Goal: Task Accomplishment & Management: Manage account settings

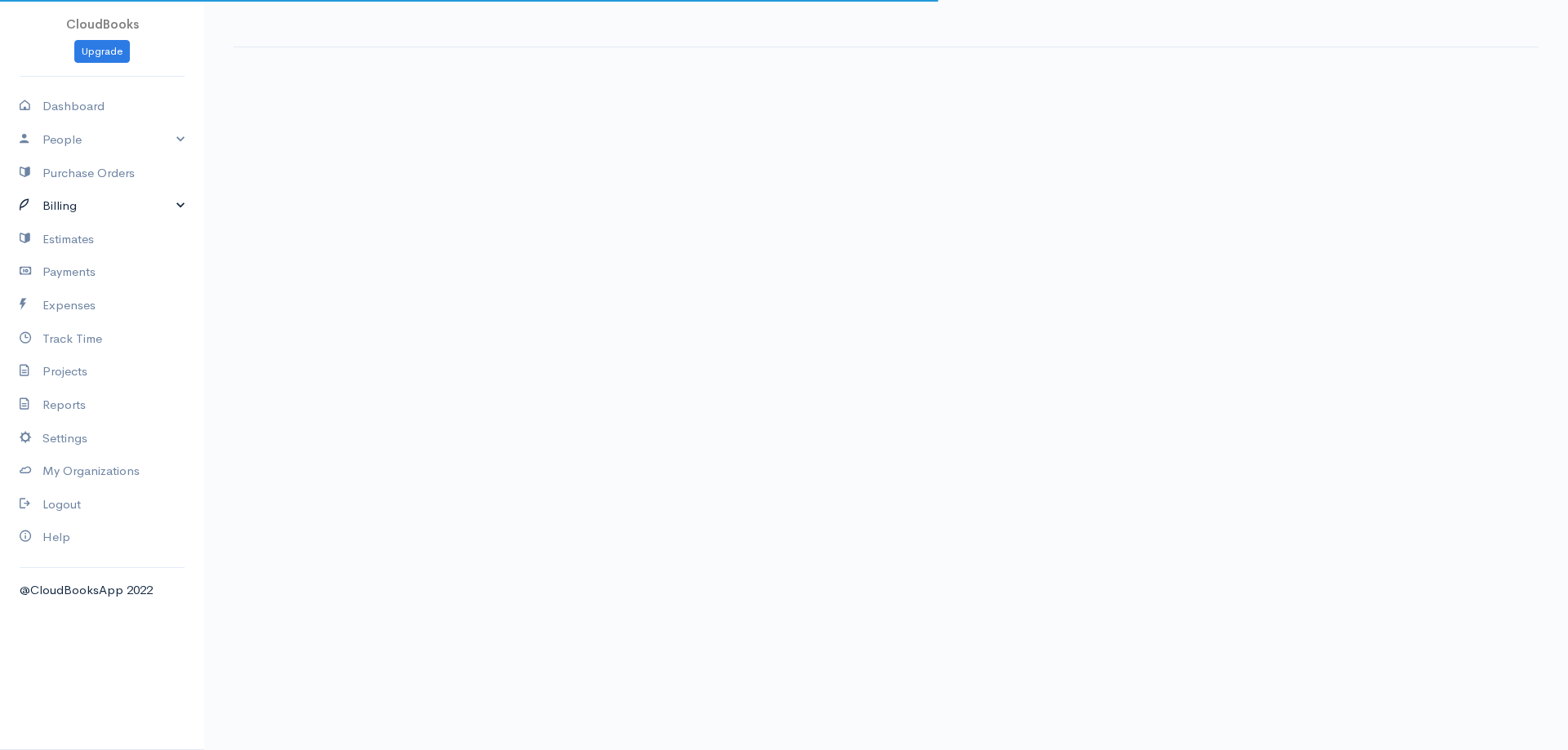
click at [160, 223] on link "Billing" at bounding box center [102, 206] width 204 height 34
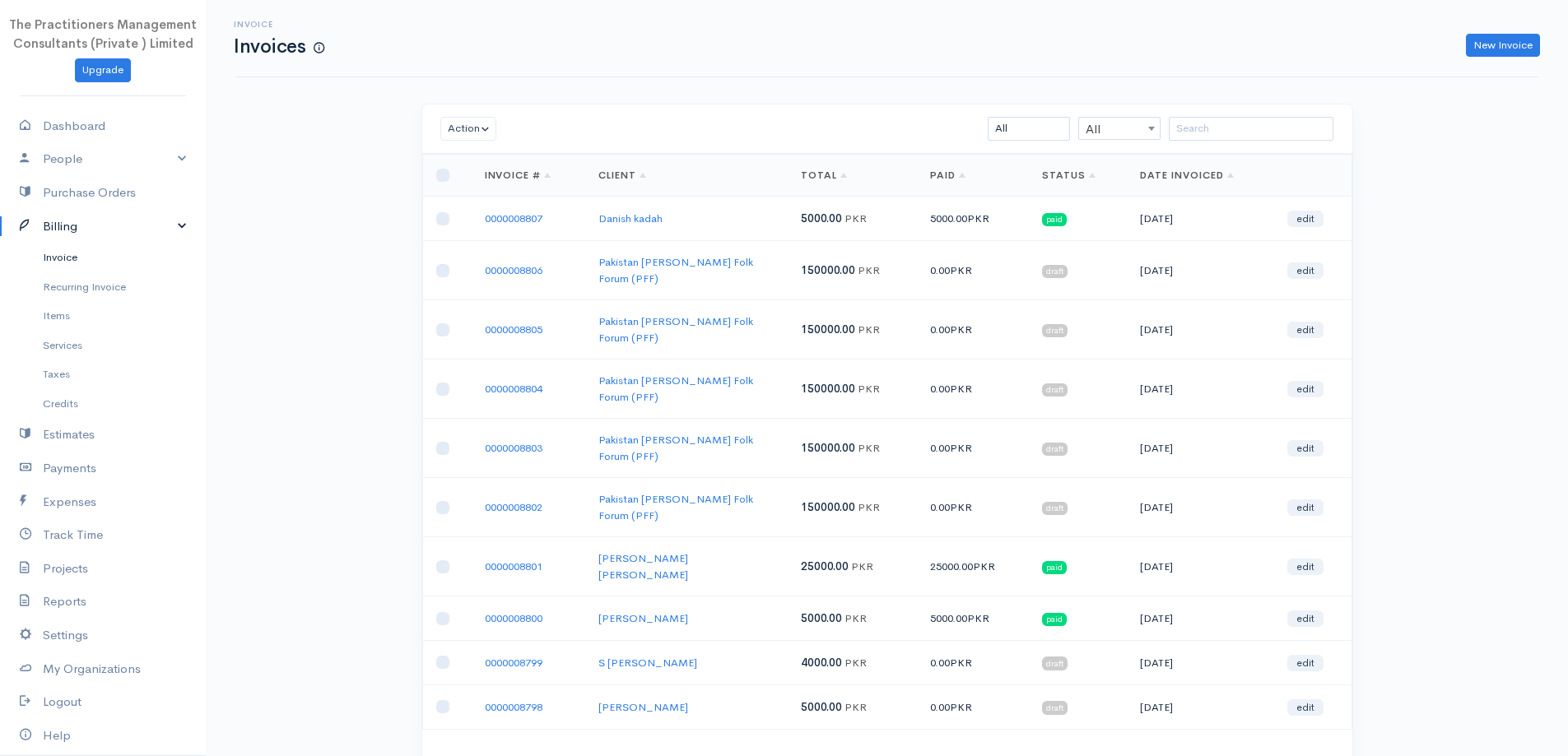
click at [95, 255] on link "Invoice" at bounding box center [102, 258] width 206 height 29
click at [1220, 139] on input "search" at bounding box center [1251, 129] width 165 height 23
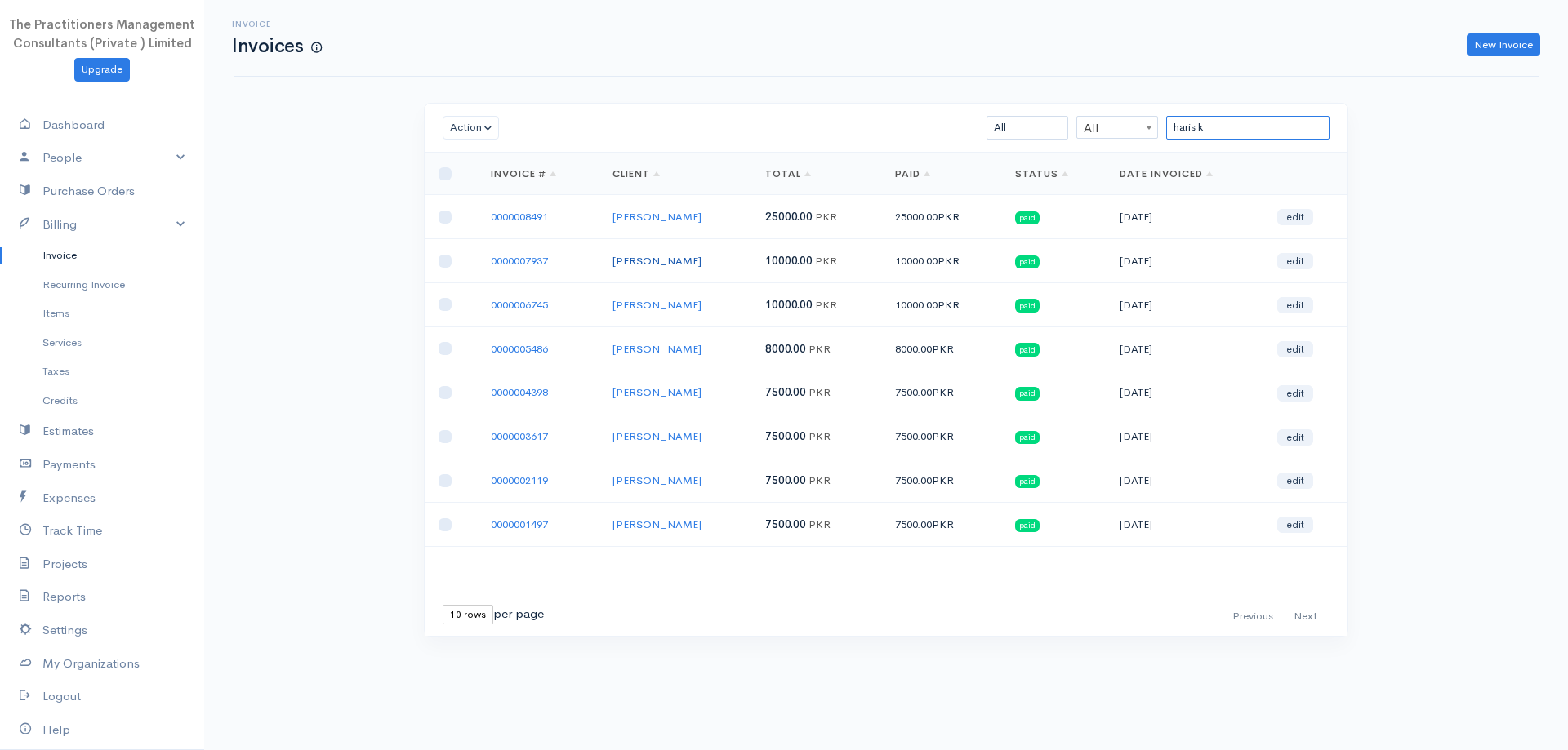
type input "haris k"
click at [682, 265] on link "[PERSON_NAME]" at bounding box center [657, 260] width 89 height 14
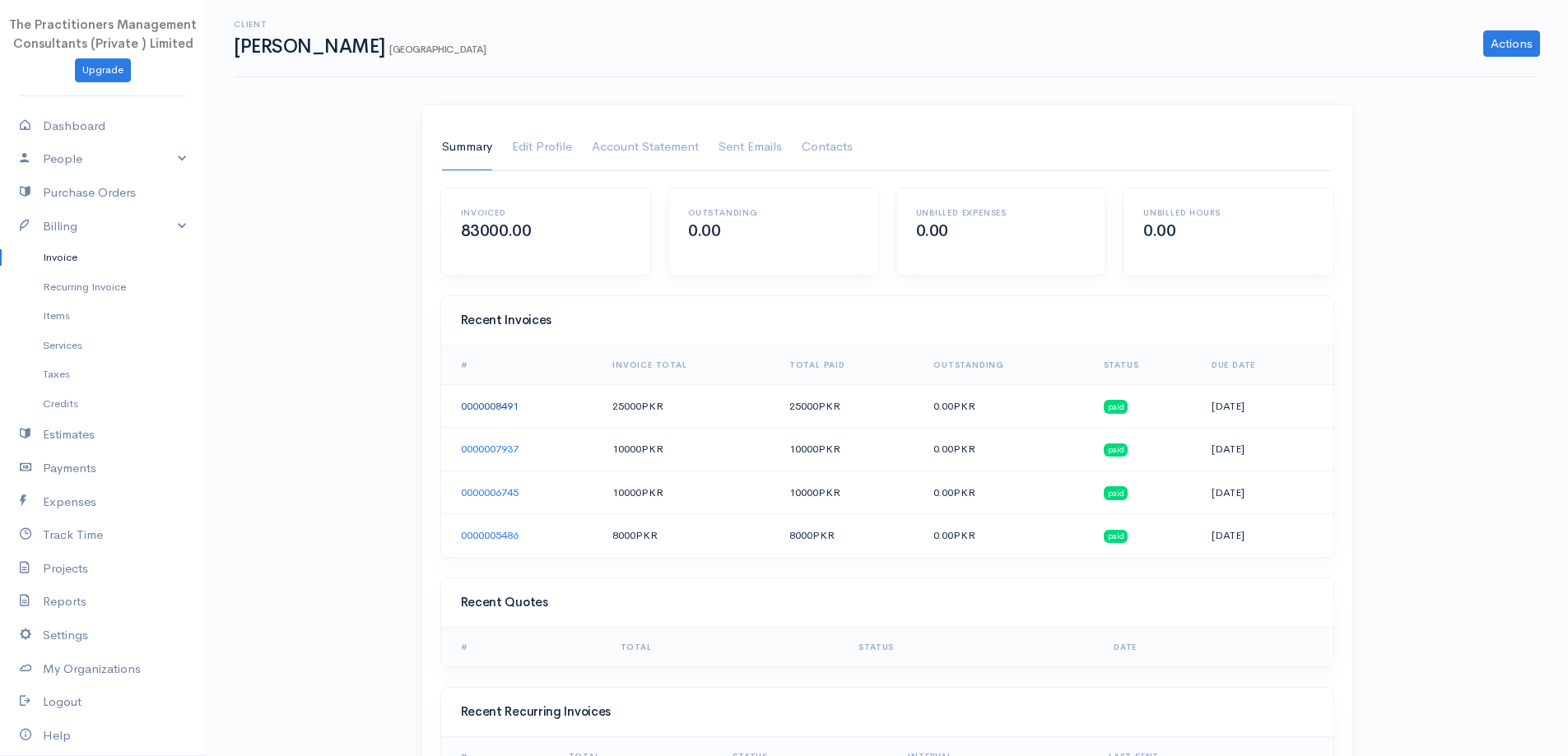
click at [515, 401] on link "0000008491" at bounding box center [490, 406] width 58 height 14
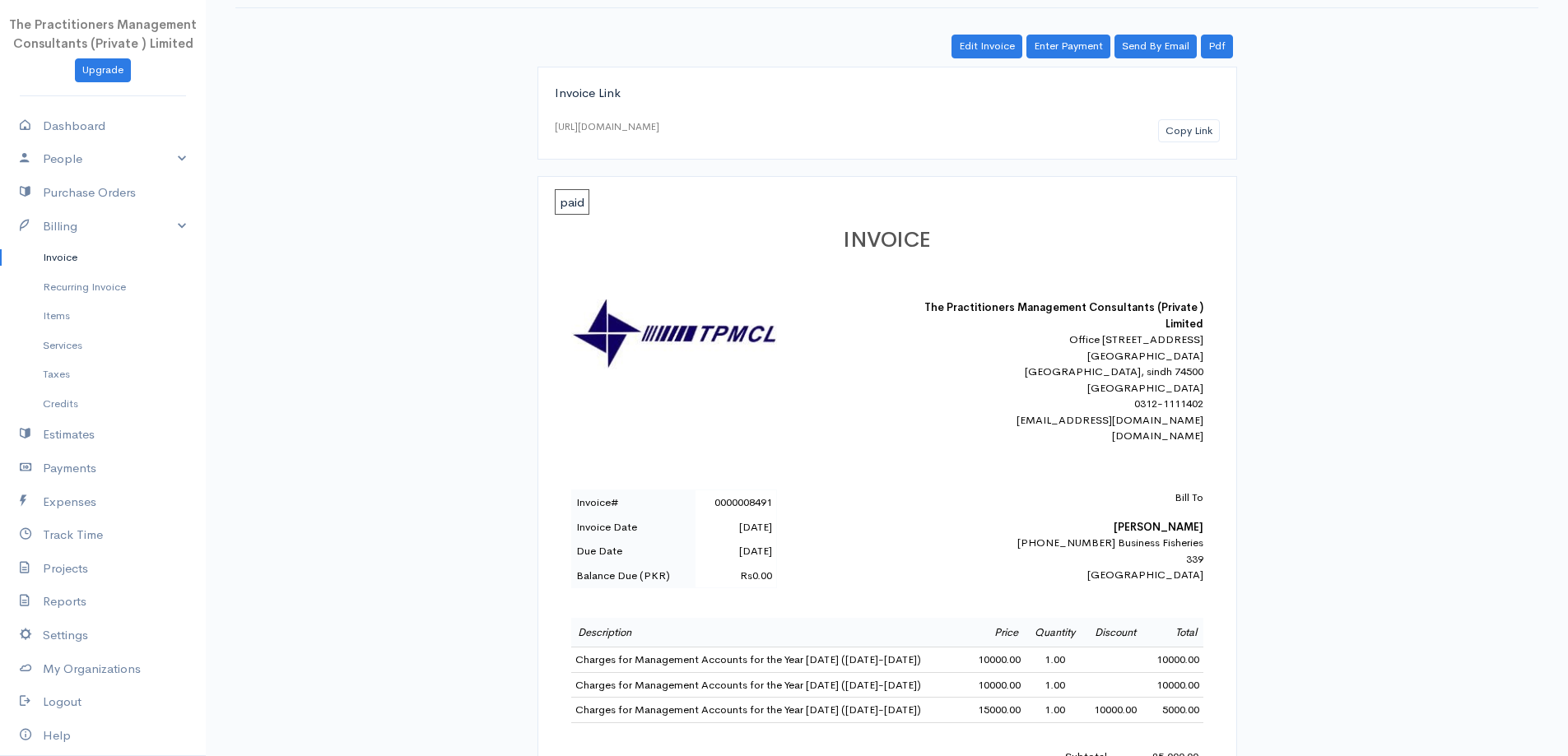
scroll to position [165, 0]
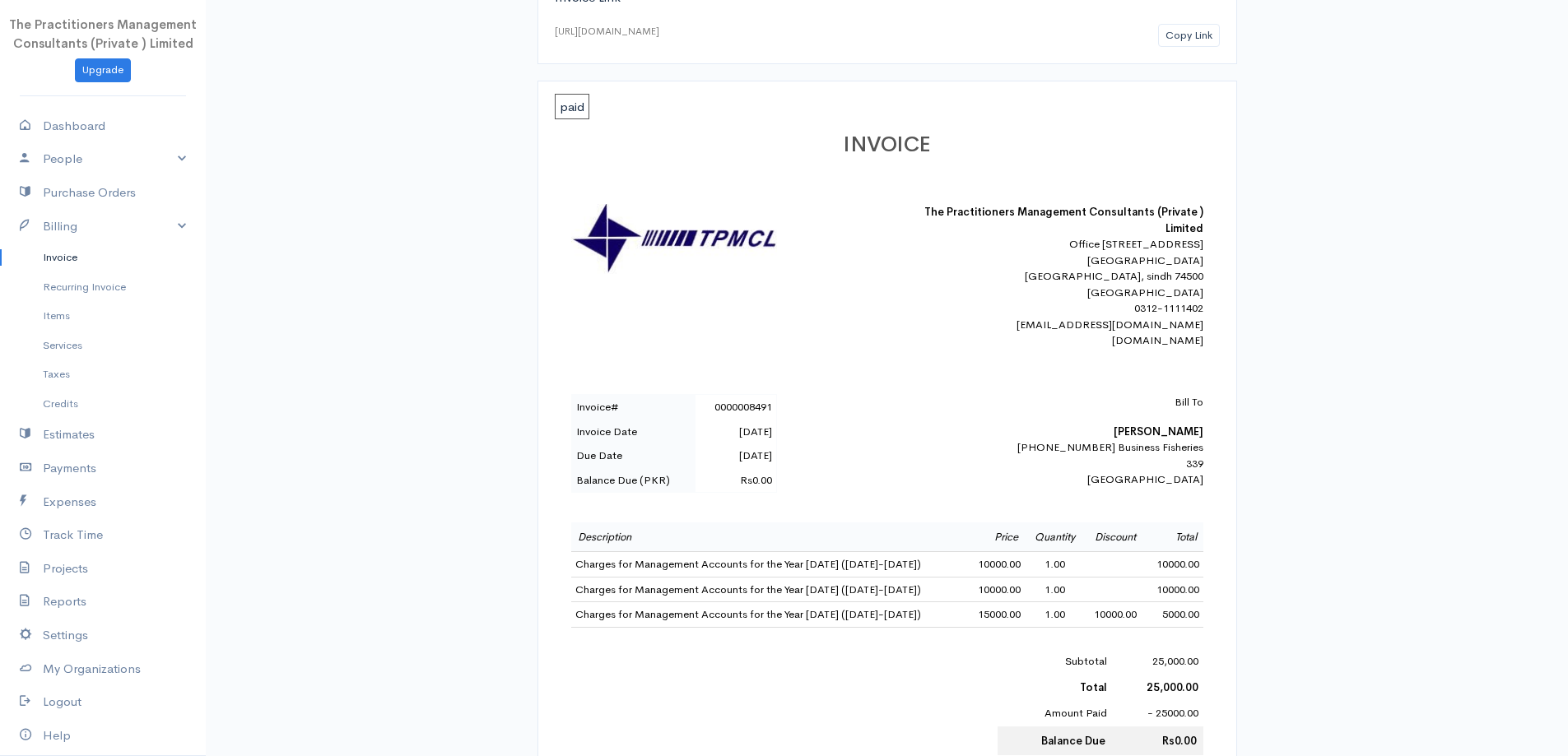
click at [1114, 439] on b "[PERSON_NAME]" at bounding box center [1159, 431] width 90 height 14
copy b "[PERSON_NAME]"
click at [32, 252] on link "Invoice" at bounding box center [102, 258] width 206 height 29
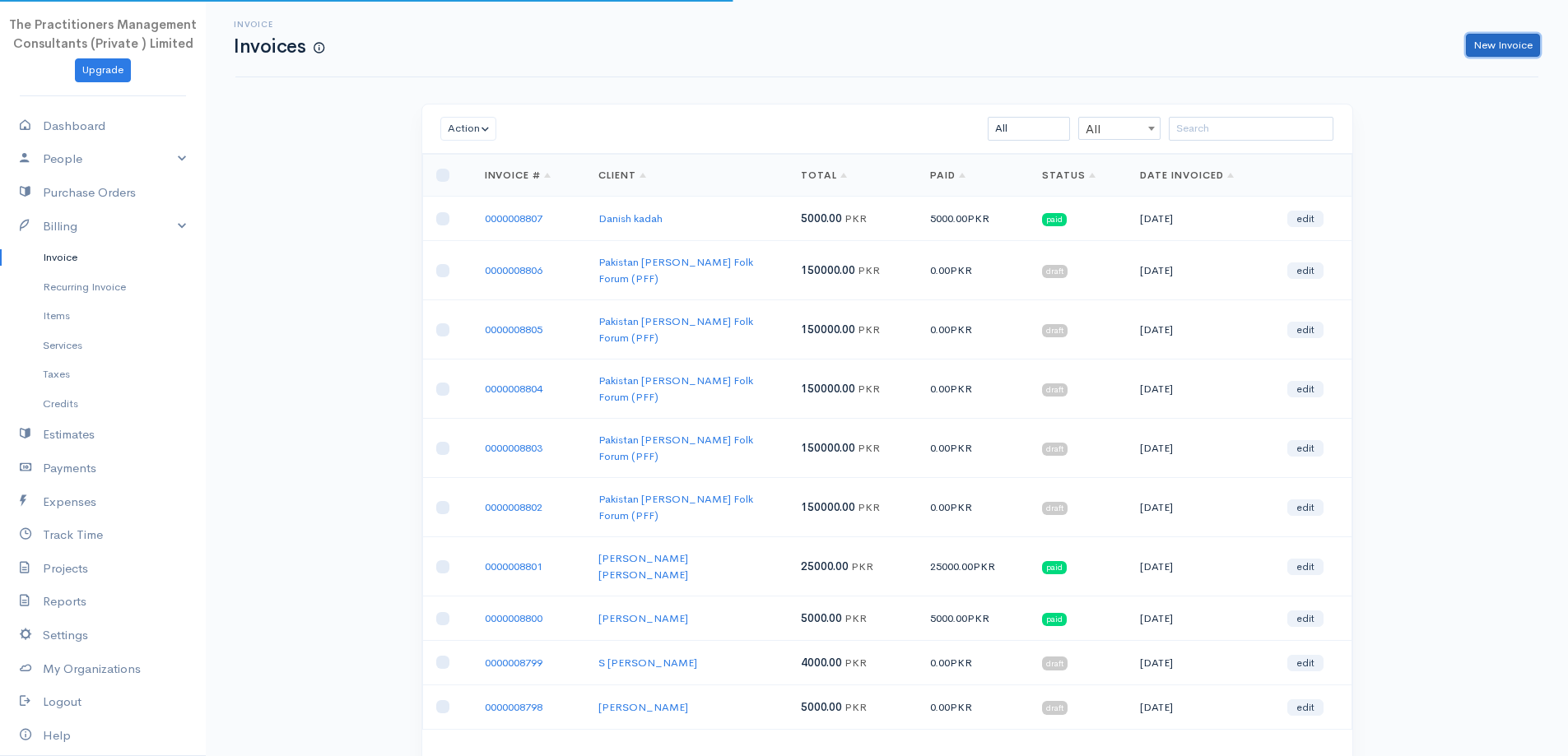
click at [1505, 46] on link "New Invoice" at bounding box center [1504, 46] width 74 height 23
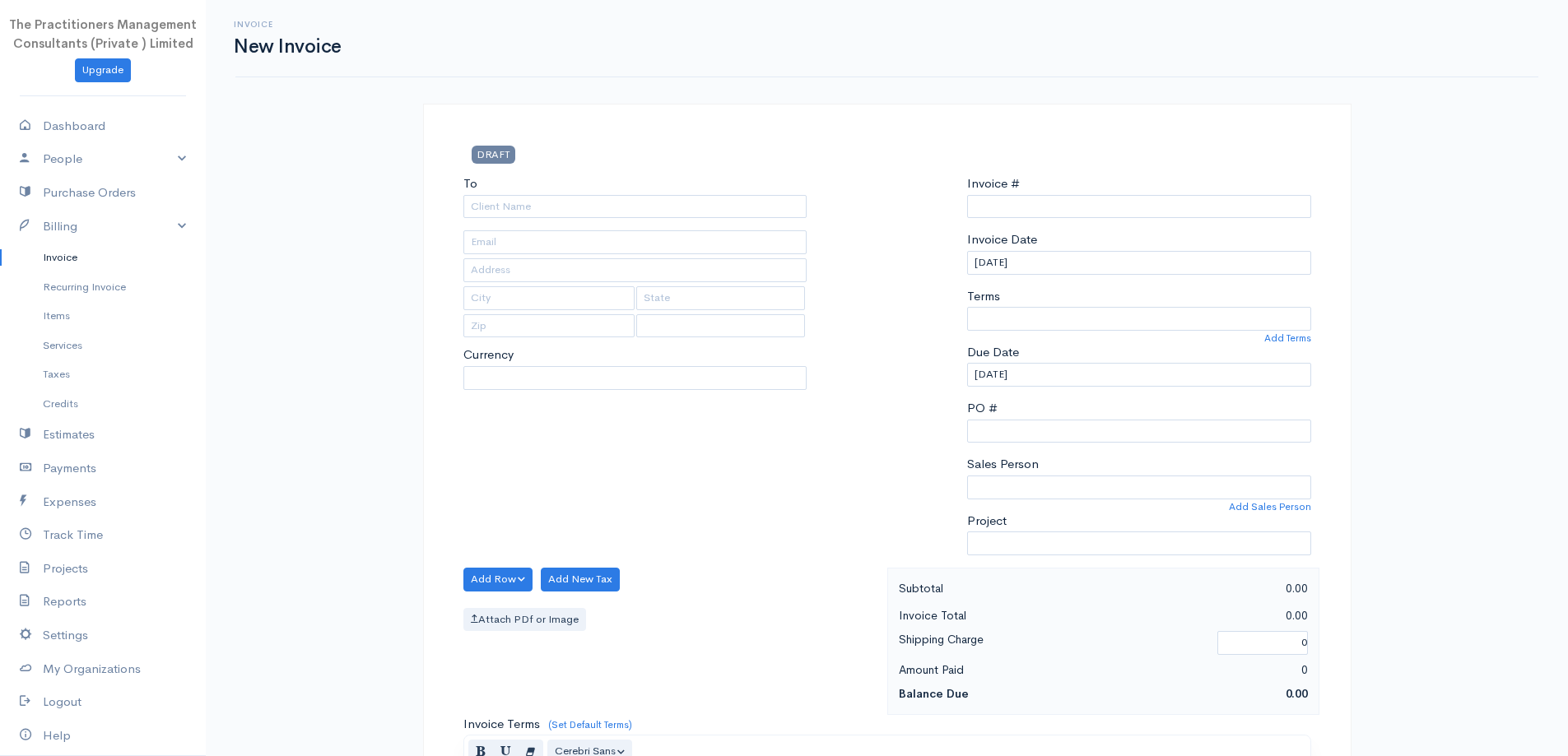
select select "[GEOGRAPHIC_DATA]"
select select "PKR"
click at [622, 191] on div "To" at bounding box center [635, 196] width 344 height 44
type input "0000008808"
click at [625, 214] on input "To" at bounding box center [635, 207] width 344 height 23
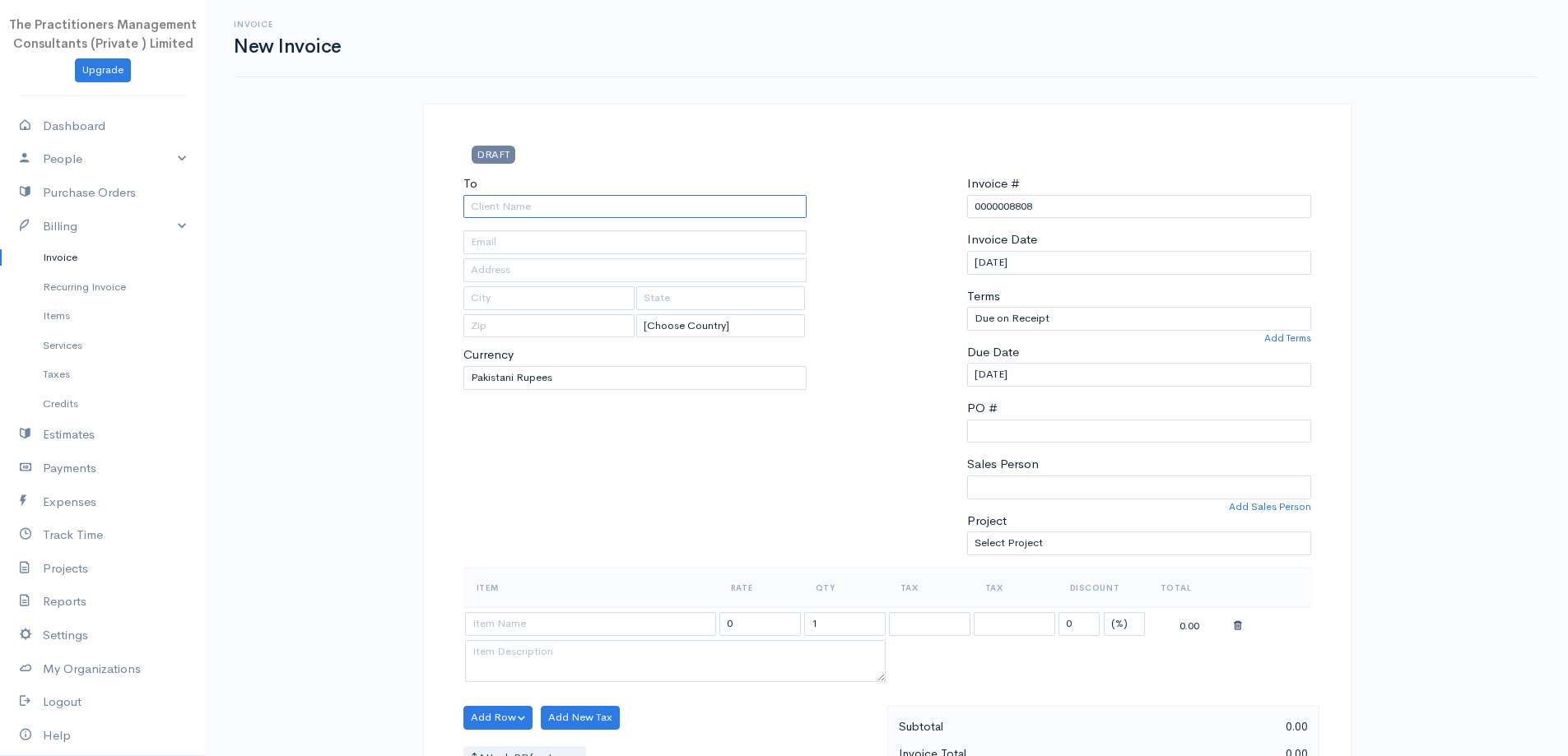
paste input "[PERSON_NAME]"
type input "[PERSON_NAME]"
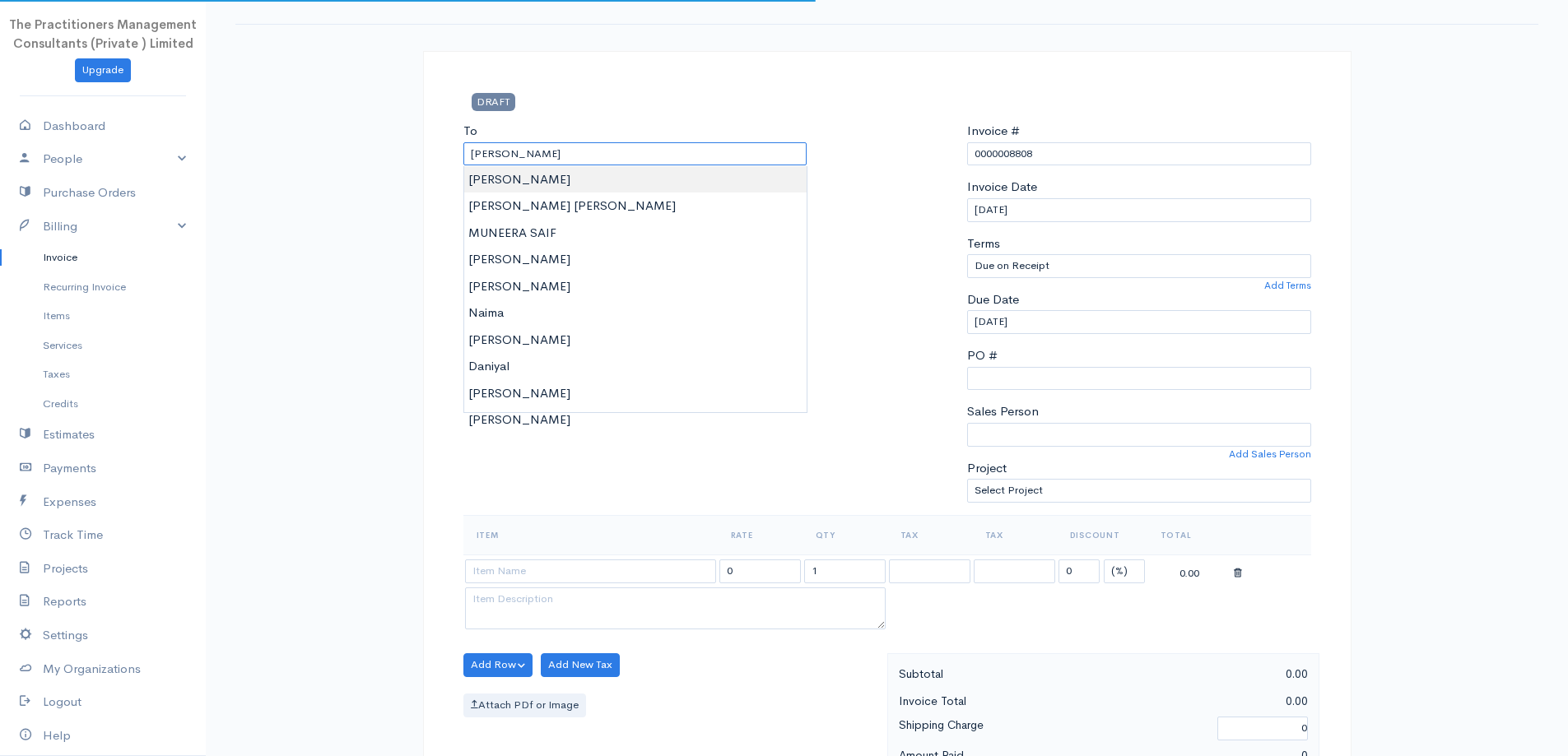
scroll to position [82, 0]
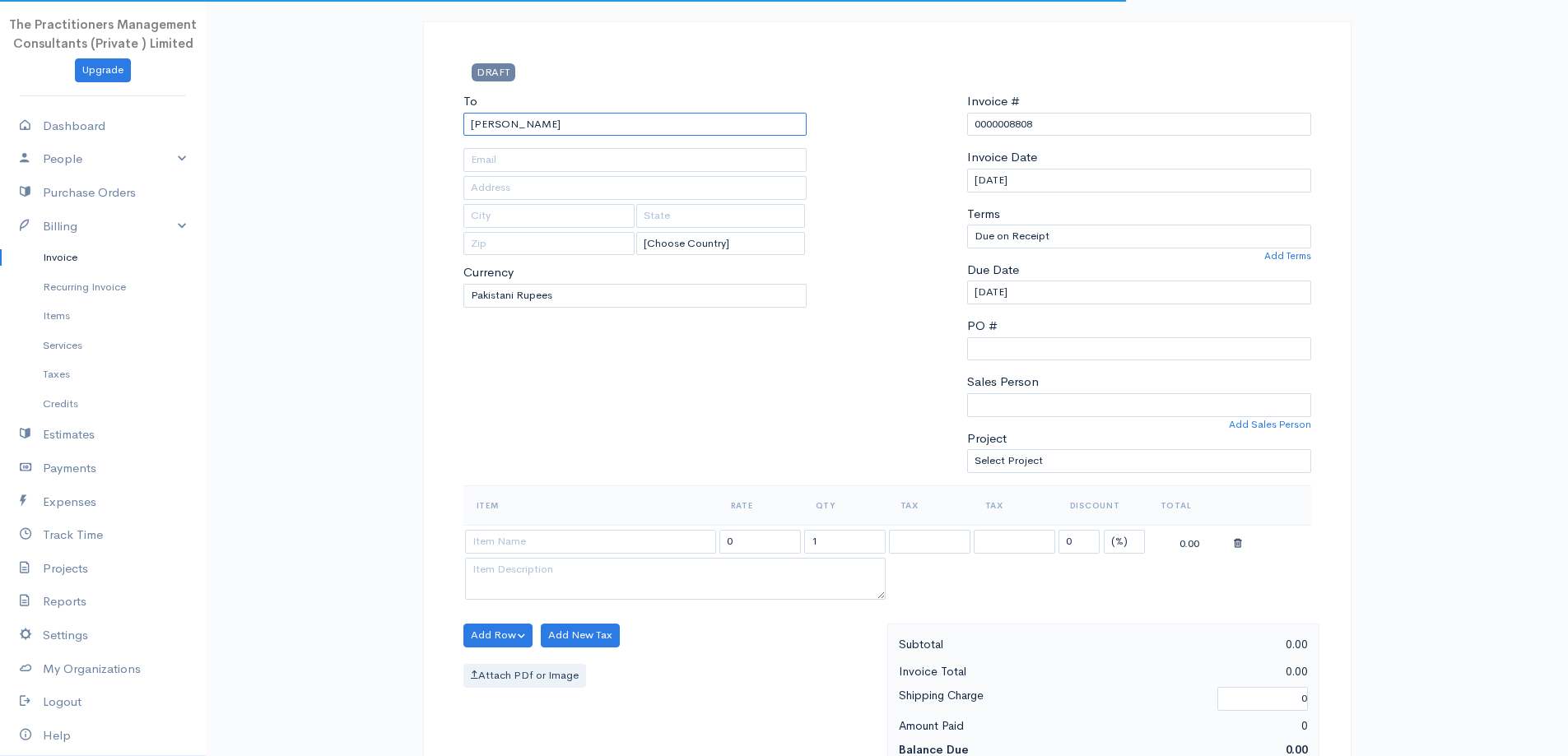
type input "339"
type input "[GEOGRAPHIC_DATA]"
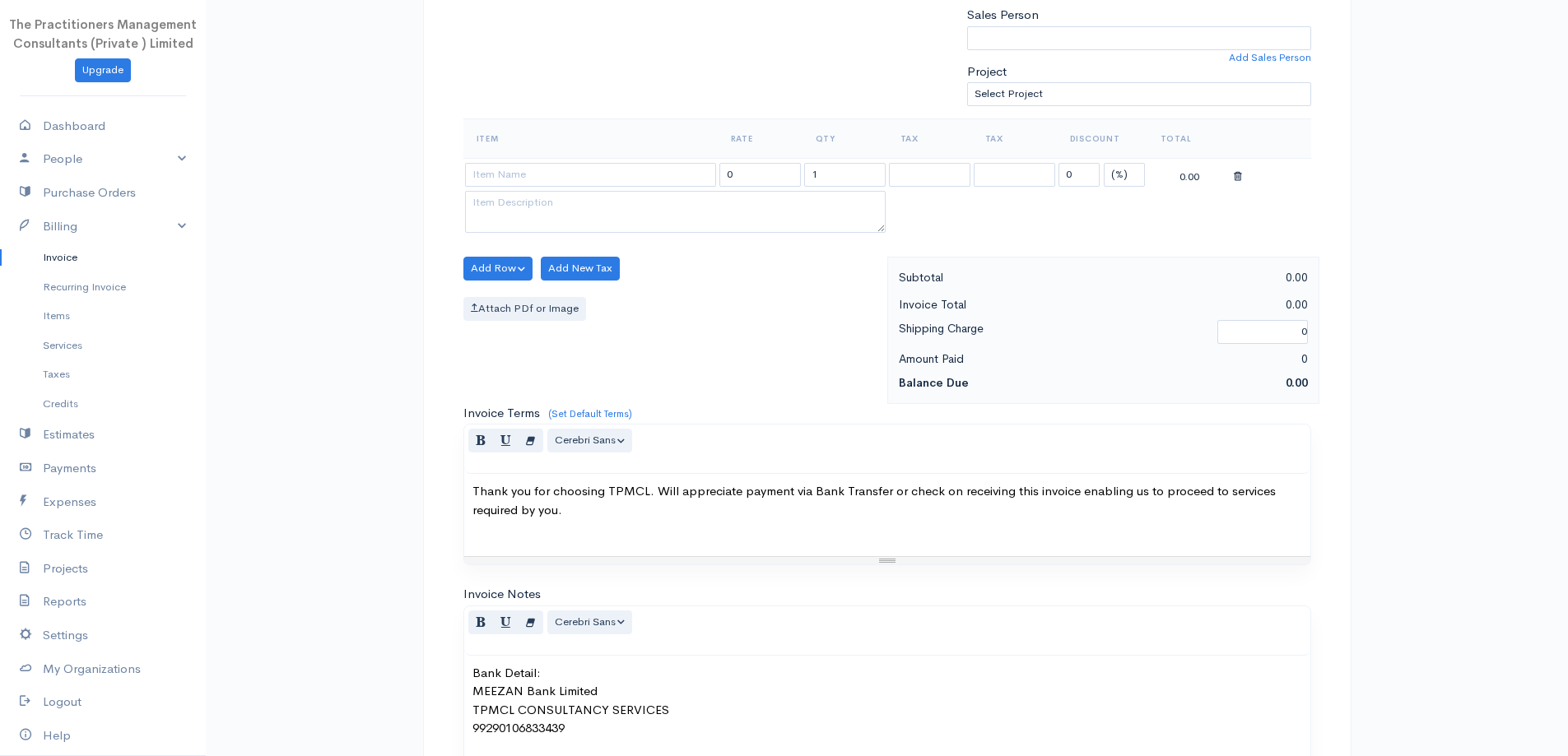
scroll to position [494, 0]
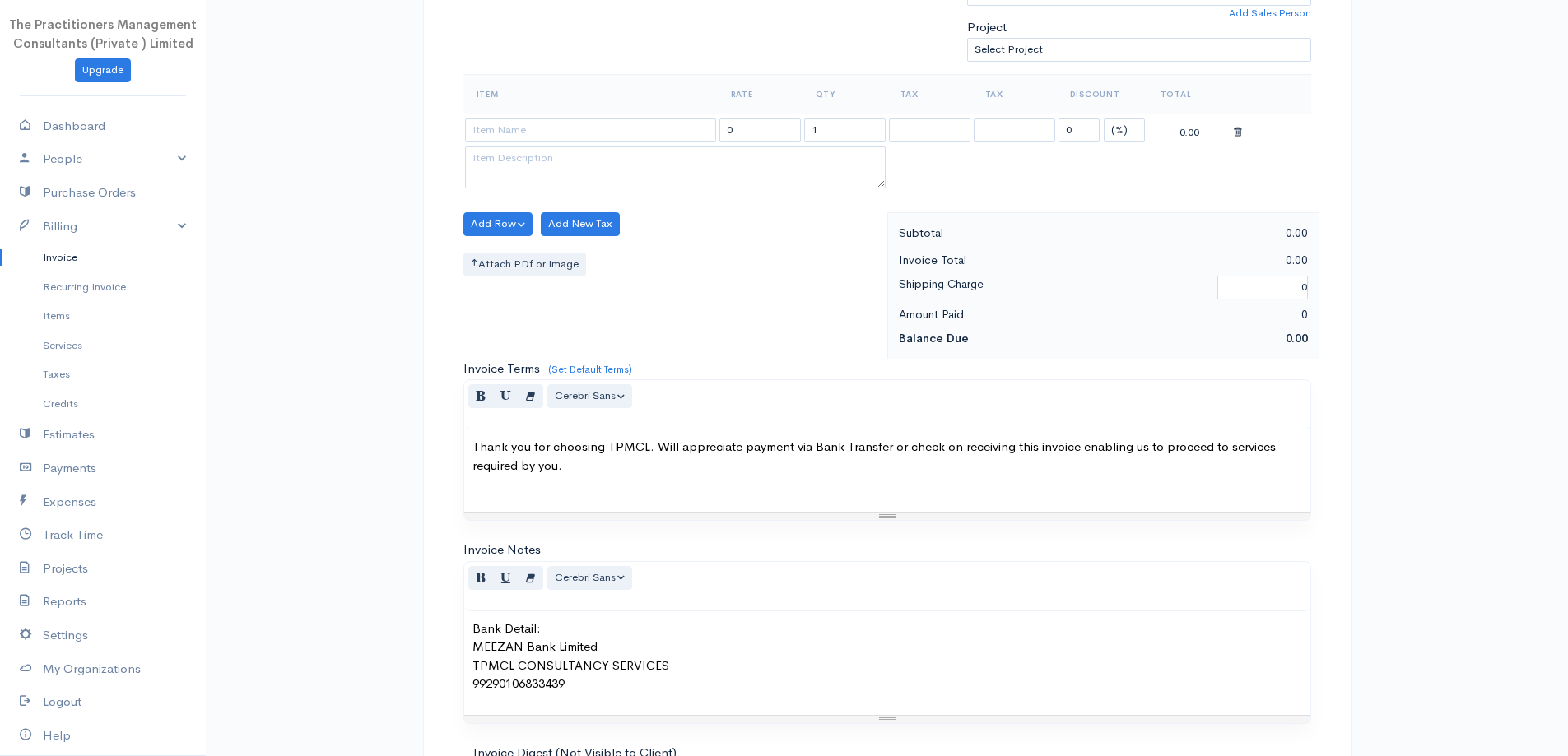
type input "[PERSON_NAME]"
click at [638, 131] on input at bounding box center [590, 131] width 251 height 23
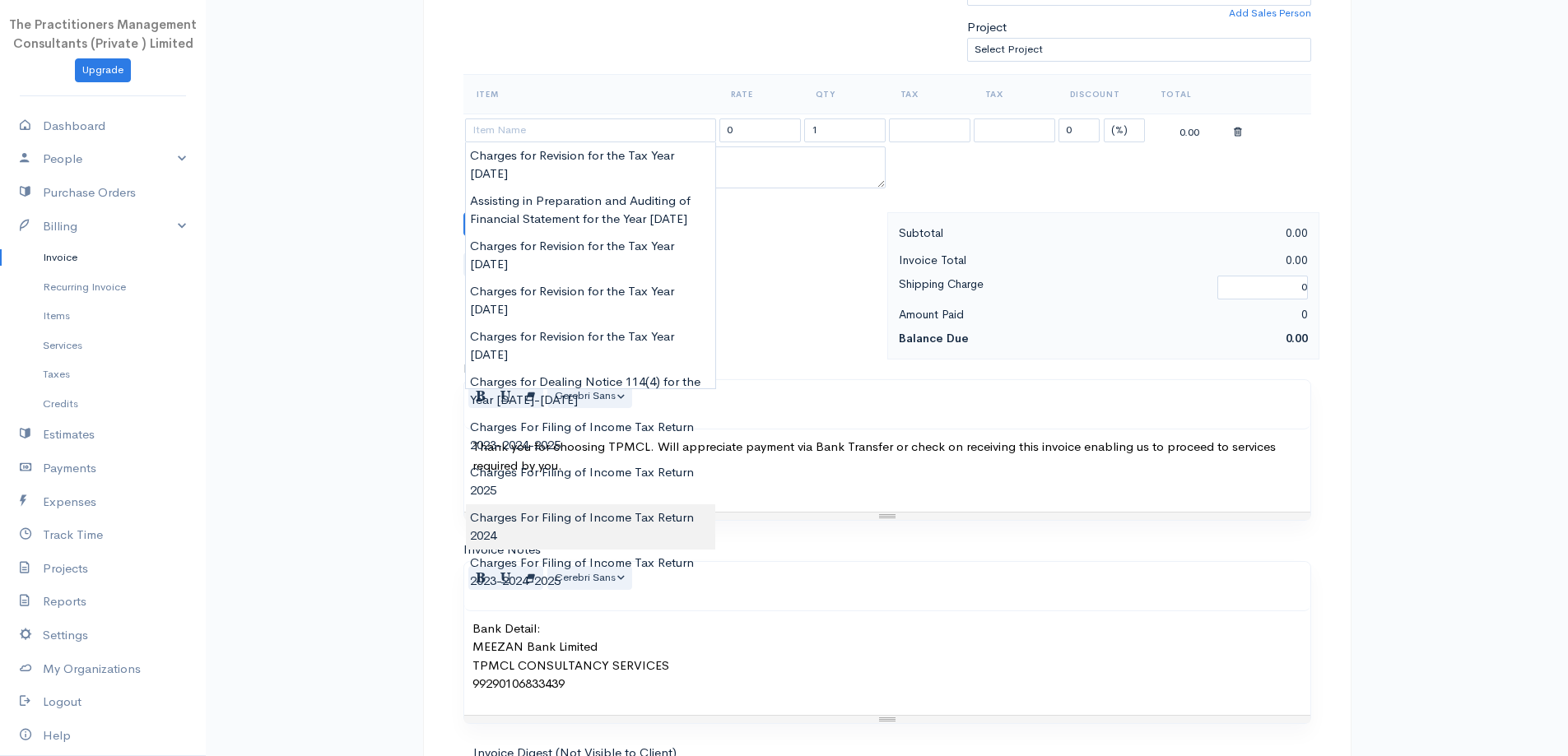
type input "Charges For Filing of Income Tax Return 2024"
type input "5000.00"
click at [597, 439] on body "The Practitioners Management Consultants (Private ) Limited Upgrade Dashboard P…" at bounding box center [784, 228] width 1568 height 1445
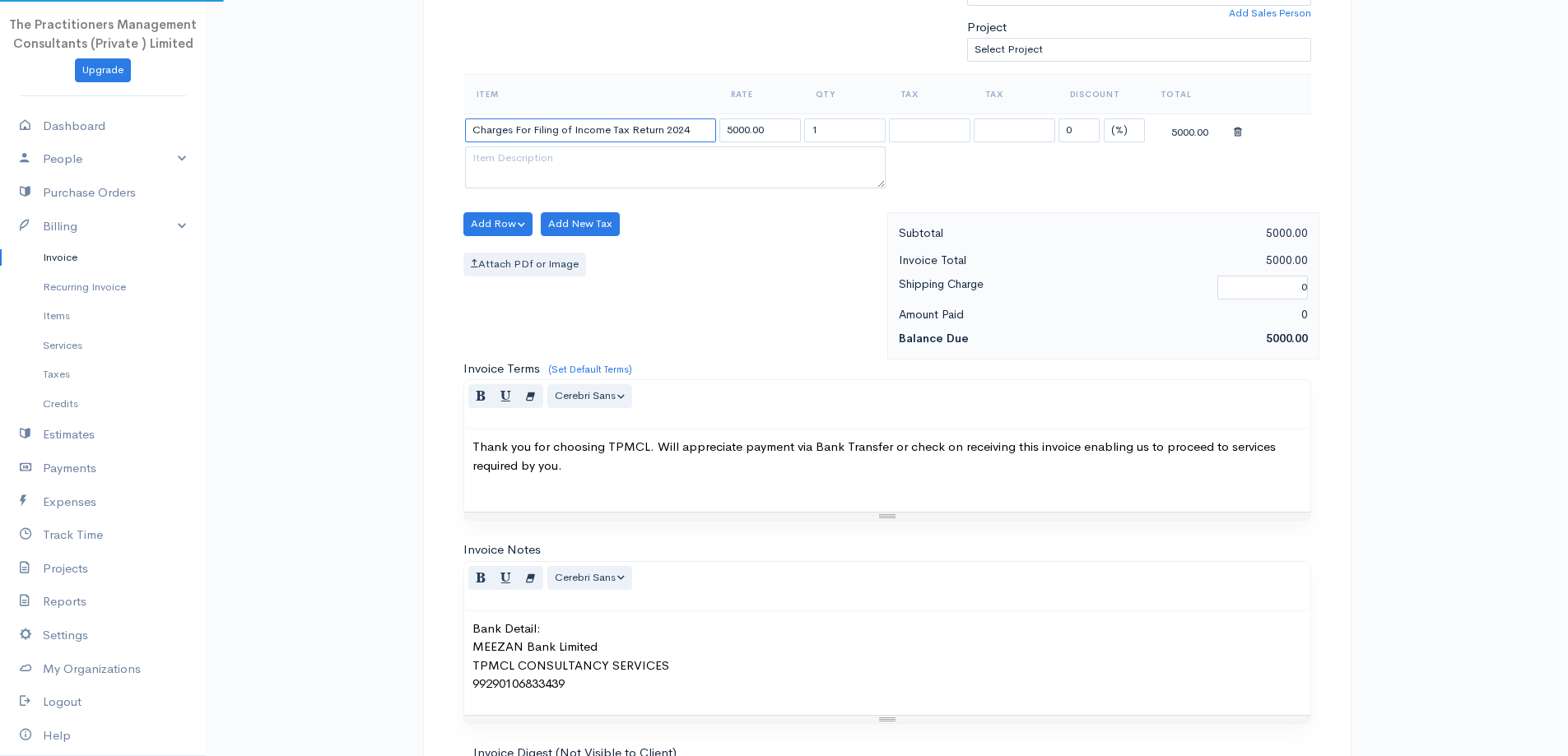
click at [701, 133] on input "Charges For Filing of Income Tax Return 2024" at bounding box center [590, 131] width 251 height 23
type input "Charges For Filing of Income Tax Return 2025"
click at [732, 129] on input "5000.00" at bounding box center [760, 131] width 82 height 23
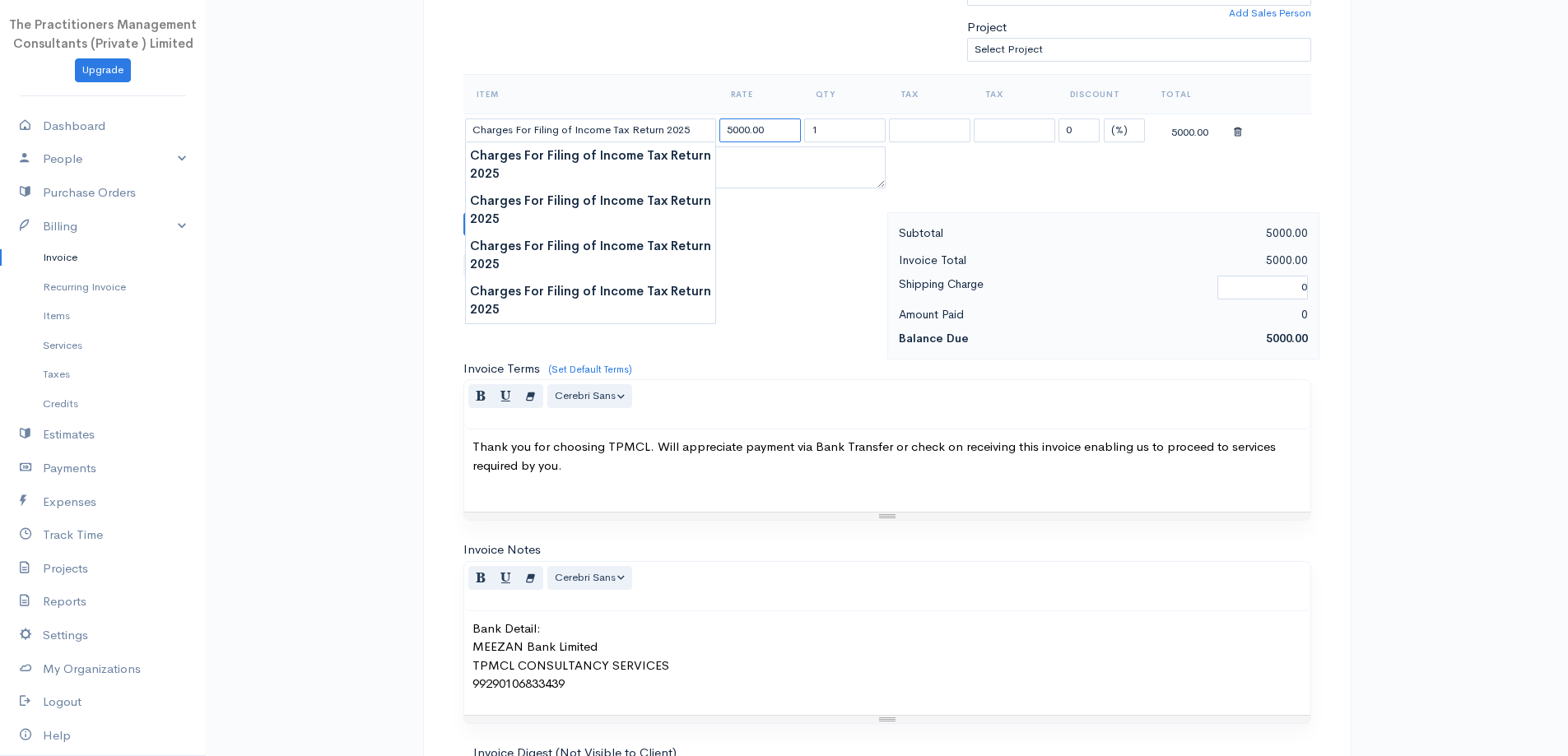
click at [725, 134] on input "5000.00" at bounding box center [760, 131] width 82 height 23
click at [730, 128] on input "5000.00" at bounding box center [760, 131] width 82 height 23
click at [728, 125] on input "5000.00" at bounding box center [760, 131] width 82 height 23
click at [735, 129] on input "5000.00" at bounding box center [760, 131] width 82 height 23
type input "10000.00"
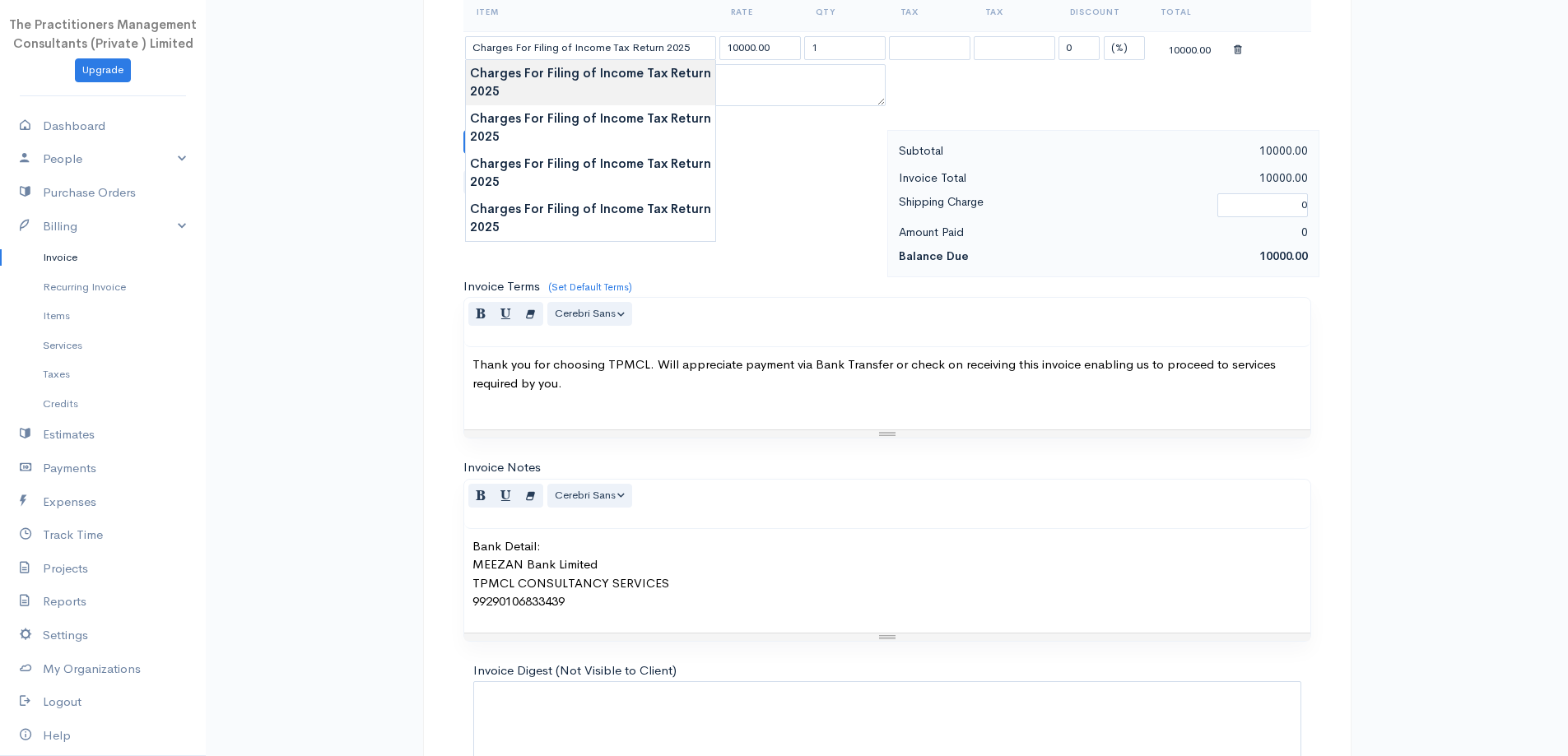
scroll to position [688, 0]
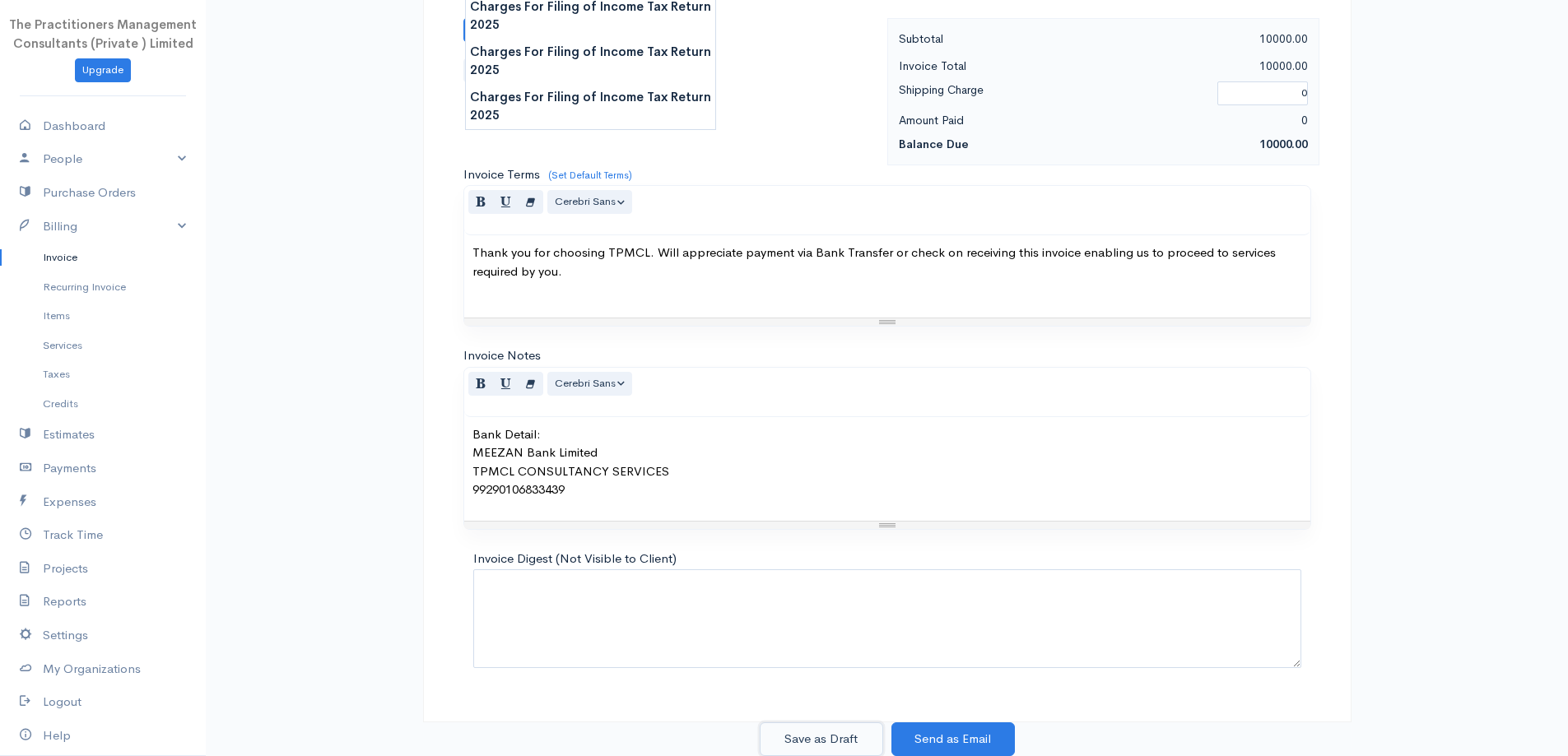
click at [847, 732] on button "Save as Draft" at bounding box center [822, 739] width 124 height 34
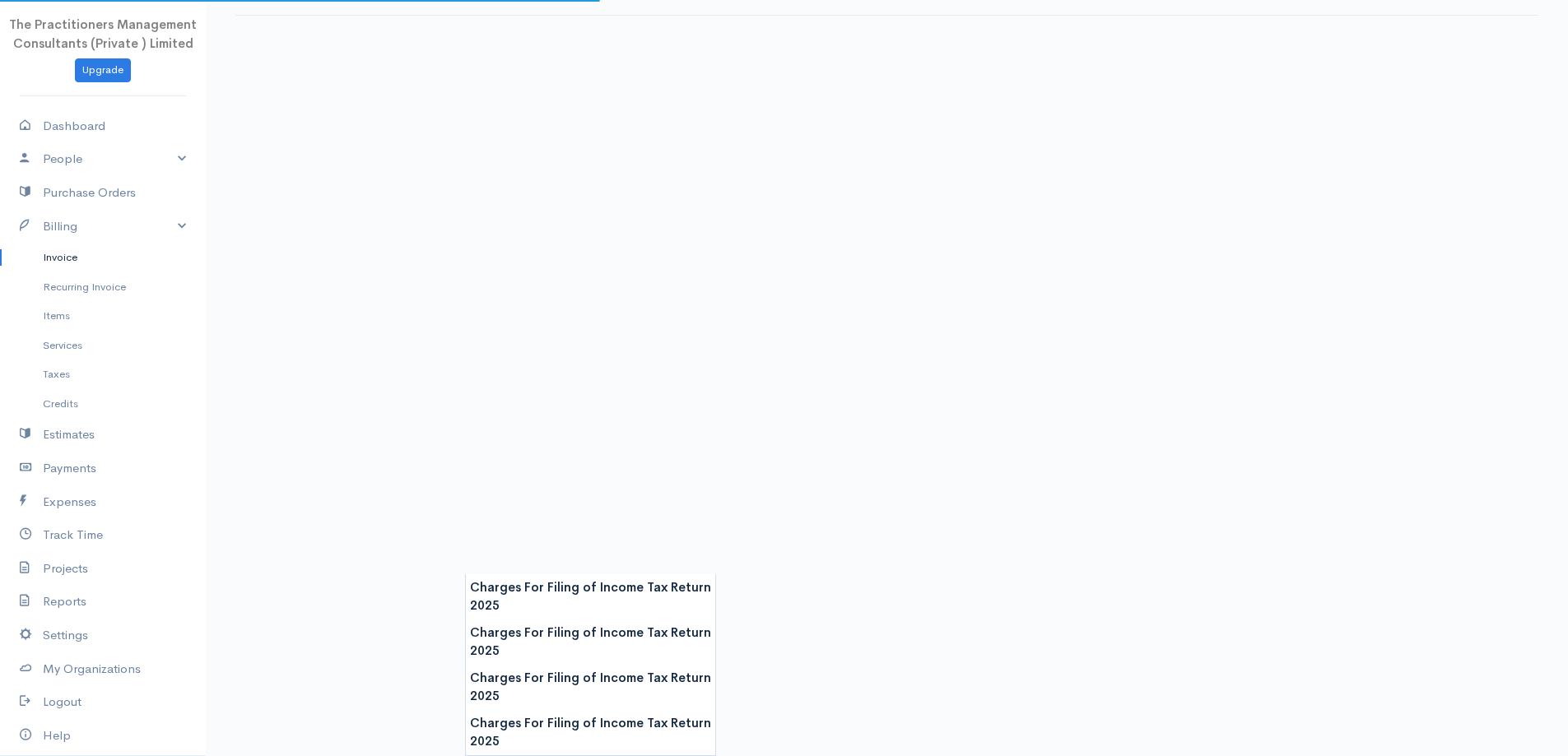
scroll to position [495, 0]
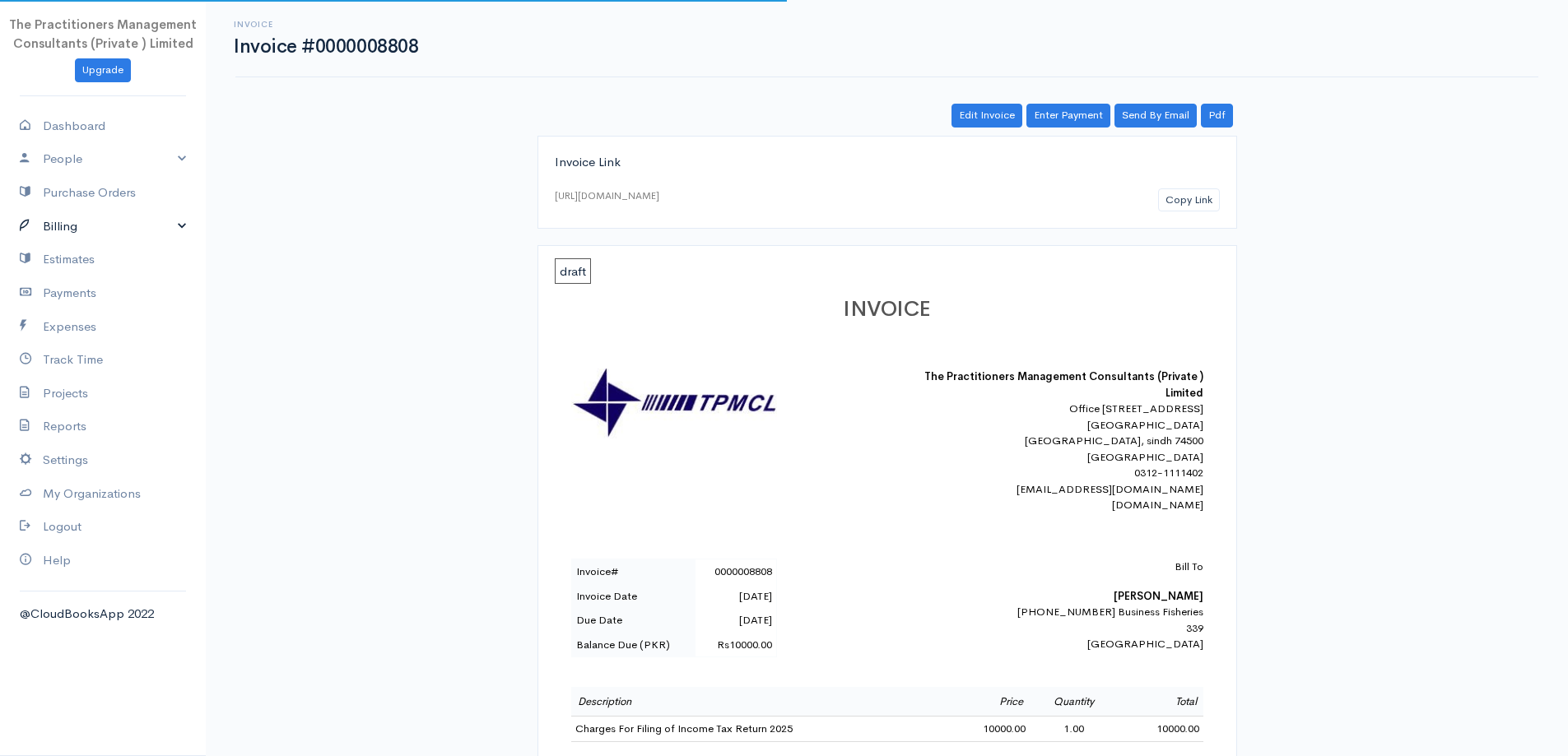
click at [98, 234] on link "Billing" at bounding box center [102, 226] width 206 height 34
click at [74, 257] on link "Invoice" at bounding box center [102, 258] width 206 height 29
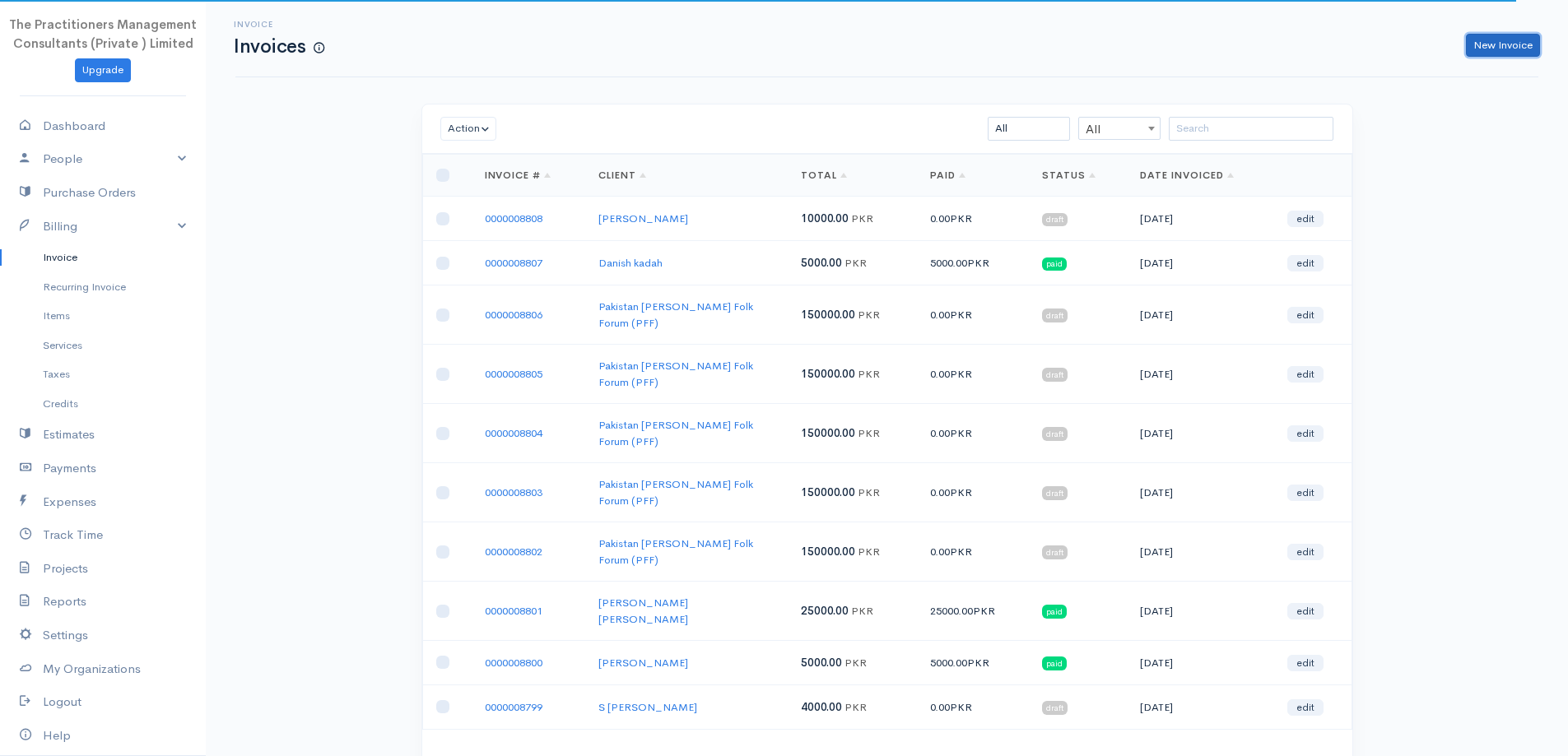
click at [1502, 49] on link "New Invoice" at bounding box center [1504, 46] width 74 height 23
select select "[GEOGRAPHIC_DATA]"
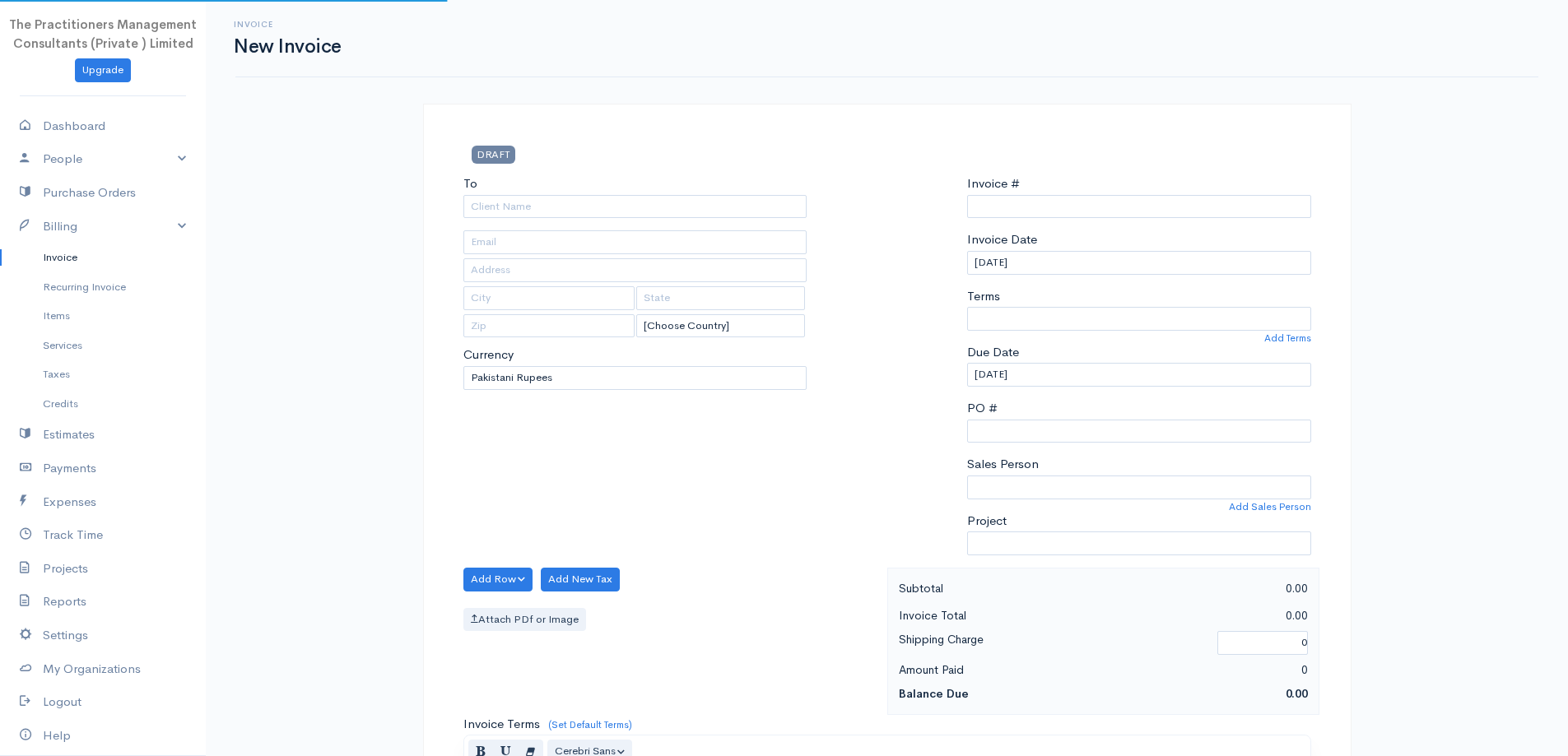
type input "0000008809"
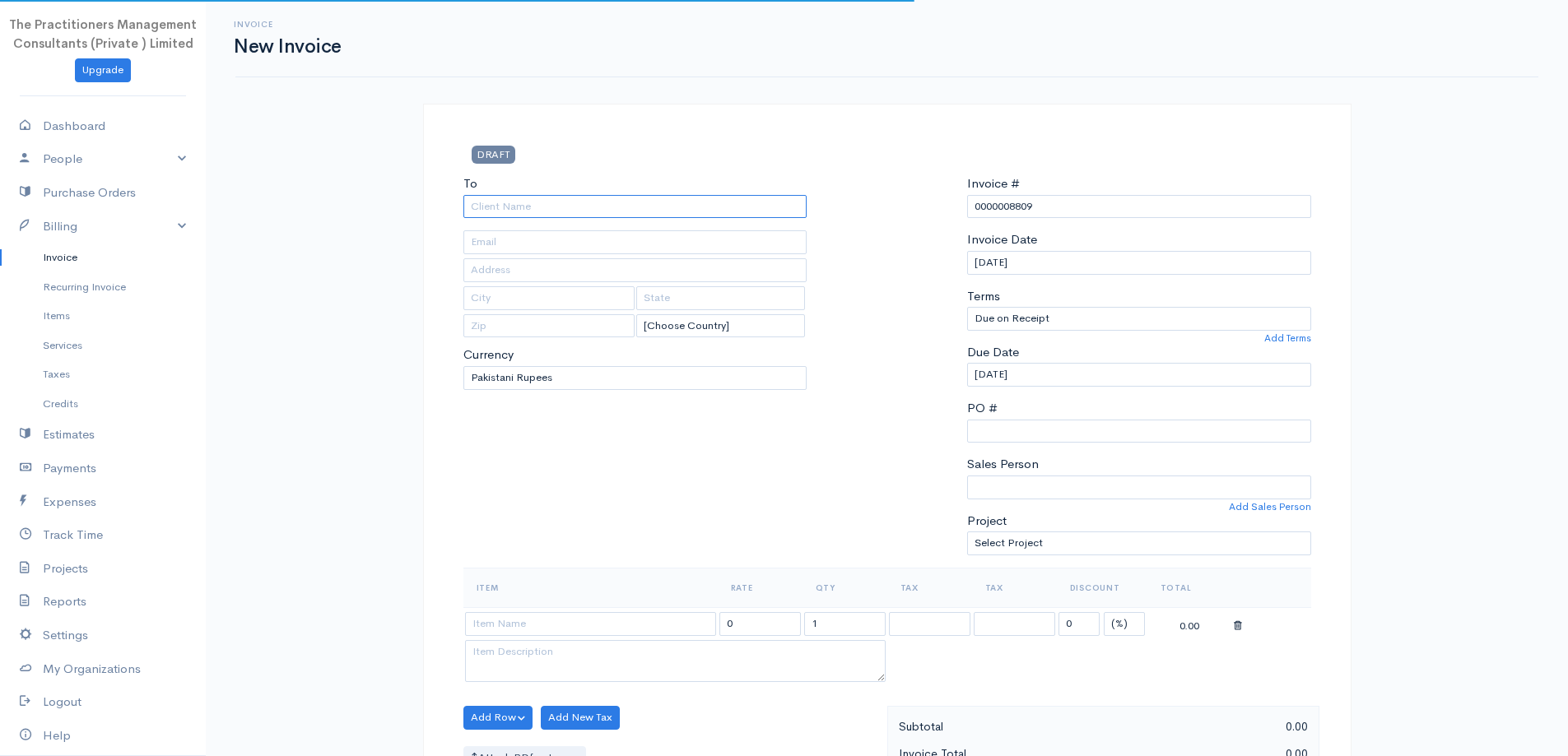
click at [713, 199] on input "To" at bounding box center [635, 207] width 344 height 23
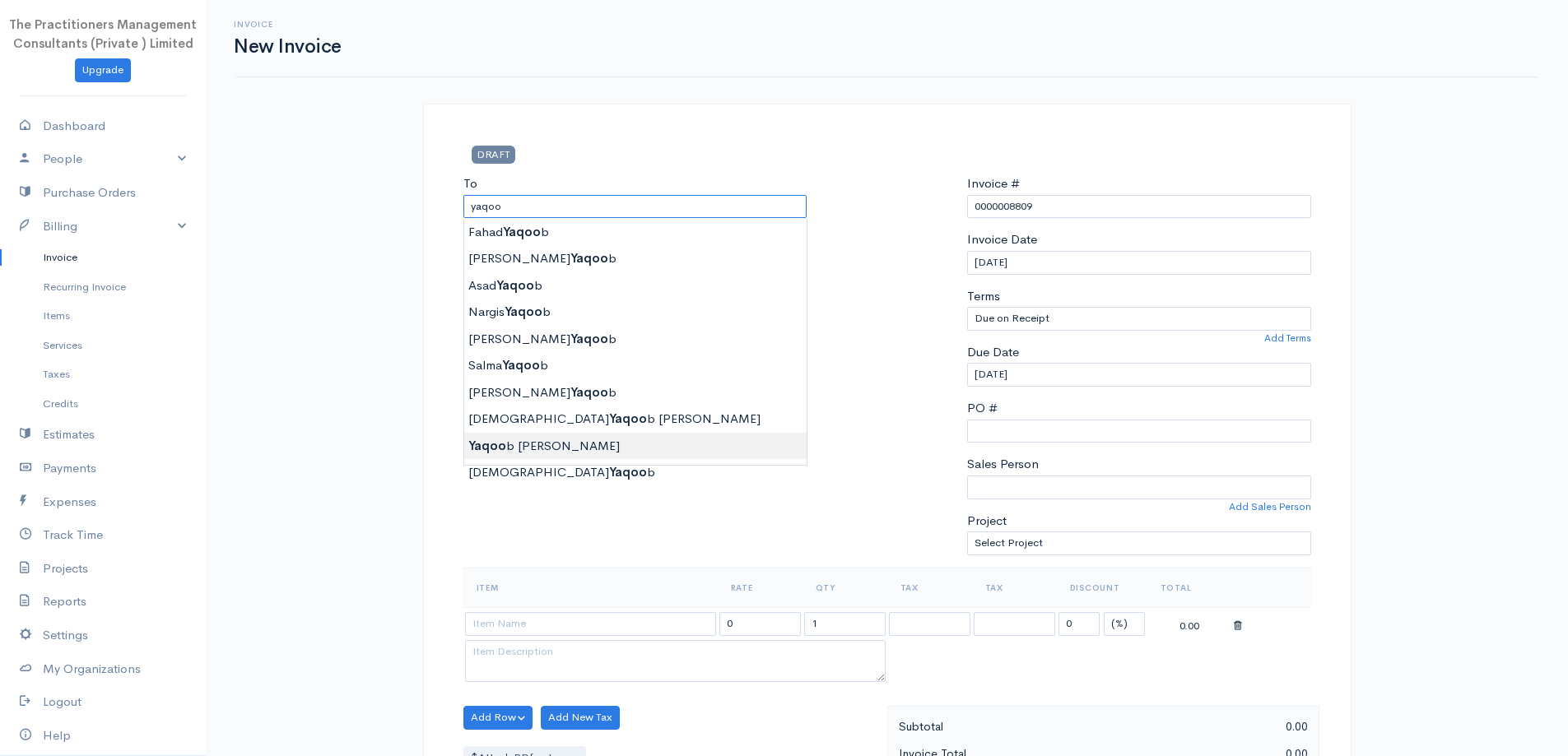
type input "[PERSON_NAME] [PERSON_NAME]"
click at [607, 448] on body "The Practitioners Management Consultants (Private ) Limited Upgrade Dashboard P…" at bounding box center [784, 722] width 1568 height 1445
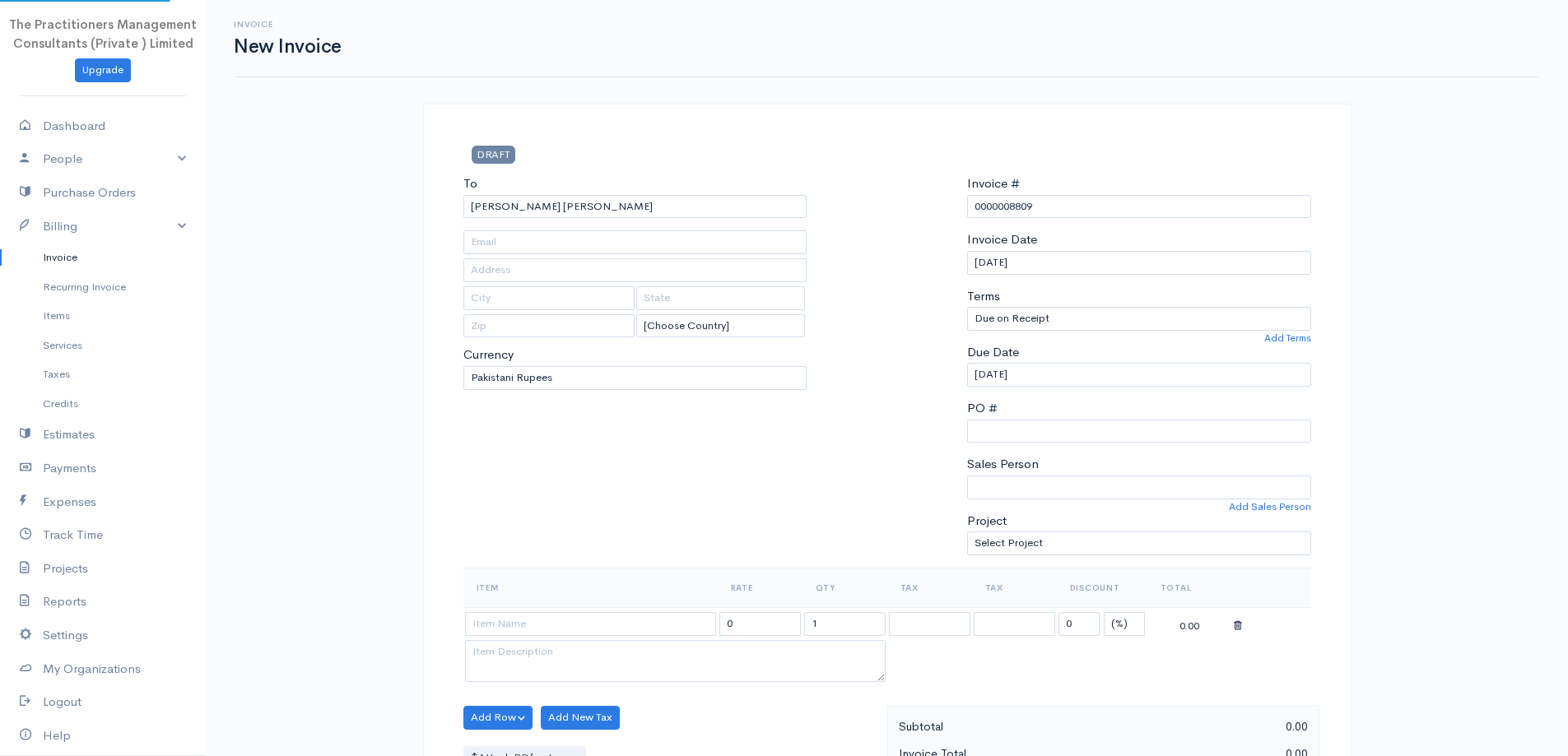
type input "1304"
type input "[GEOGRAPHIC_DATA]"
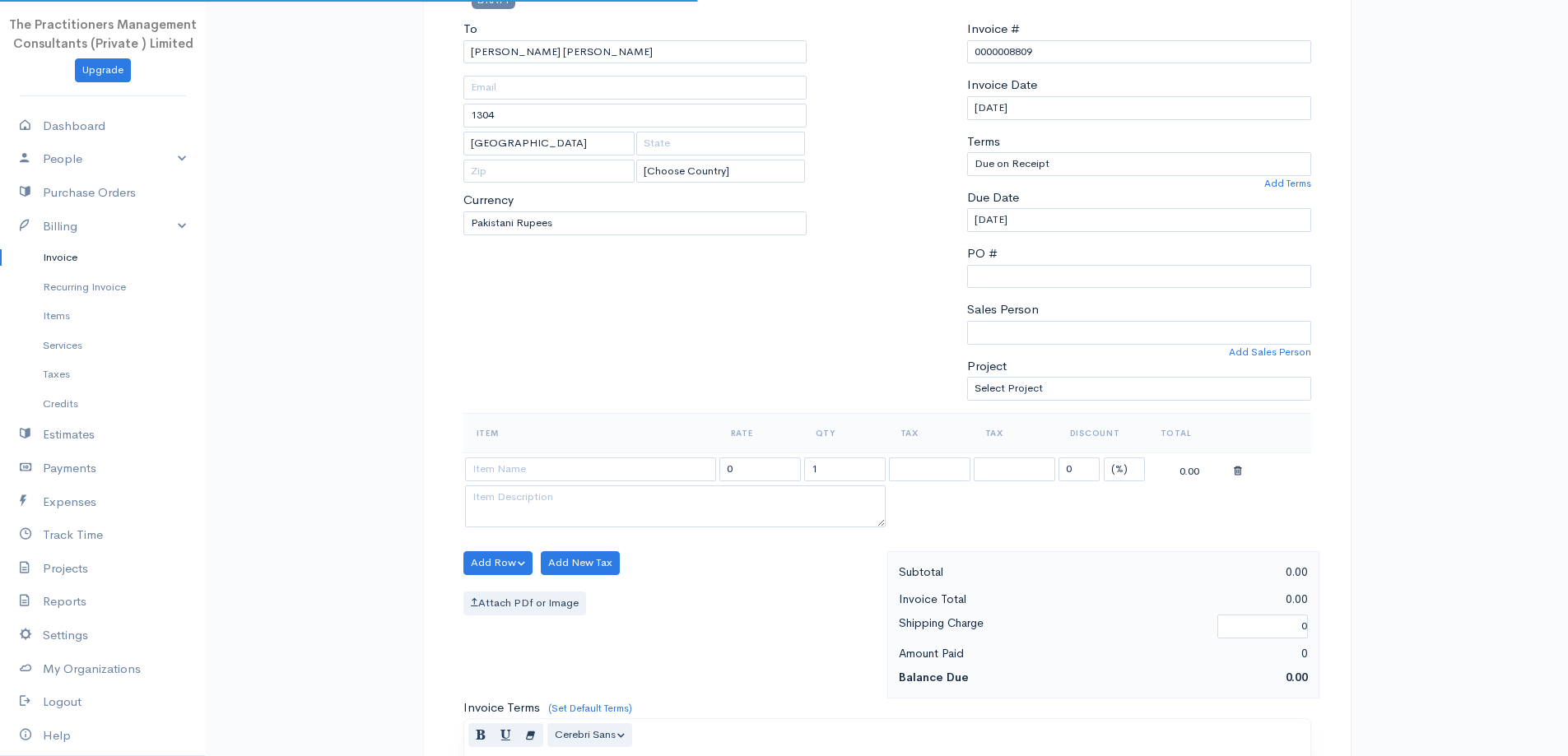
scroll to position [330, 0]
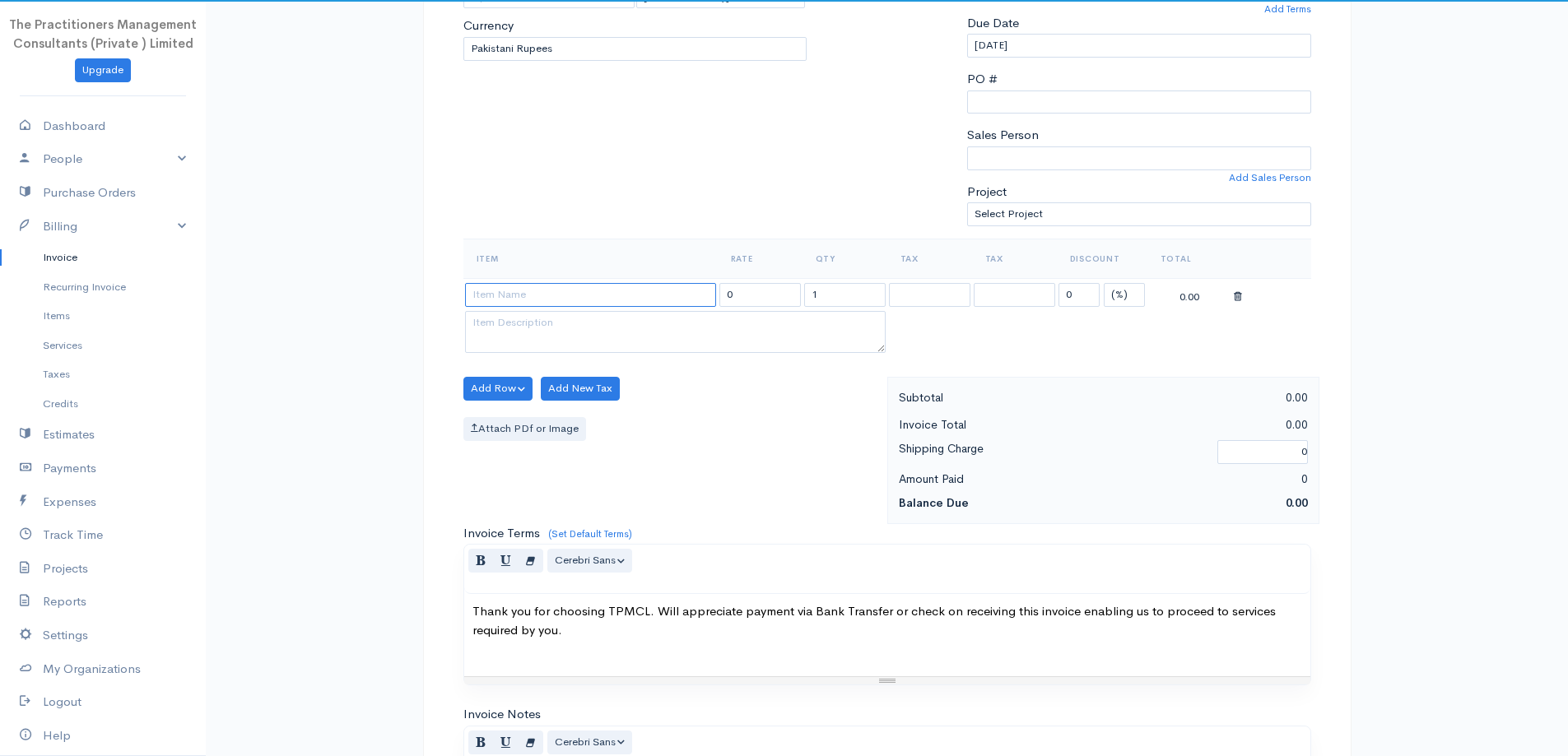
click at [671, 303] on input at bounding box center [590, 295] width 251 height 23
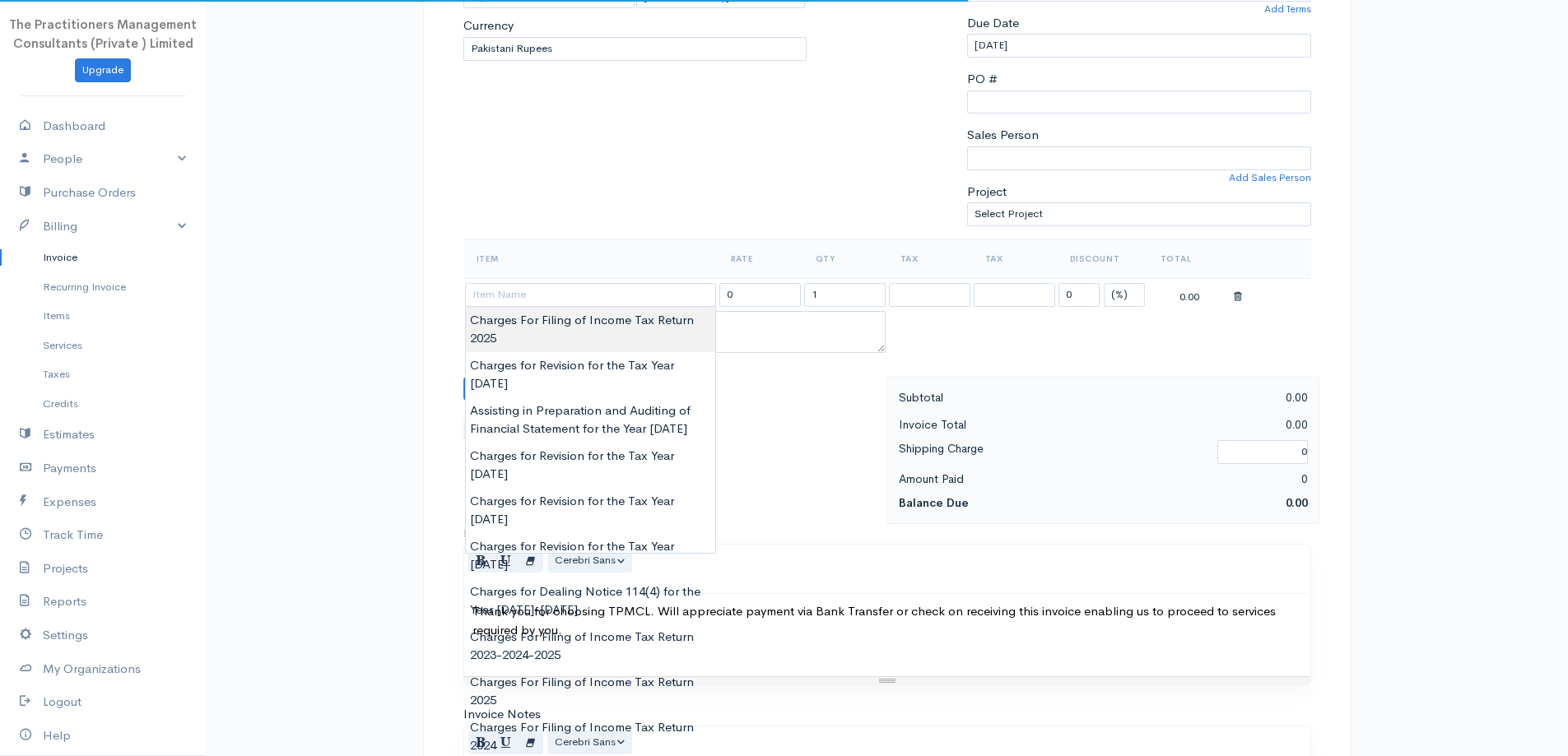
type input "Charges For Filing of Income Tax Return 2025"
type input "10000.00"
click at [659, 328] on body "The Practitioners Management Consultants (Private ) Limited Upgrade Dashboard P…" at bounding box center [784, 392] width 1568 height 1445
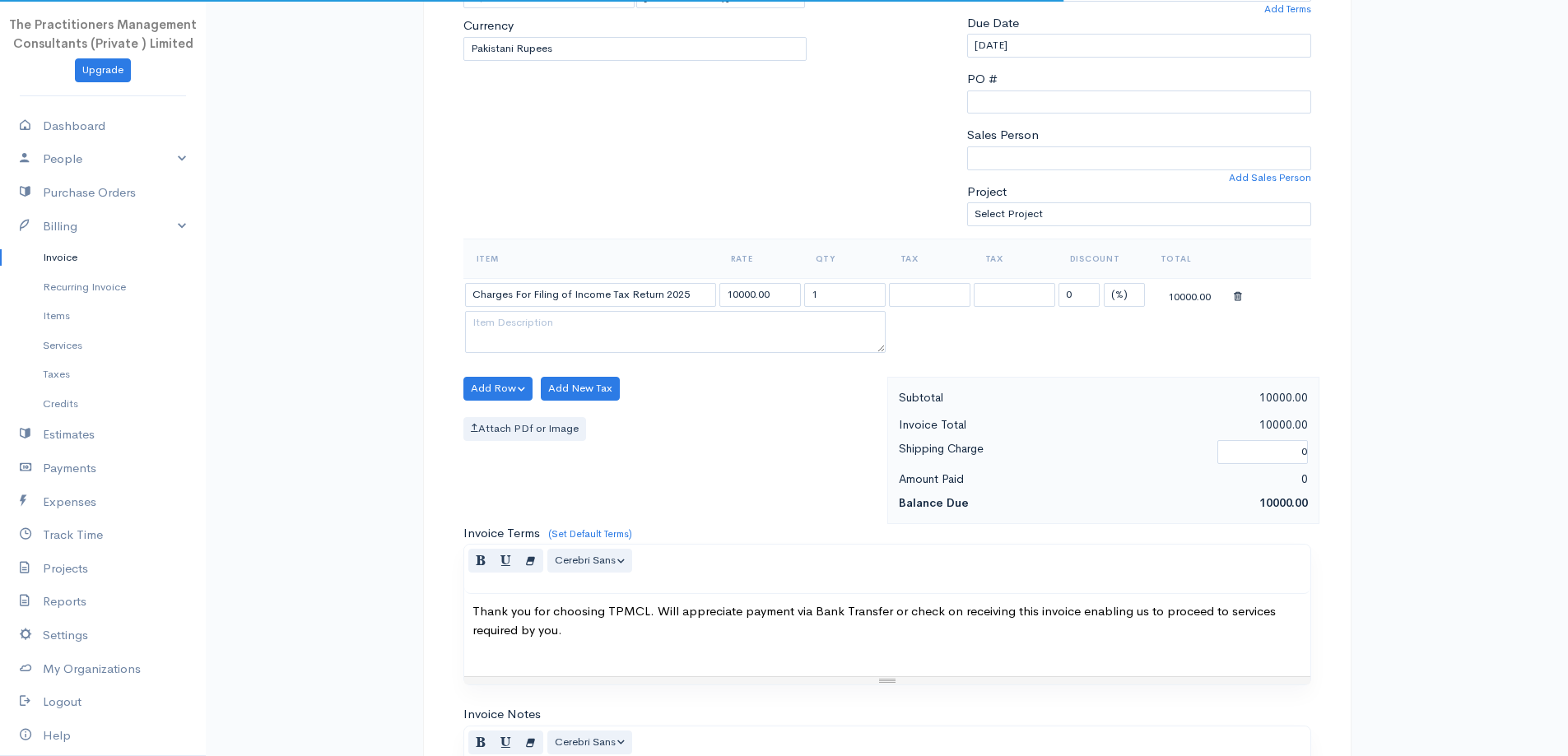
scroll to position [688, 0]
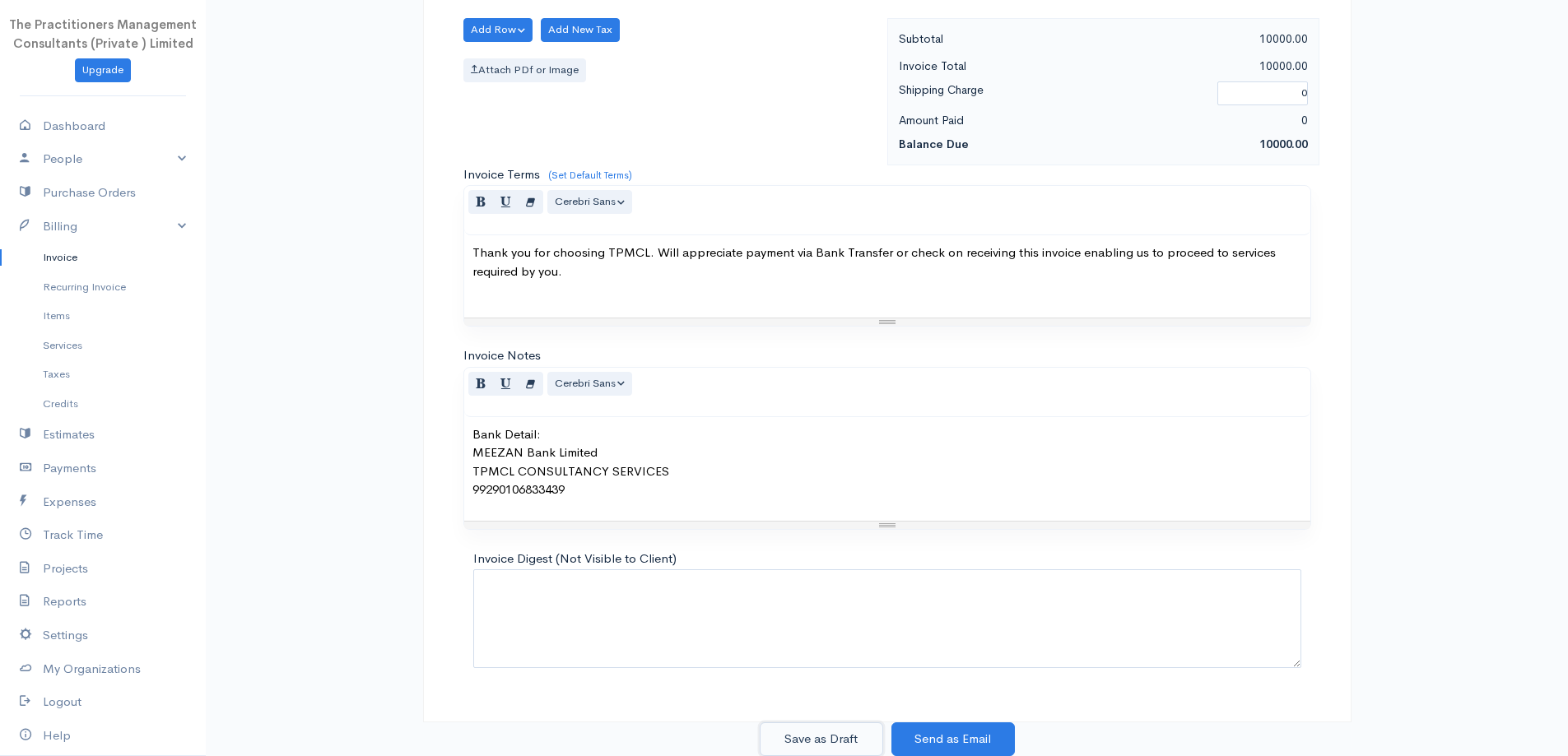
click at [815, 745] on button "Save as Draft" at bounding box center [822, 739] width 124 height 34
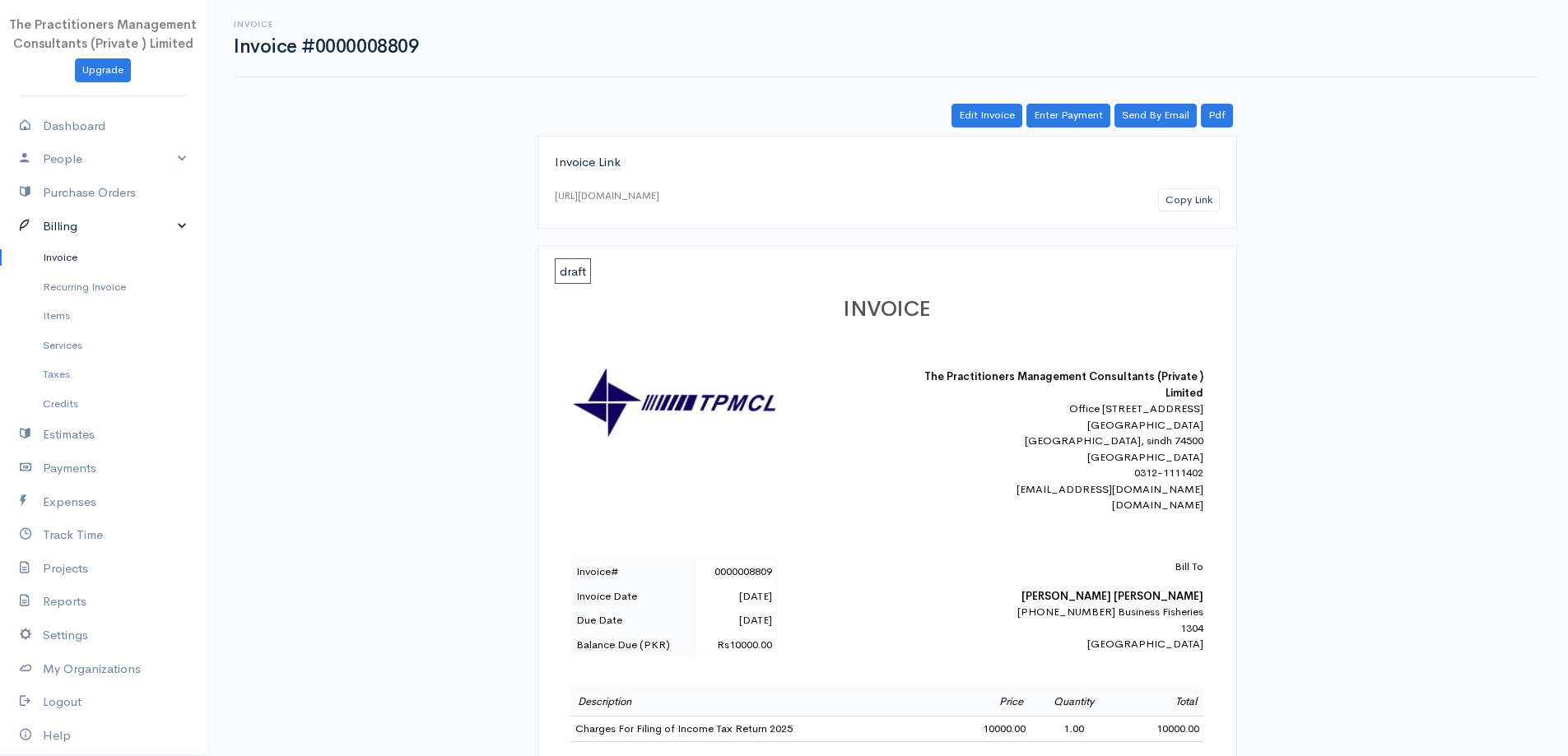
click at [26, 218] on icon at bounding box center [31, 226] width 23 height 20
click at [60, 229] on link "Billing" at bounding box center [102, 226] width 206 height 34
click at [58, 261] on link "Invoice" at bounding box center [102, 258] width 206 height 29
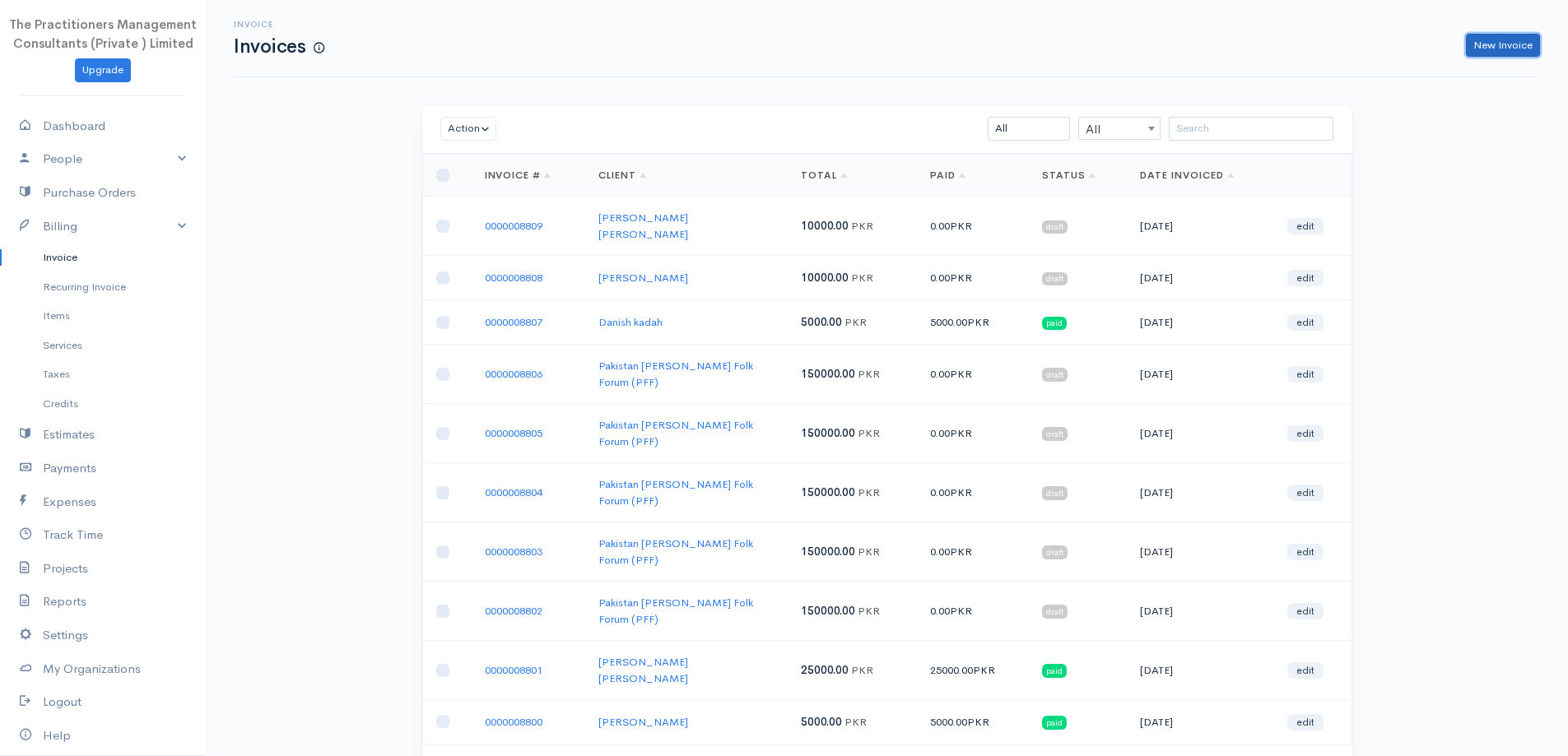
click at [1494, 48] on link "New Invoice" at bounding box center [1504, 46] width 74 height 23
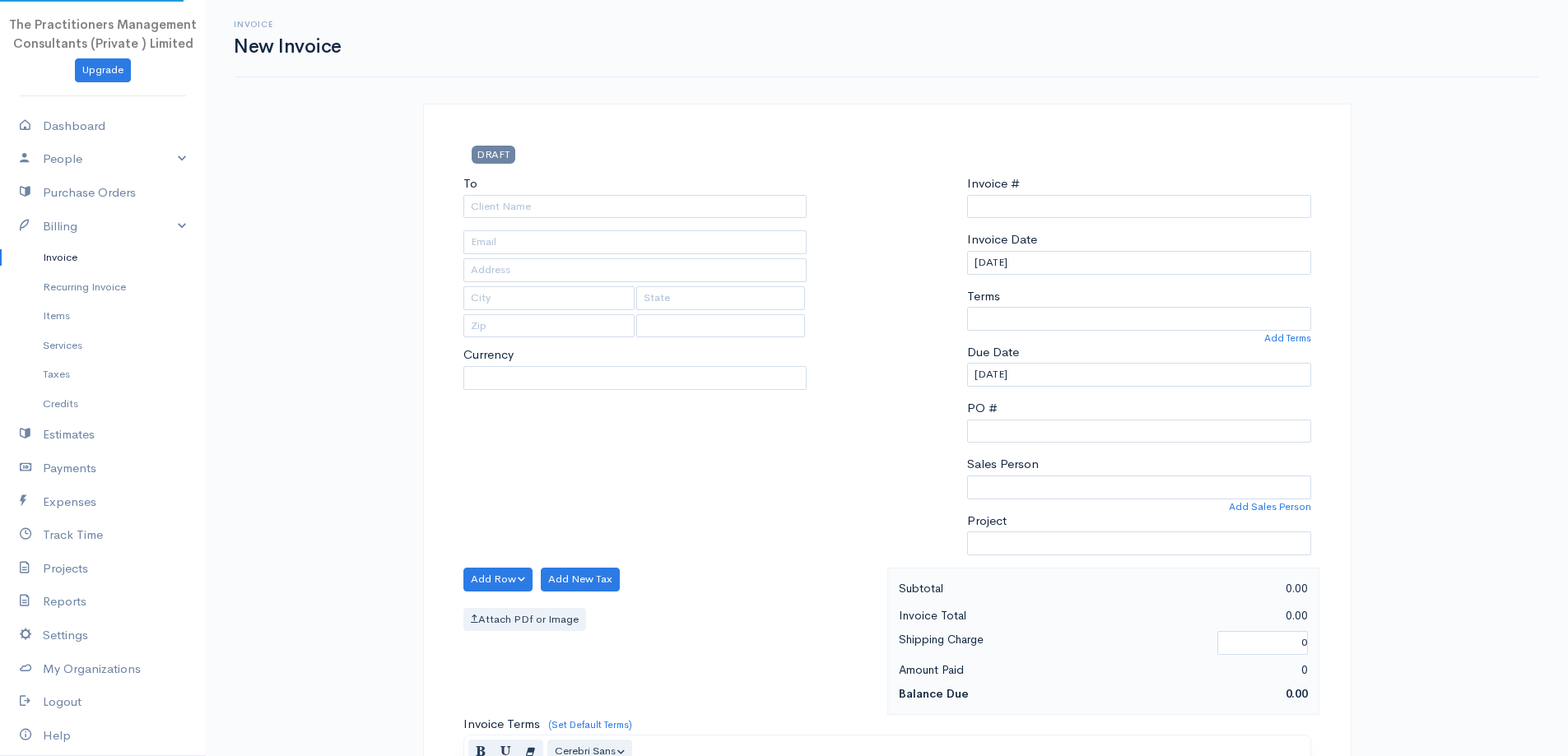
select select "[GEOGRAPHIC_DATA]"
select select "PKR"
type input "0000008810"
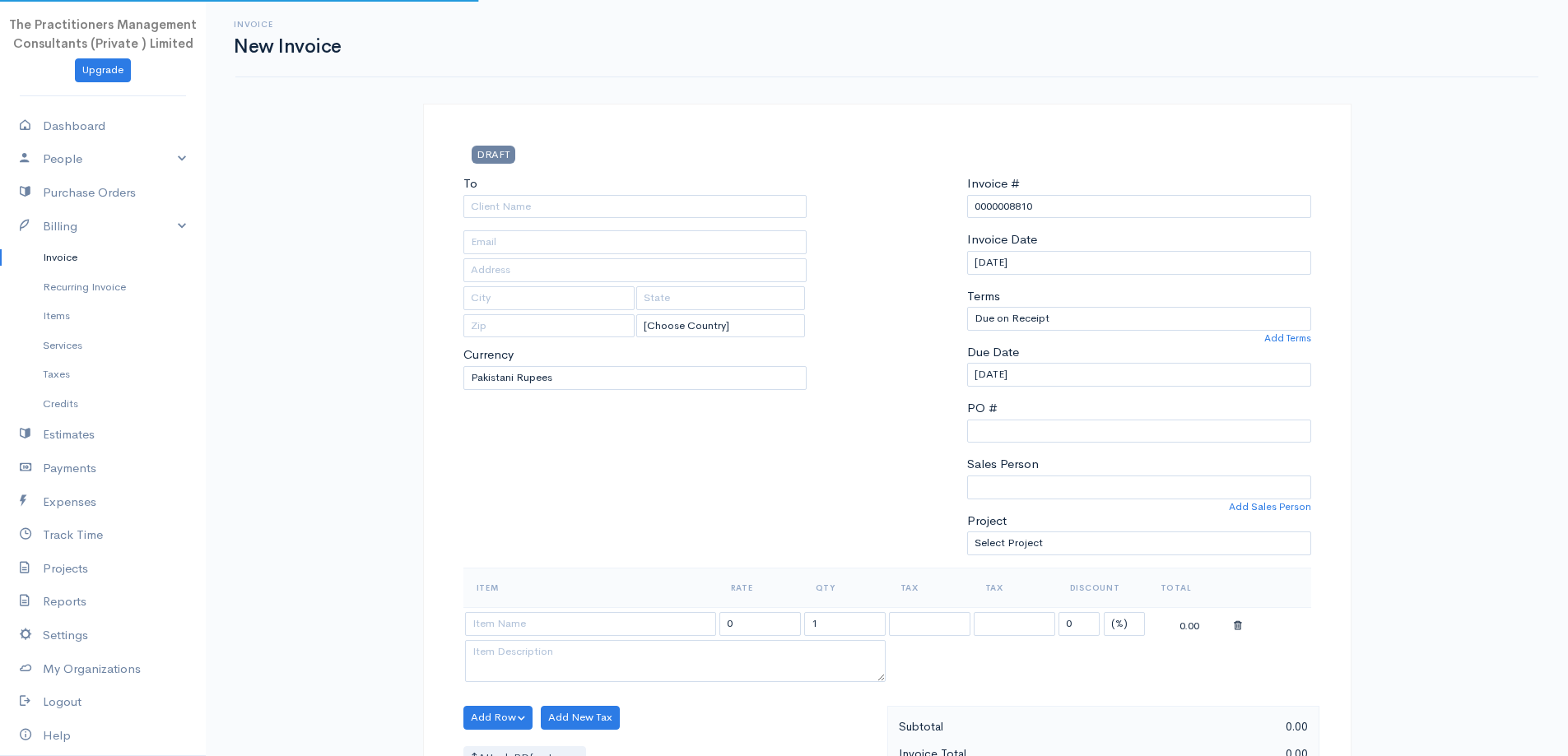
click at [685, 219] on div "To [Choose Country] [GEOGRAPHIC_DATA] [GEOGRAPHIC_DATA] [GEOGRAPHIC_DATA] [GEOG…" at bounding box center [636, 371] width 361 height 393
click at [686, 214] on input "To" at bounding box center [635, 207] width 344 height 23
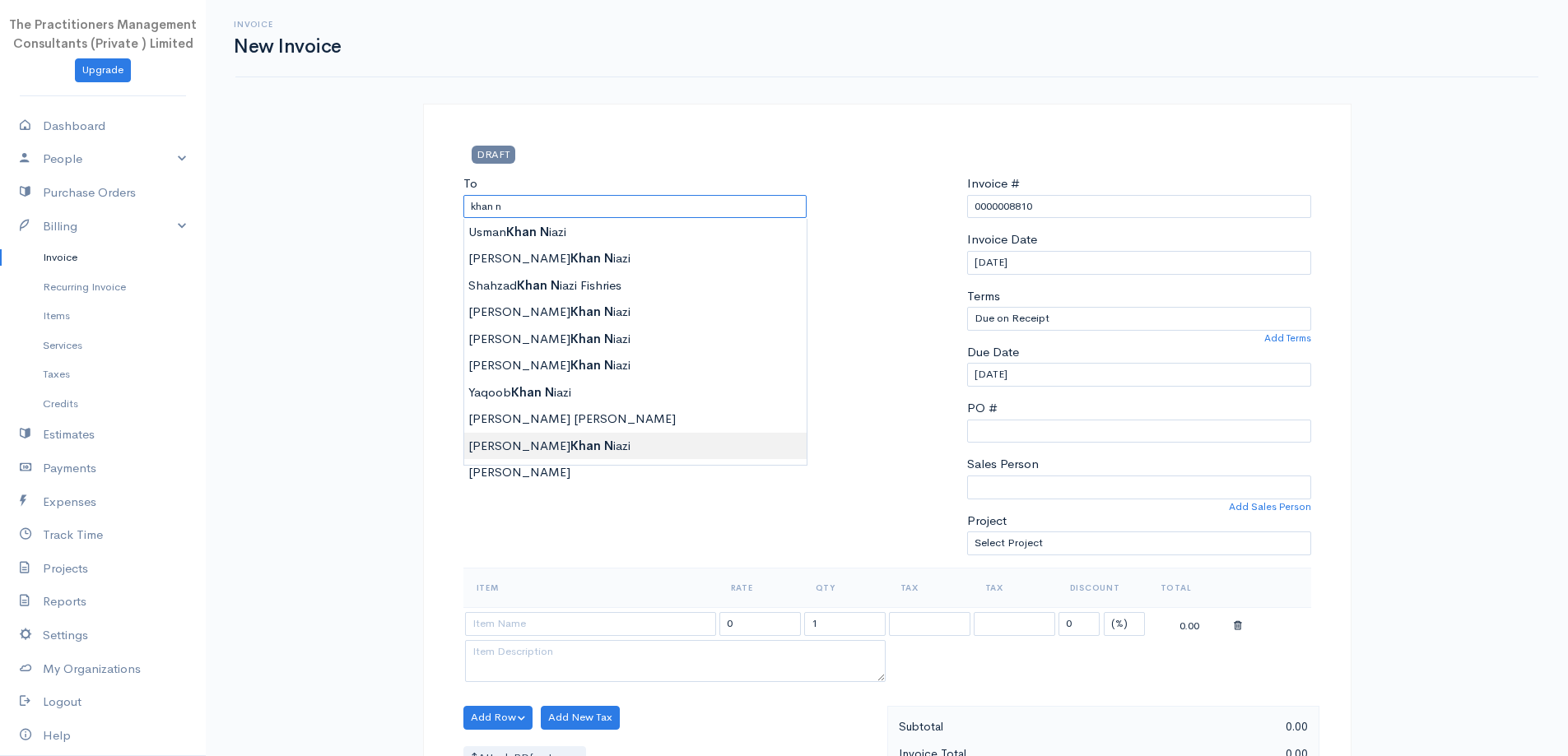
type input "[PERSON_NAME] Khan [PERSON_NAME]"
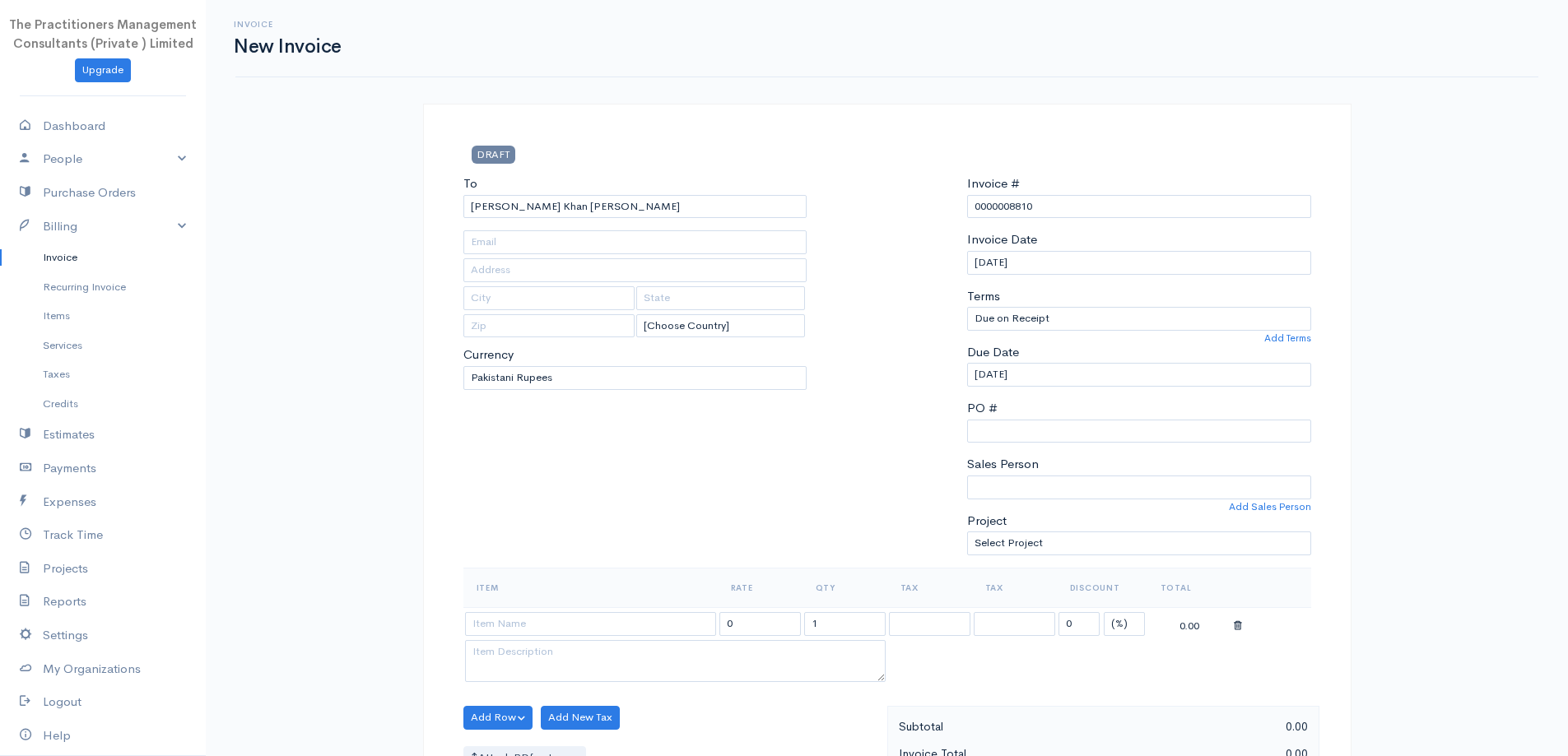
click at [649, 445] on body "The Practitioners Management Consultants (Private ) Limited Upgrade Dashboard P…" at bounding box center [784, 722] width 1568 height 1445
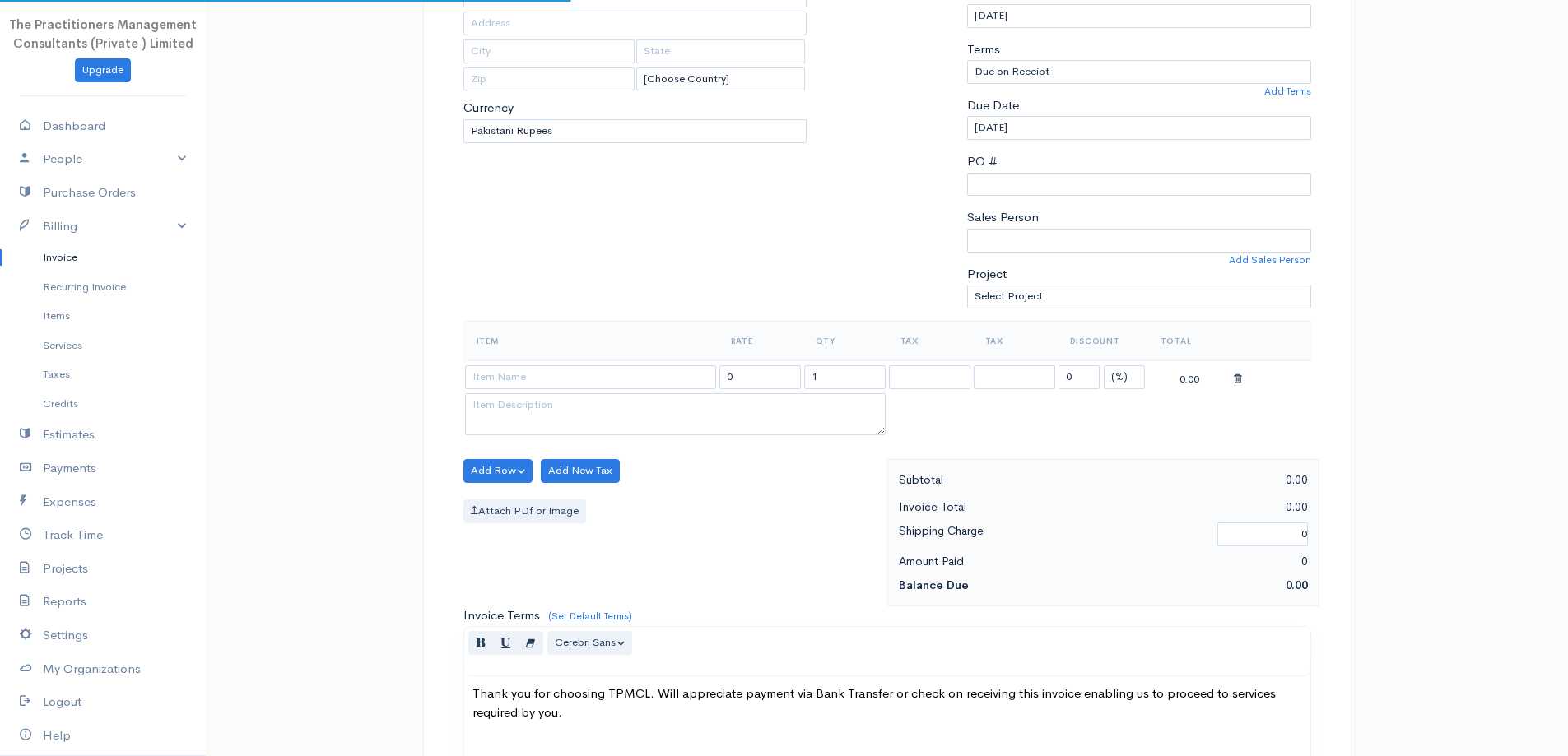
type input "1108"
type input "[GEOGRAPHIC_DATA]"
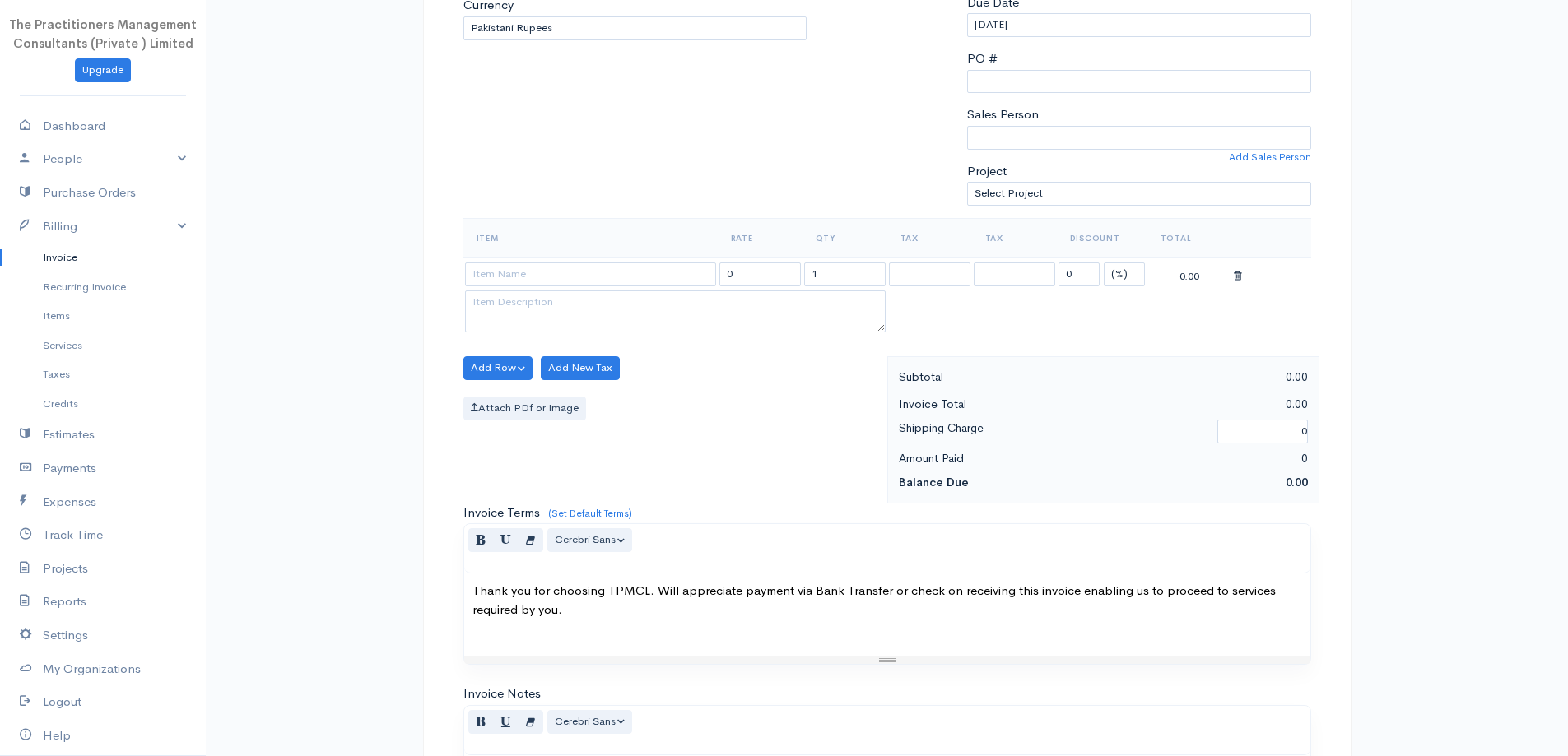
scroll to position [412, 0]
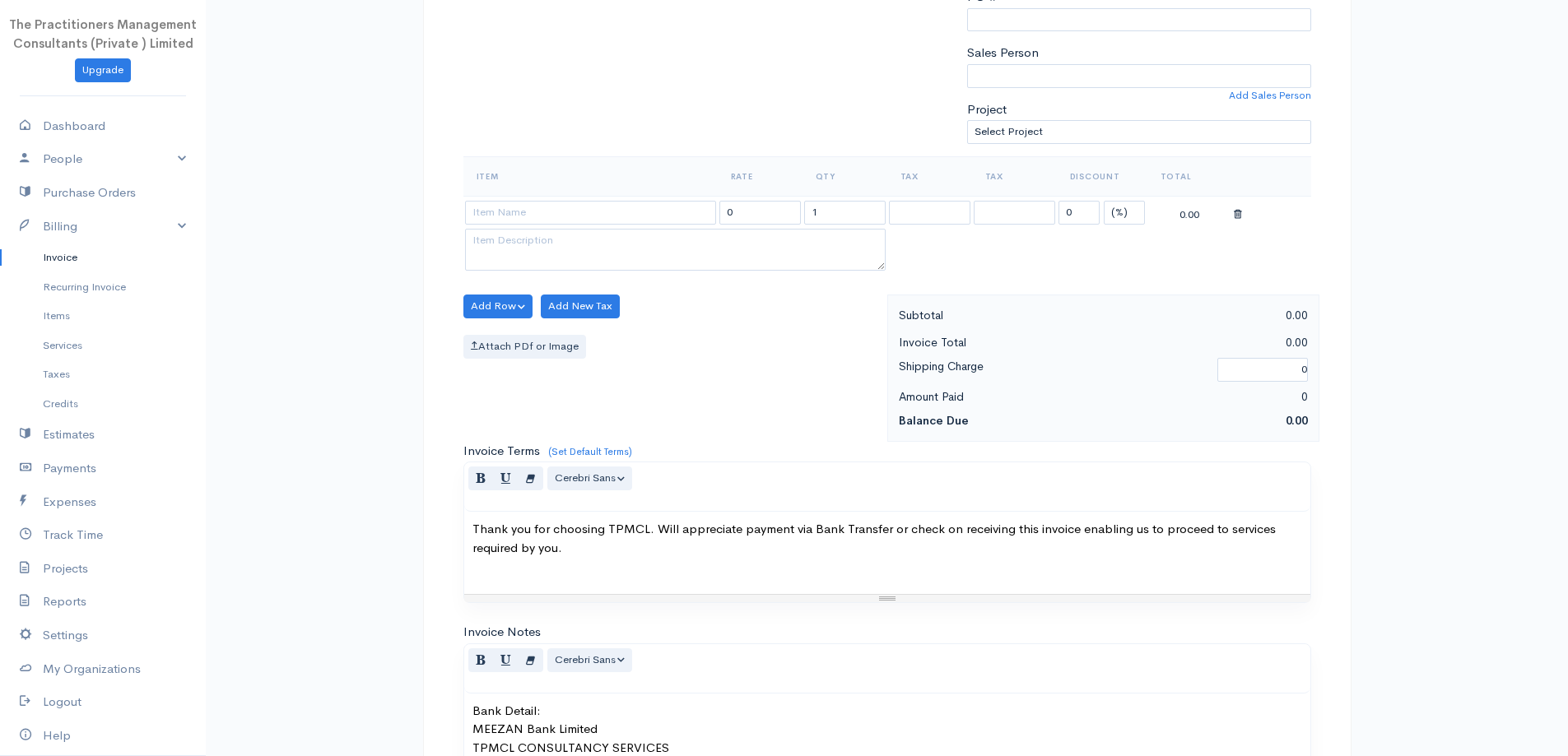
drag, startPoint x: 642, startPoint y: 191, endPoint x: 648, endPoint y: 200, distance: 10.8
click at [645, 194] on th "Item" at bounding box center [590, 176] width 255 height 40
click at [650, 203] on input at bounding box center [590, 213] width 251 height 23
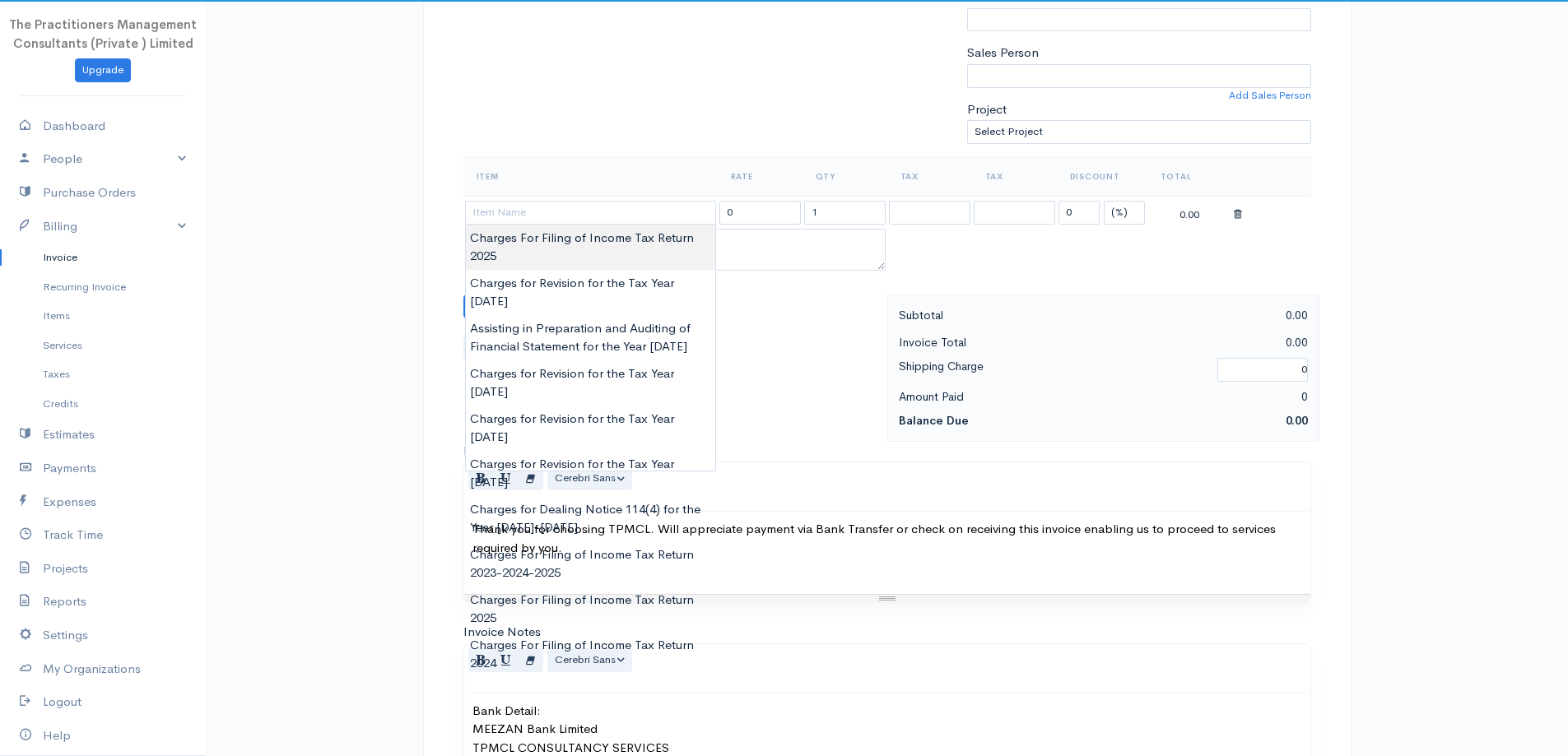
type input "Charges For Filing of Income Tax Return 2025"
type input "10000.00"
click at [677, 257] on body "The Practitioners Management Consultants (Private ) Limited Upgrade Dashboard P…" at bounding box center [784, 310] width 1568 height 1445
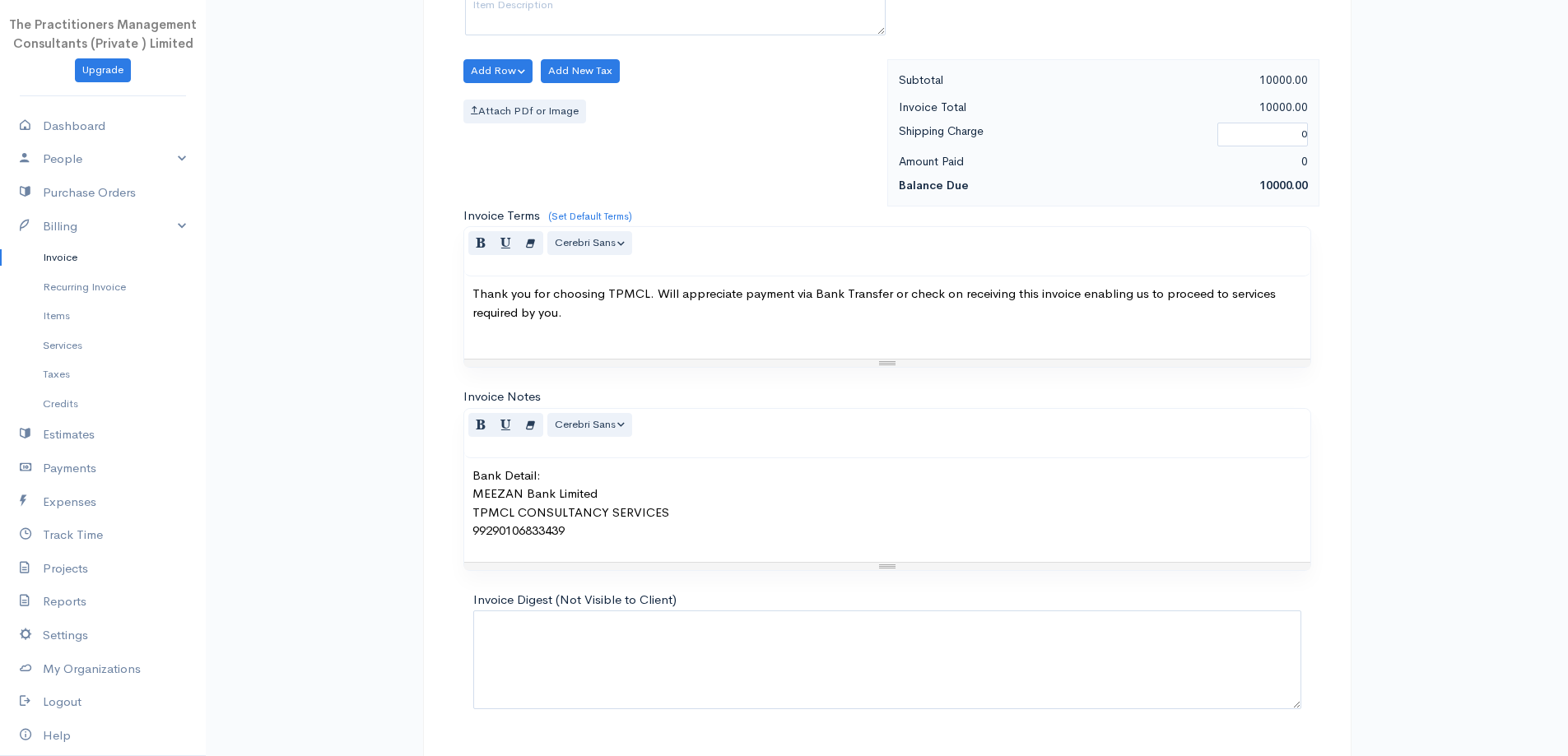
scroll to position [688, 0]
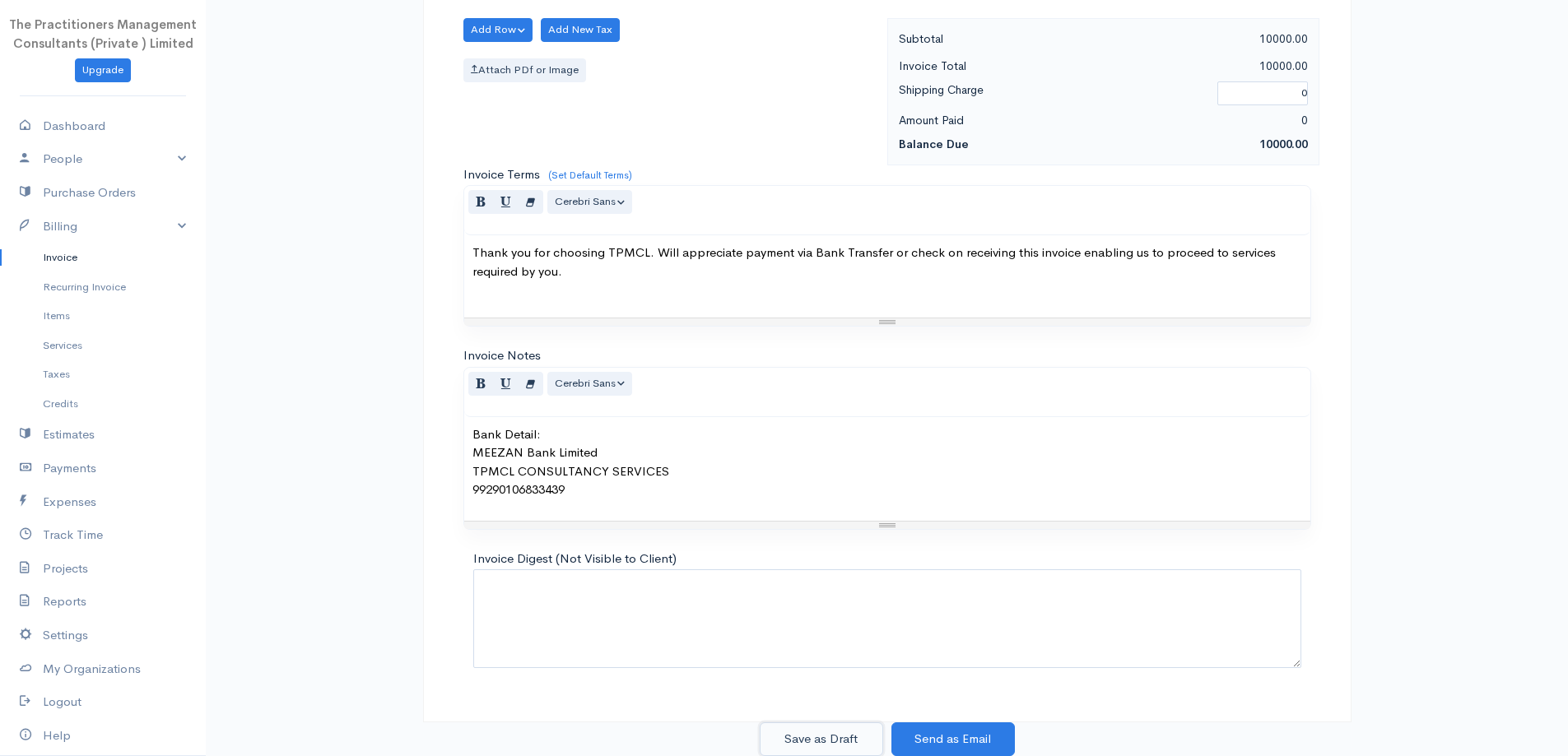
drag, startPoint x: 827, startPoint y: 730, endPoint x: 834, endPoint y: 695, distance: 35.7
click at [828, 730] on button "Save as Draft" at bounding box center [822, 739] width 124 height 34
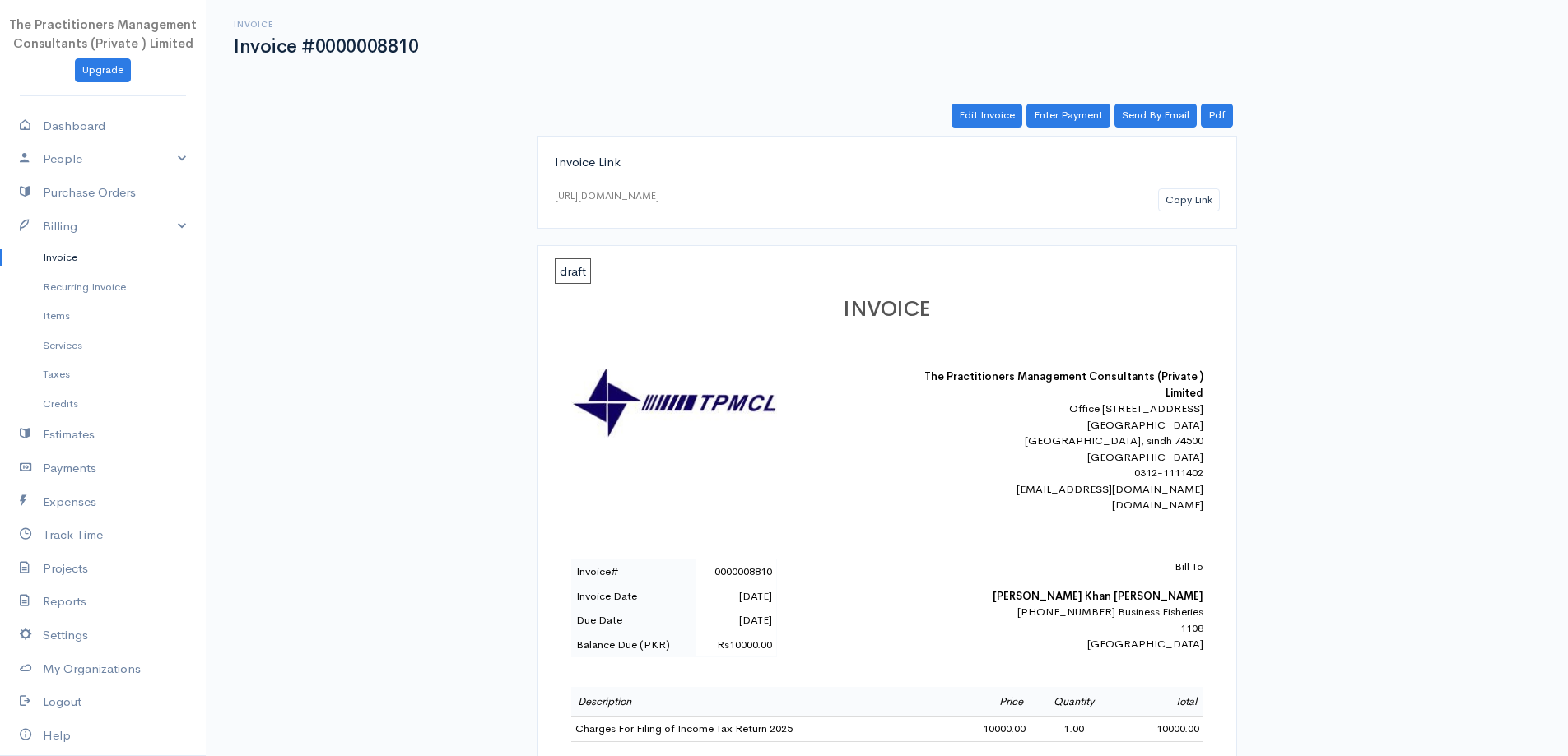
click at [75, 259] on link "Invoice" at bounding box center [102, 258] width 206 height 29
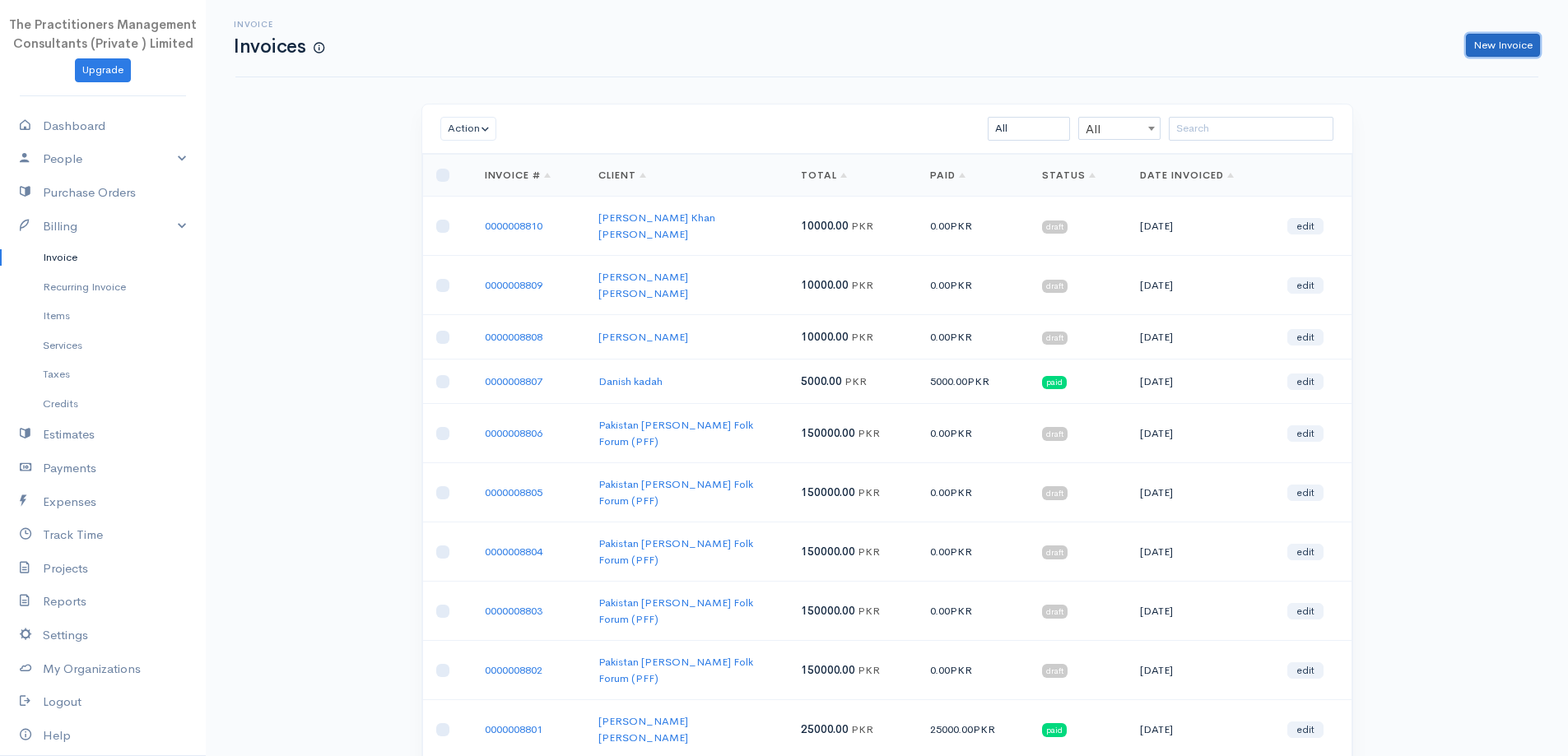
click at [1497, 50] on link "New Invoice" at bounding box center [1504, 46] width 74 height 23
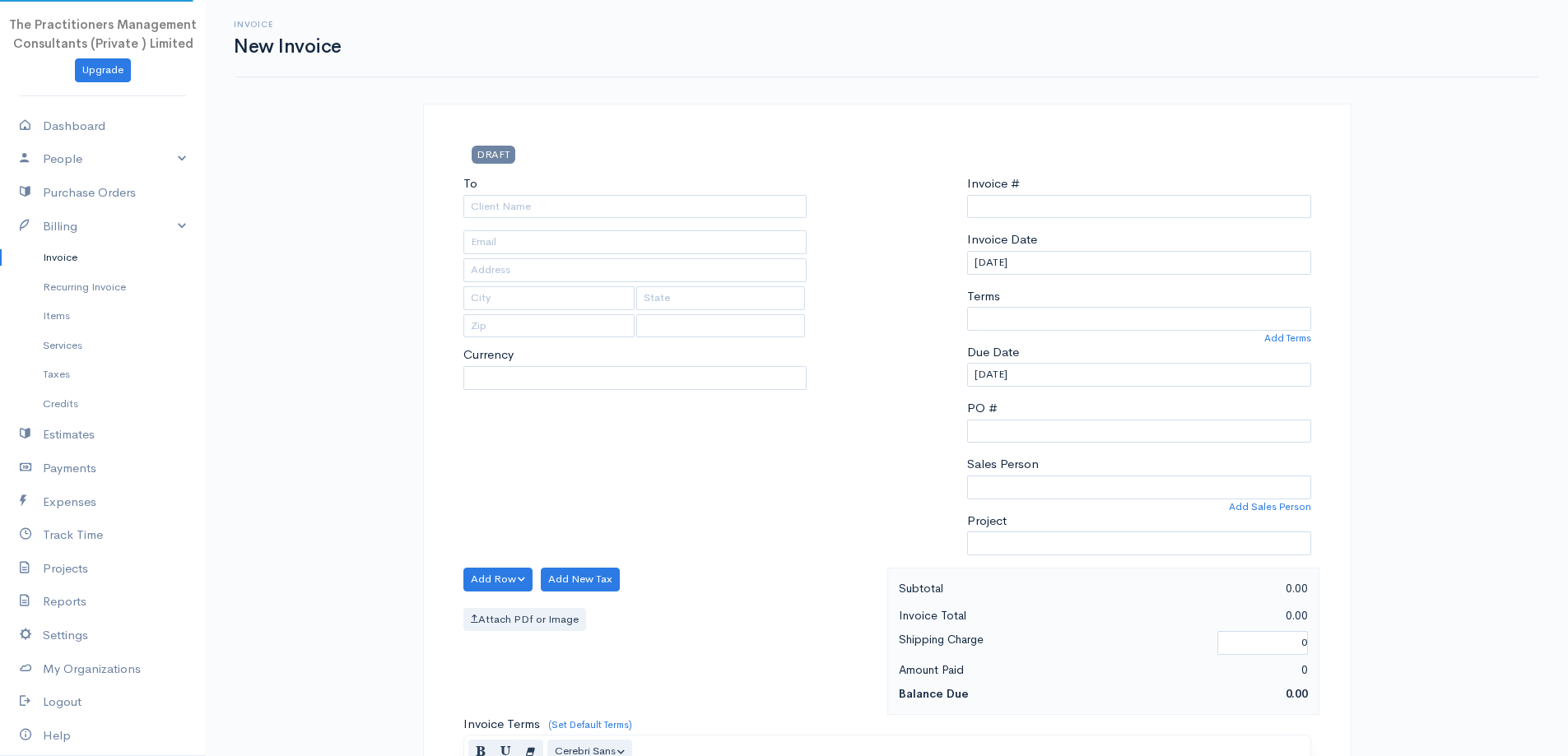
select select "PKR"
select select "[GEOGRAPHIC_DATA]"
type input "0000008811"
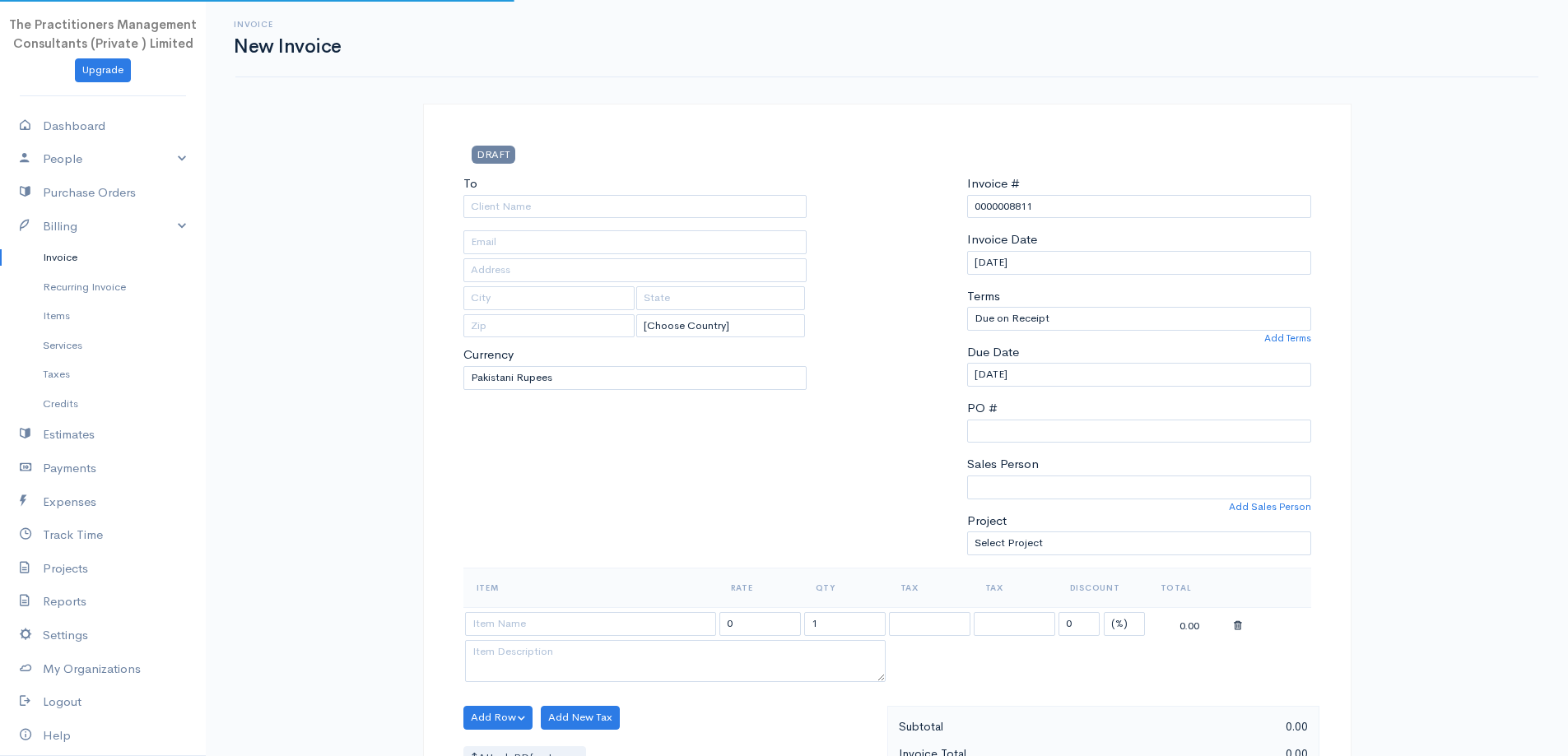
click at [503, 223] on div "To [Choose Country] [GEOGRAPHIC_DATA] [GEOGRAPHIC_DATA] [GEOGRAPHIC_DATA] [GEOG…" at bounding box center [636, 371] width 361 height 393
click at [508, 218] on input "To" at bounding box center [635, 207] width 344 height 23
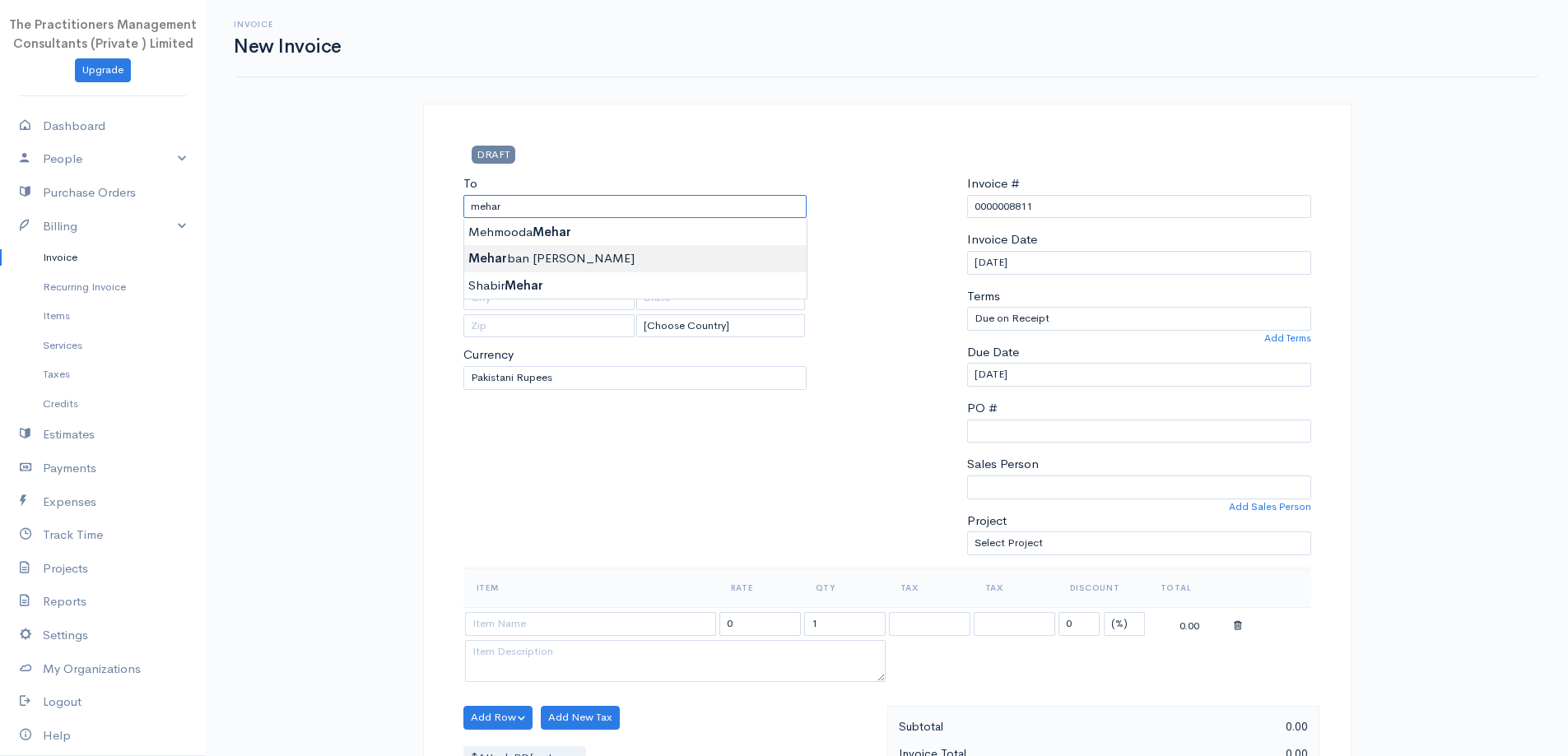
type input "[PERSON_NAME]"
click at [628, 250] on body "The Practitioners Management Consultants (Private ) Limited Upgrade Dashboard P…" at bounding box center [784, 722] width 1568 height 1445
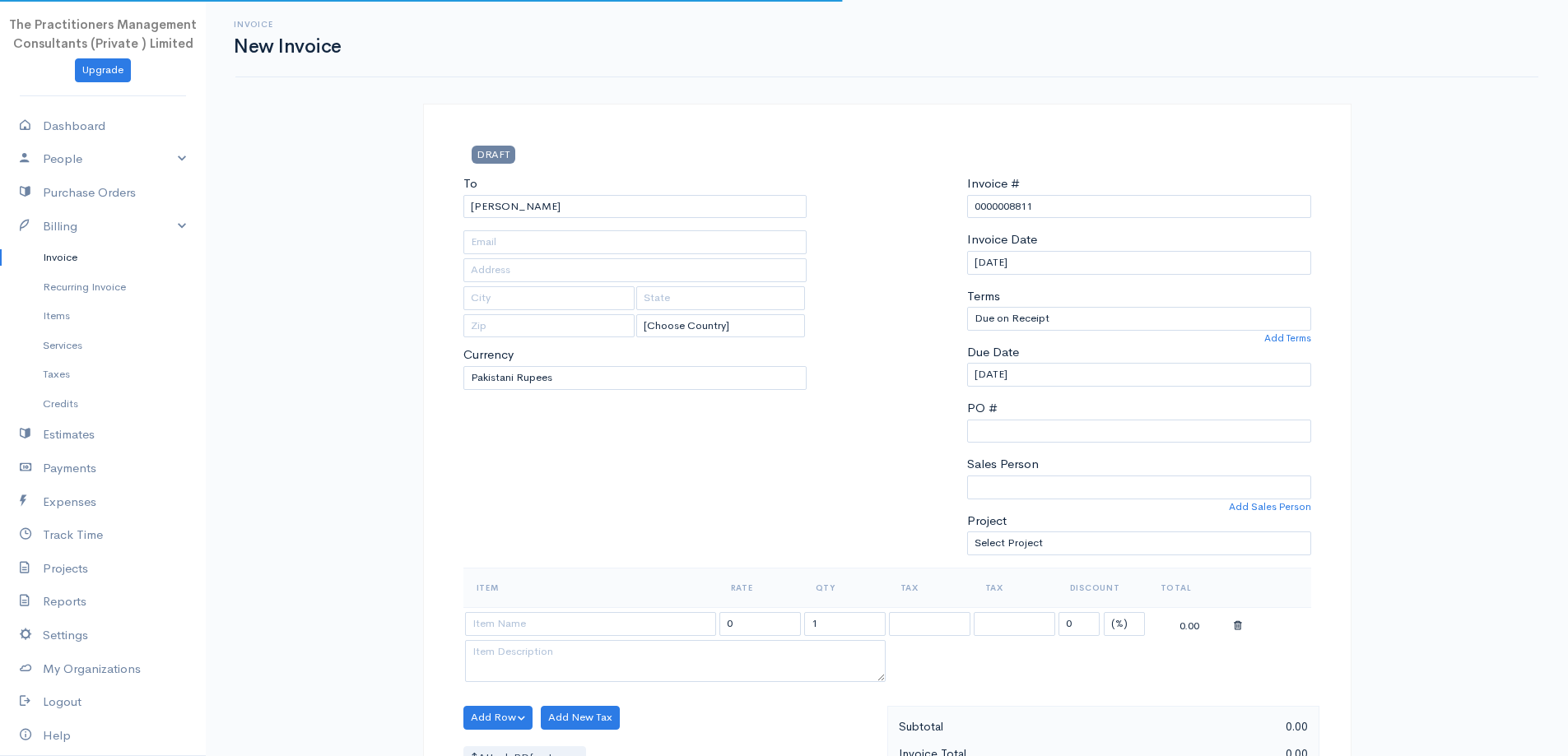
type input "1298"
type input "[GEOGRAPHIC_DATA]"
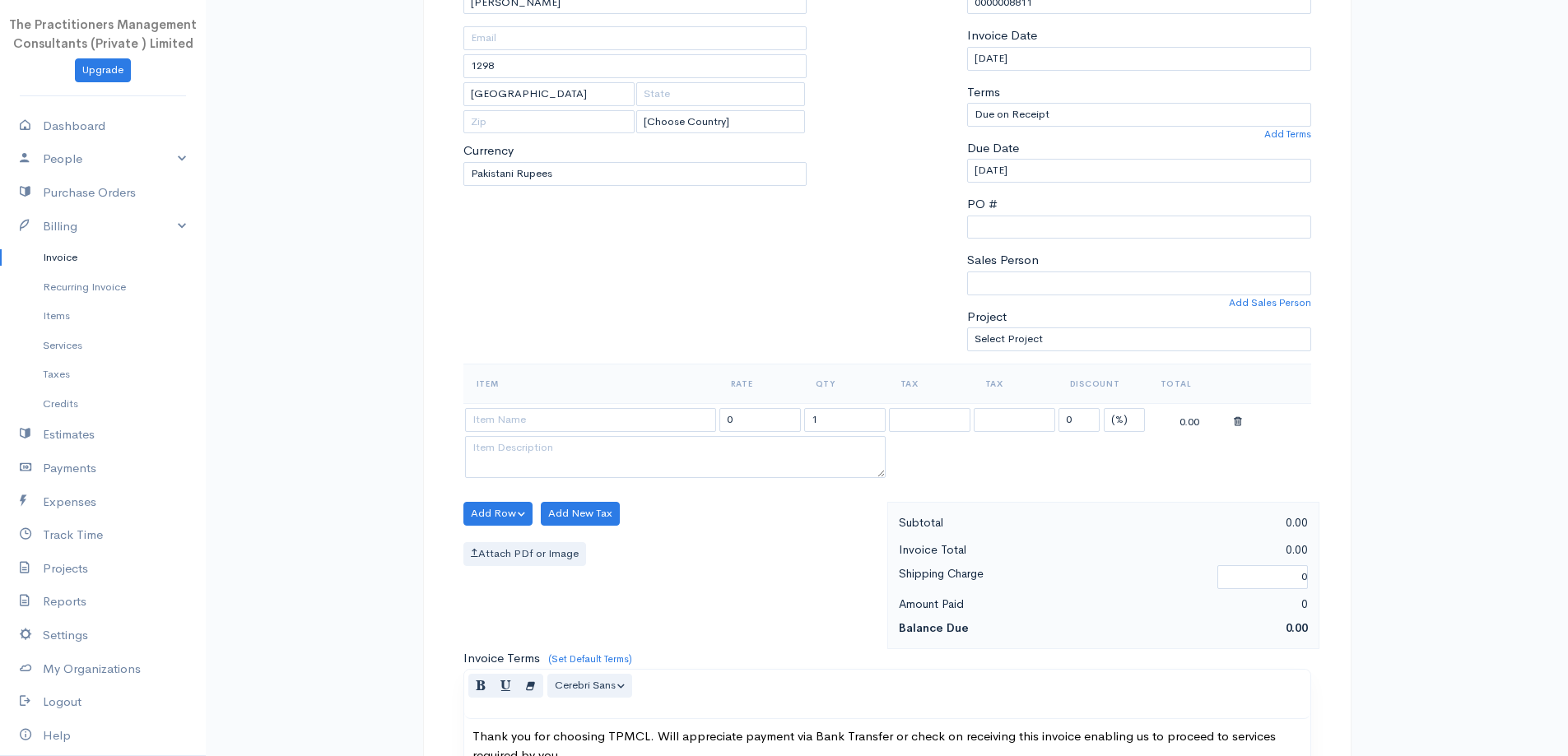
scroll to position [412, 0]
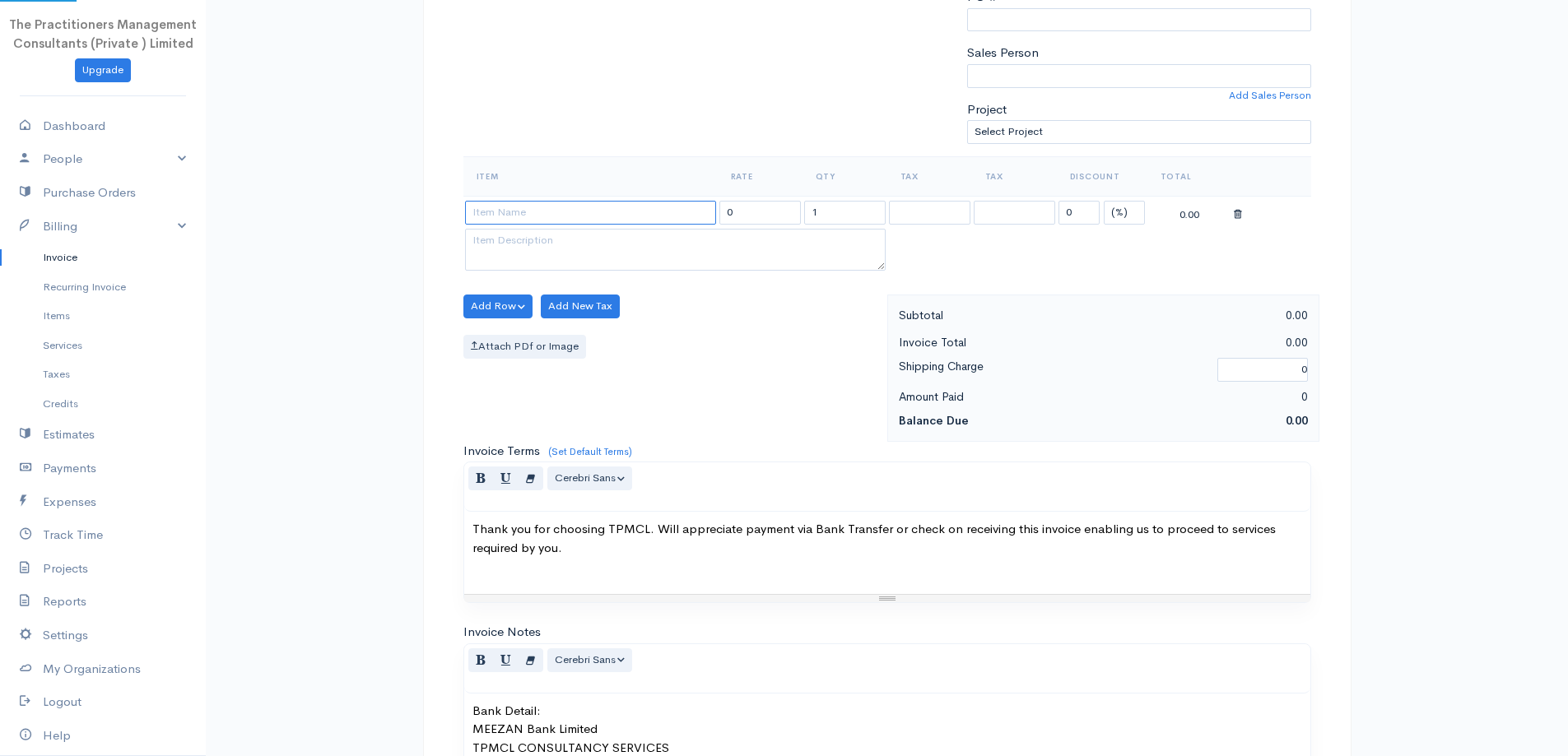
click at [625, 220] on input at bounding box center [590, 213] width 251 height 23
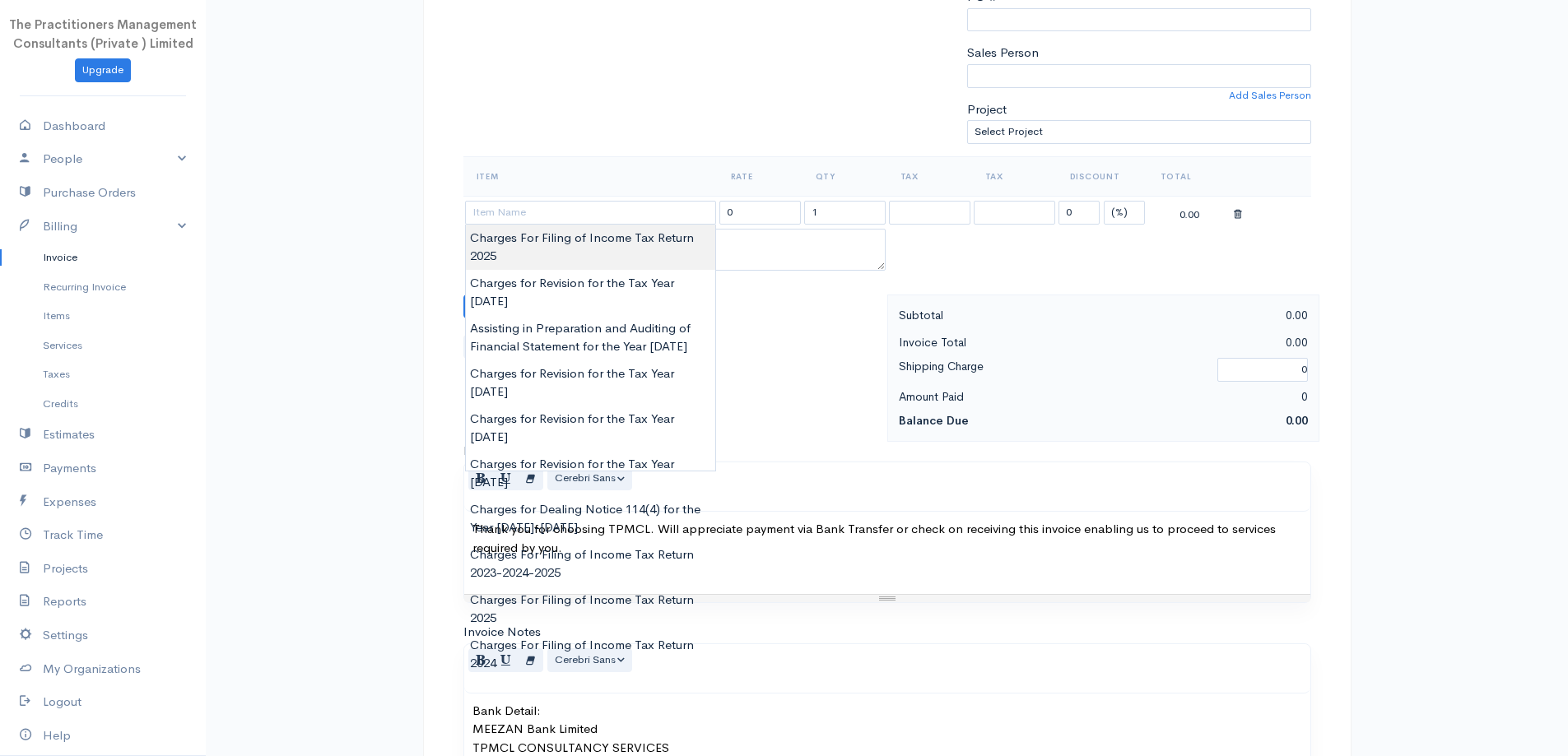
type input "Charges For Filing of Income Tax Return 2025"
type input "10000.00"
click at [621, 245] on body "The Practitioners Management Consultants (Private ) Limited Upgrade Dashboard P…" at bounding box center [784, 310] width 1568 height 1445
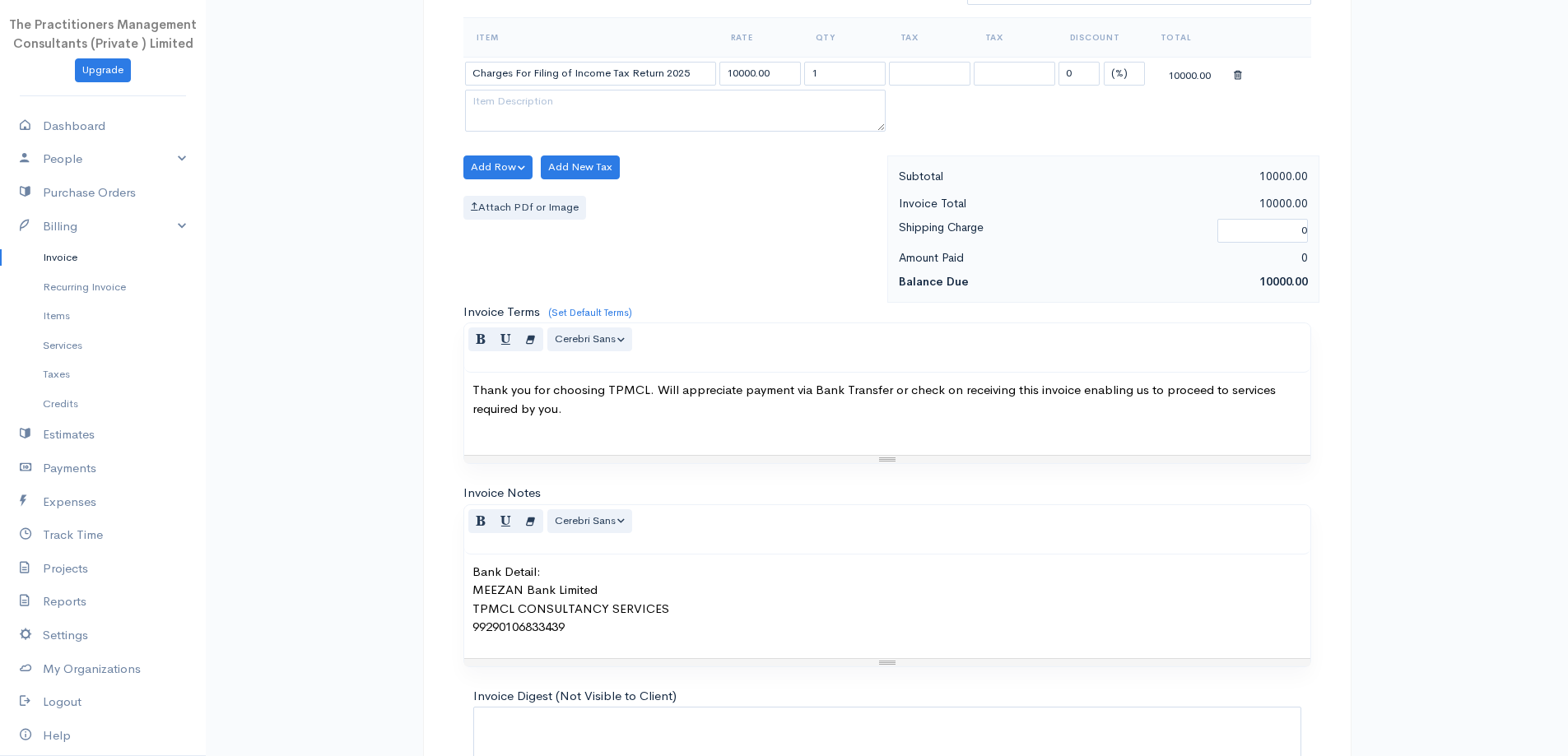
scroll to position [688, 0]
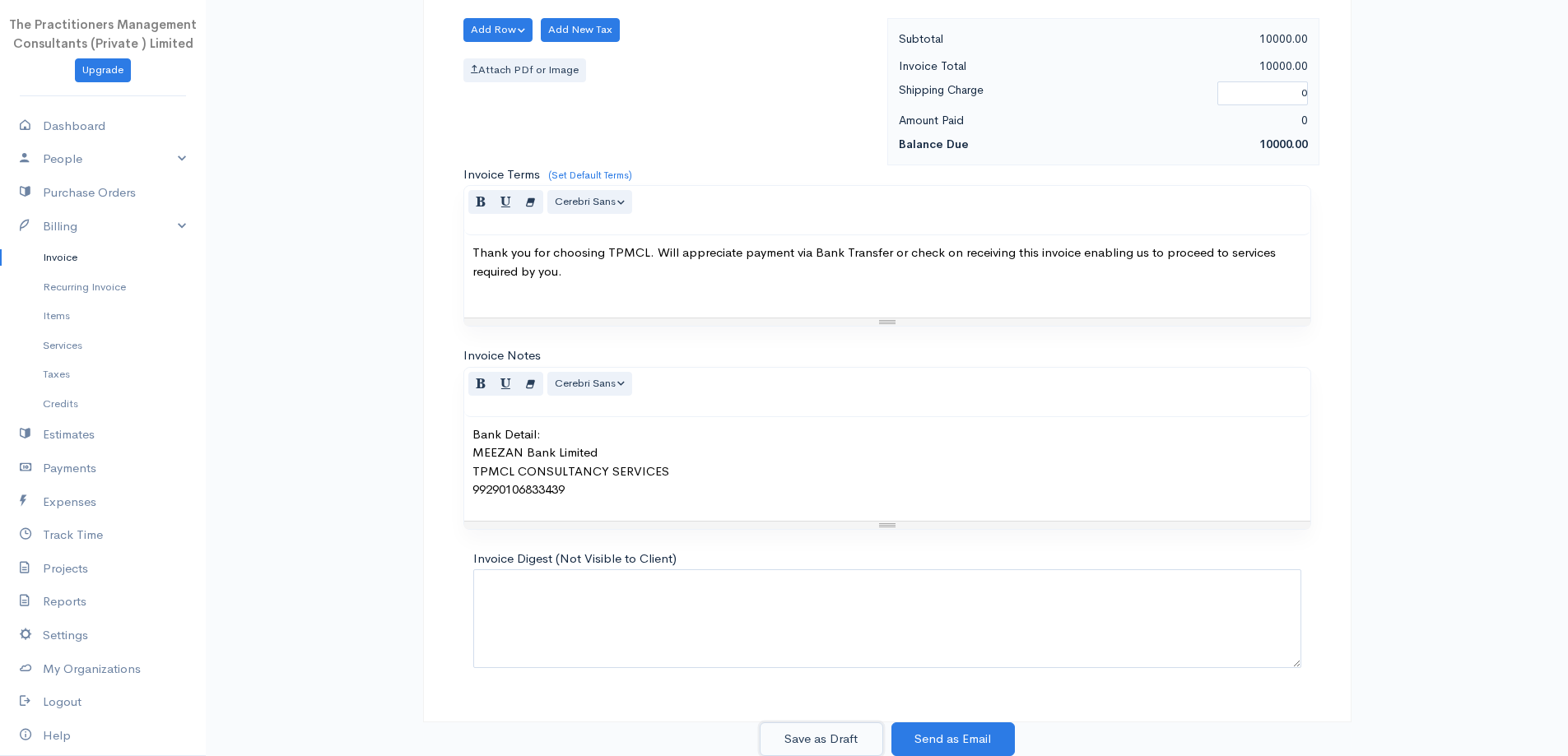
click at [856, 751] on button "Save as Draft" at bounding box center [822, 739] width 124 height 34
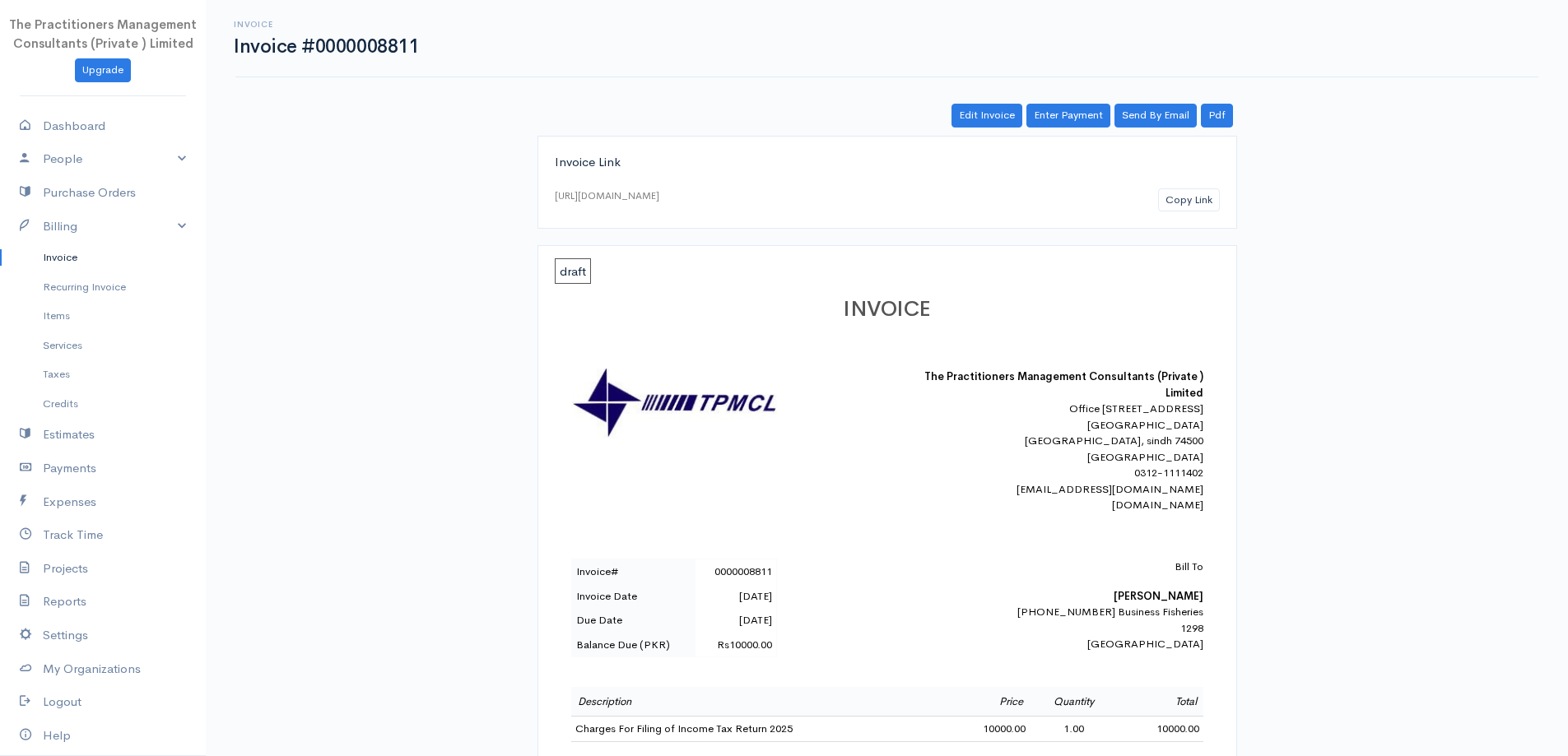
click at [50, 261] on link "Invoice" at bounding box center [102, 258] width 206 height 29
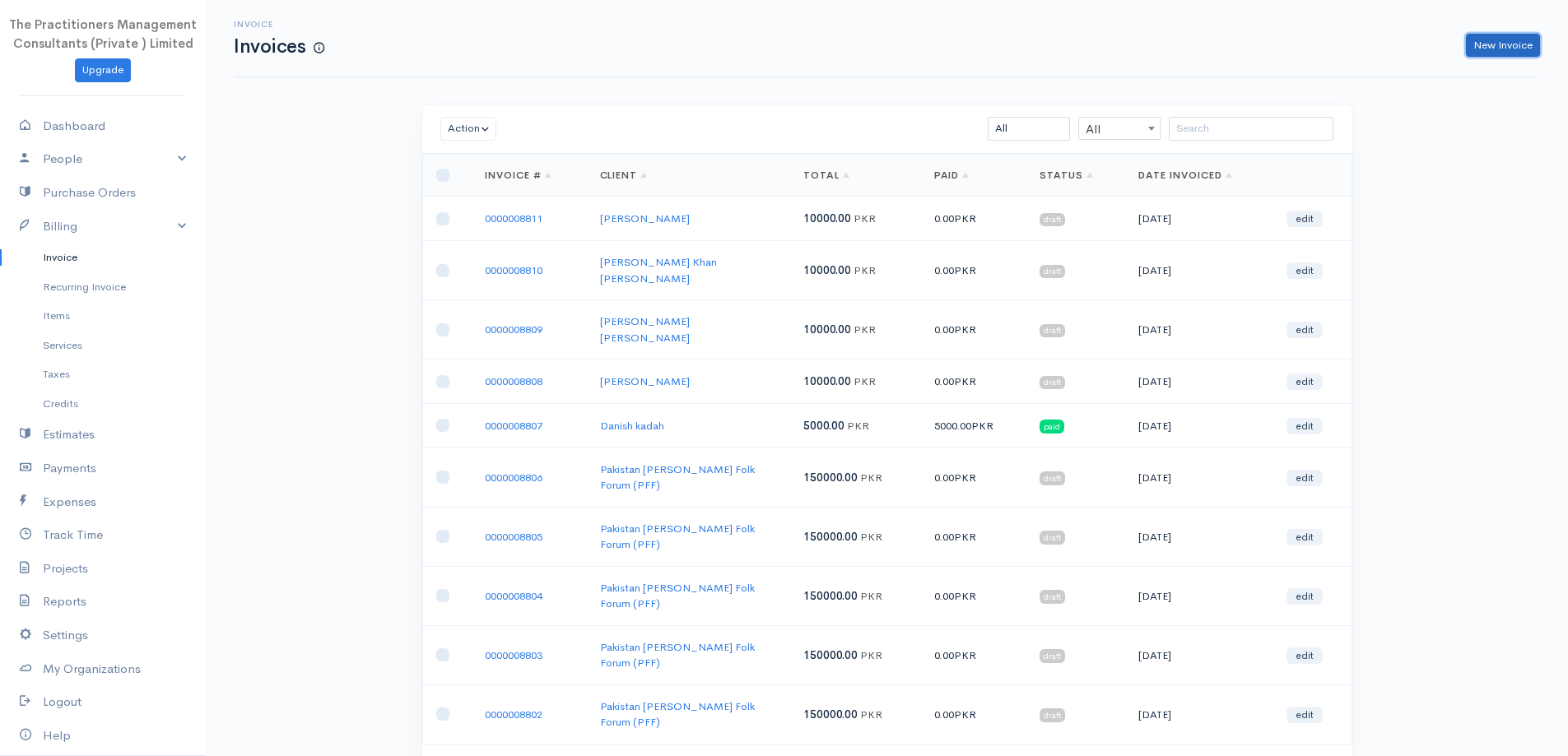
click at [1489, 38] on link "New Invoice" at bounding box center [1504, 46] width 74 height 23
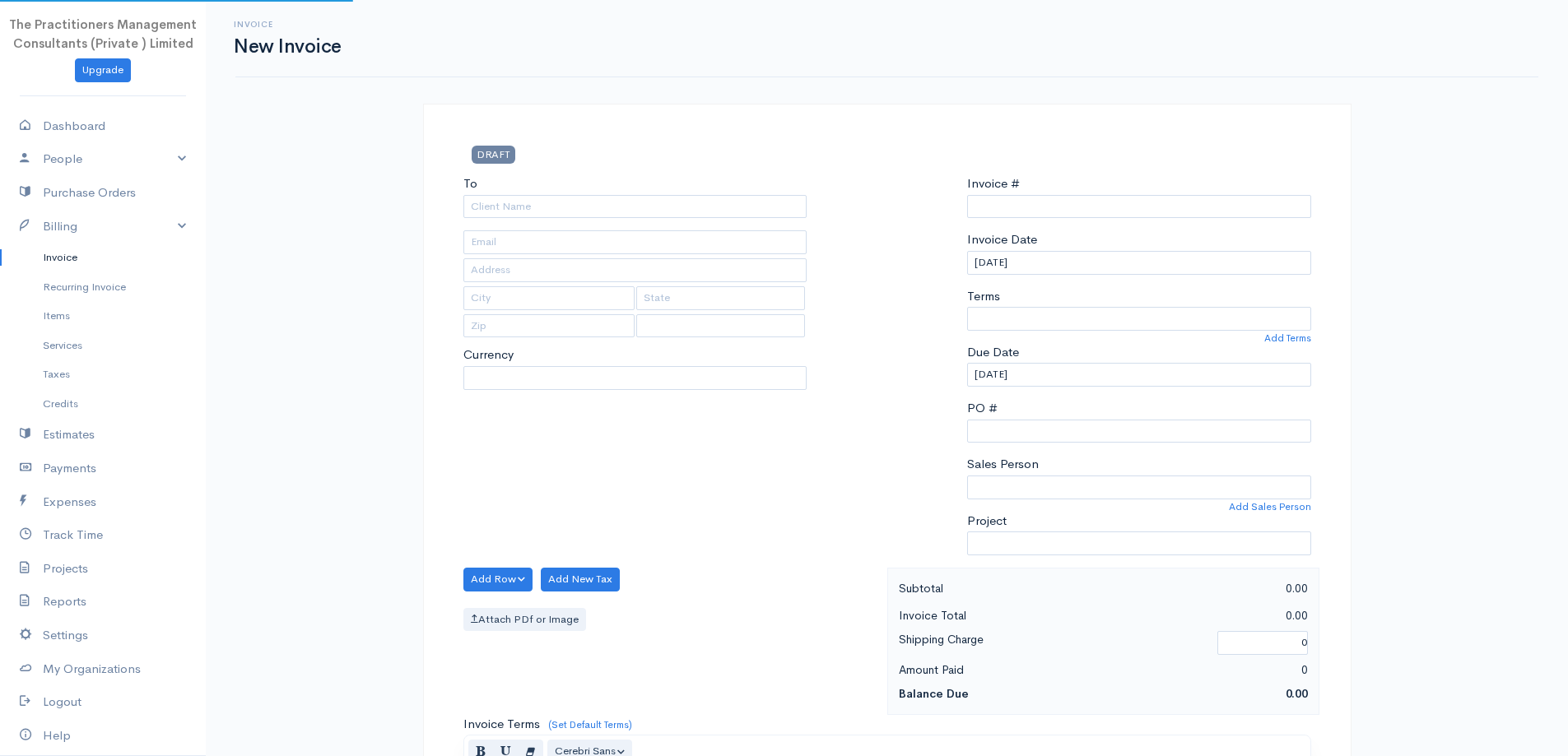
type input "0000008812"
select select "[GEOGRAPHIC_DATA]"
select select "PKR"
click at [579, 198] on input "To" at bounding box center [635, 207] width 344 height 23
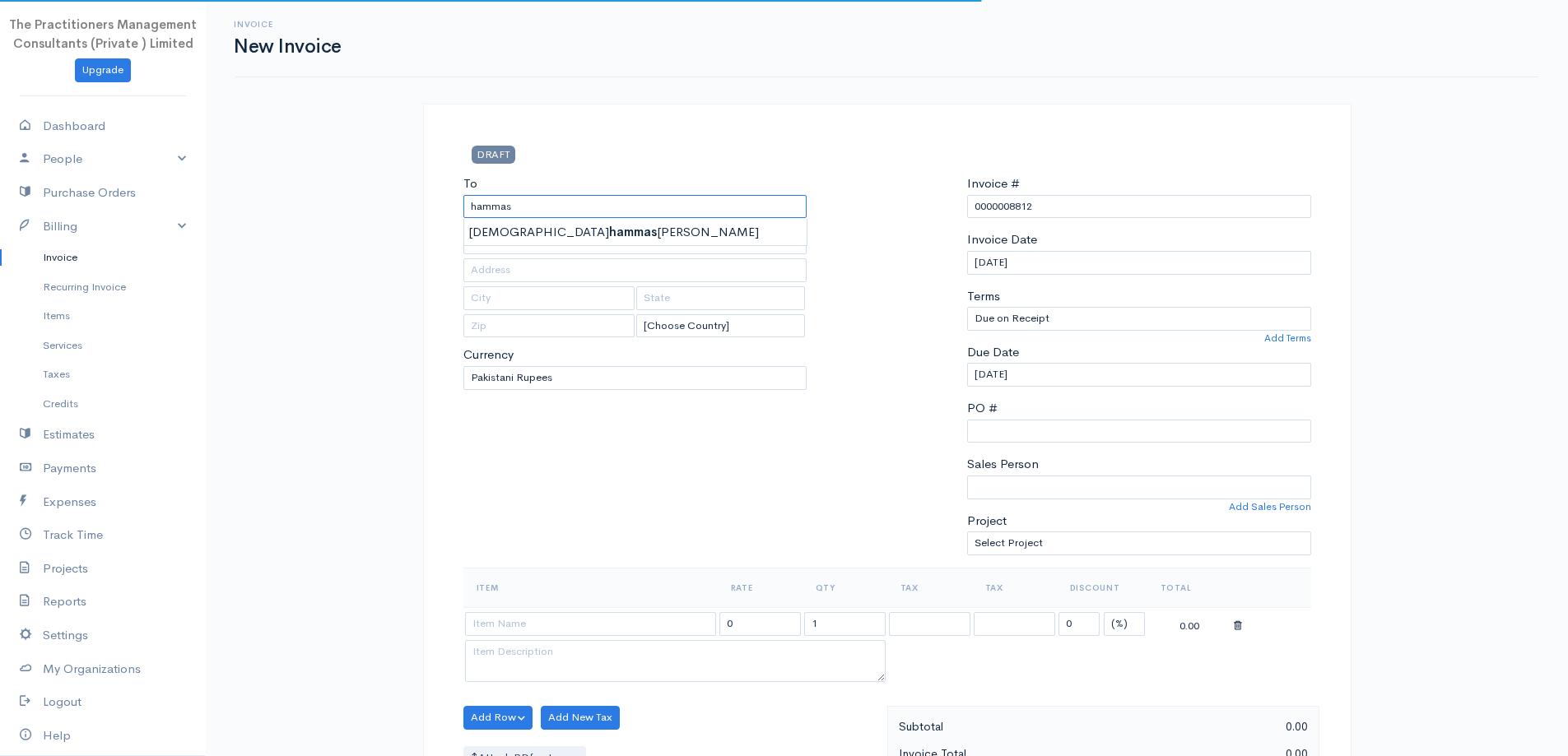
type input "Muhammad [PERSON_NAME] [PERSON_NAME]"
click at [599, 225] on body "The Practitioners Management Consultants (Private ) Limited Upgrade Dashboard P…" at bounding box center [784, 722] width 1568 height 1445
type input "1944"
type input "[GEOGRAPHIC_DATA]"
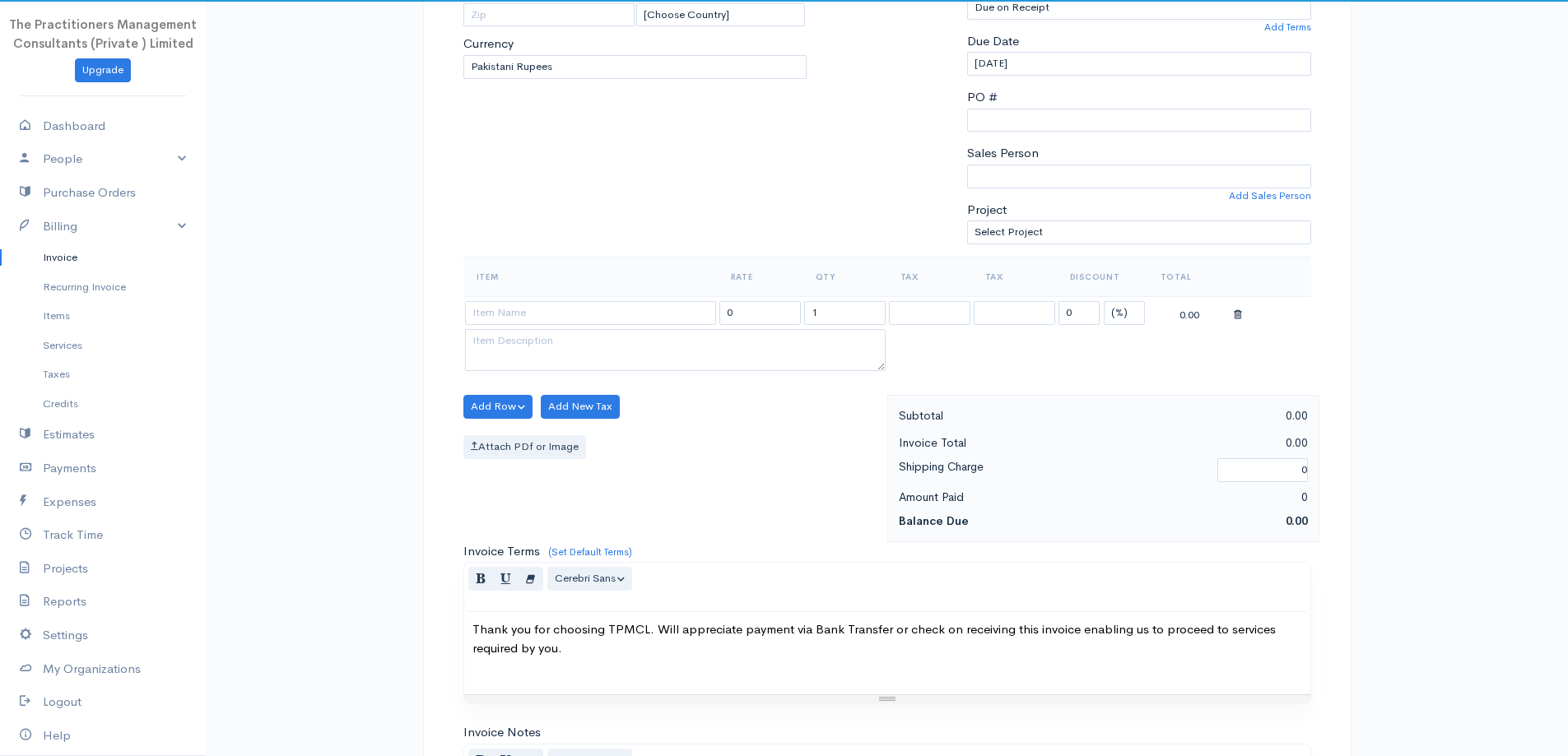
scroll to position [330, 0]
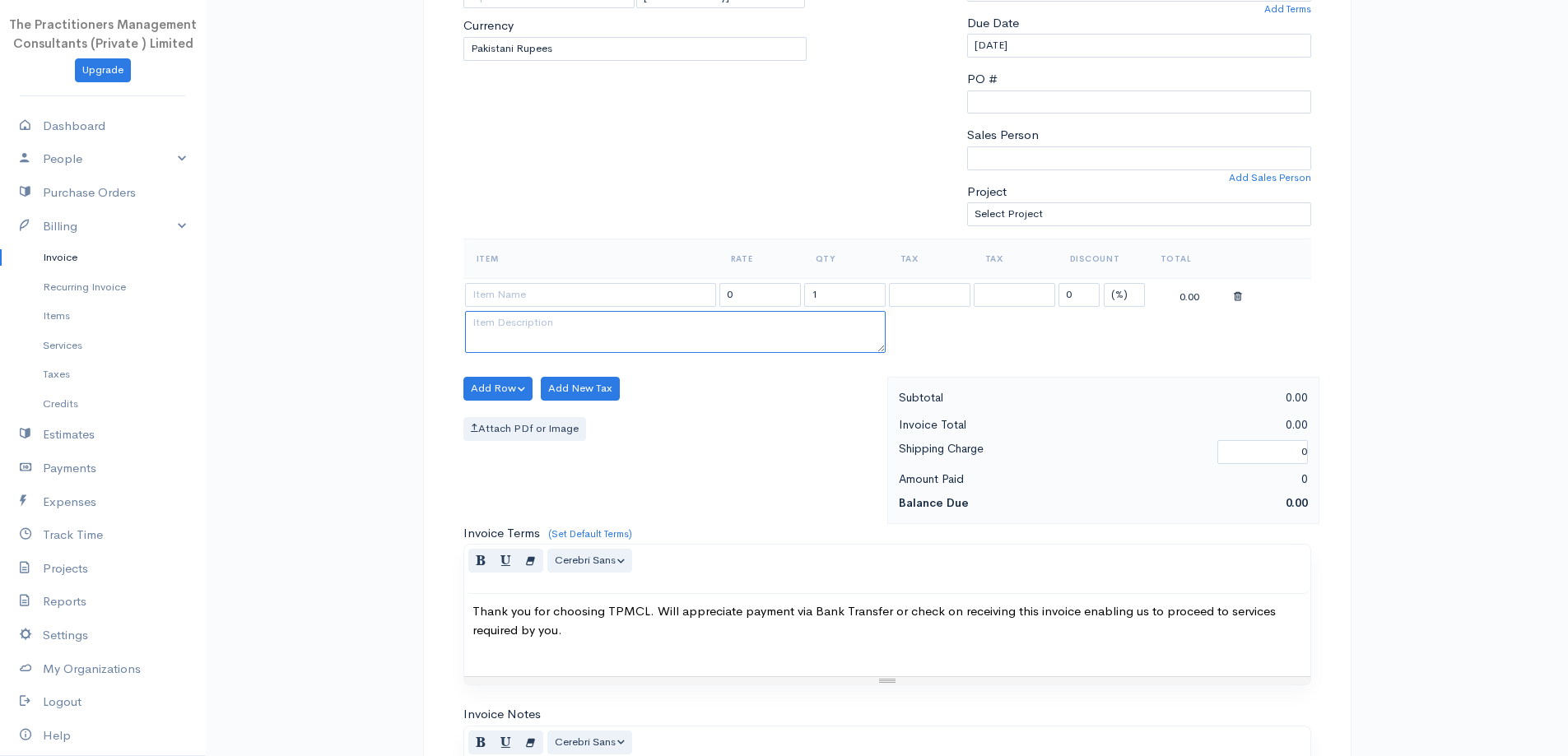
click at [634, 311] on textarea at bounding box center [675, 333] width 421 height 43
click at [635, 297] on input at bounding box center [590, 295] width 251 height 23
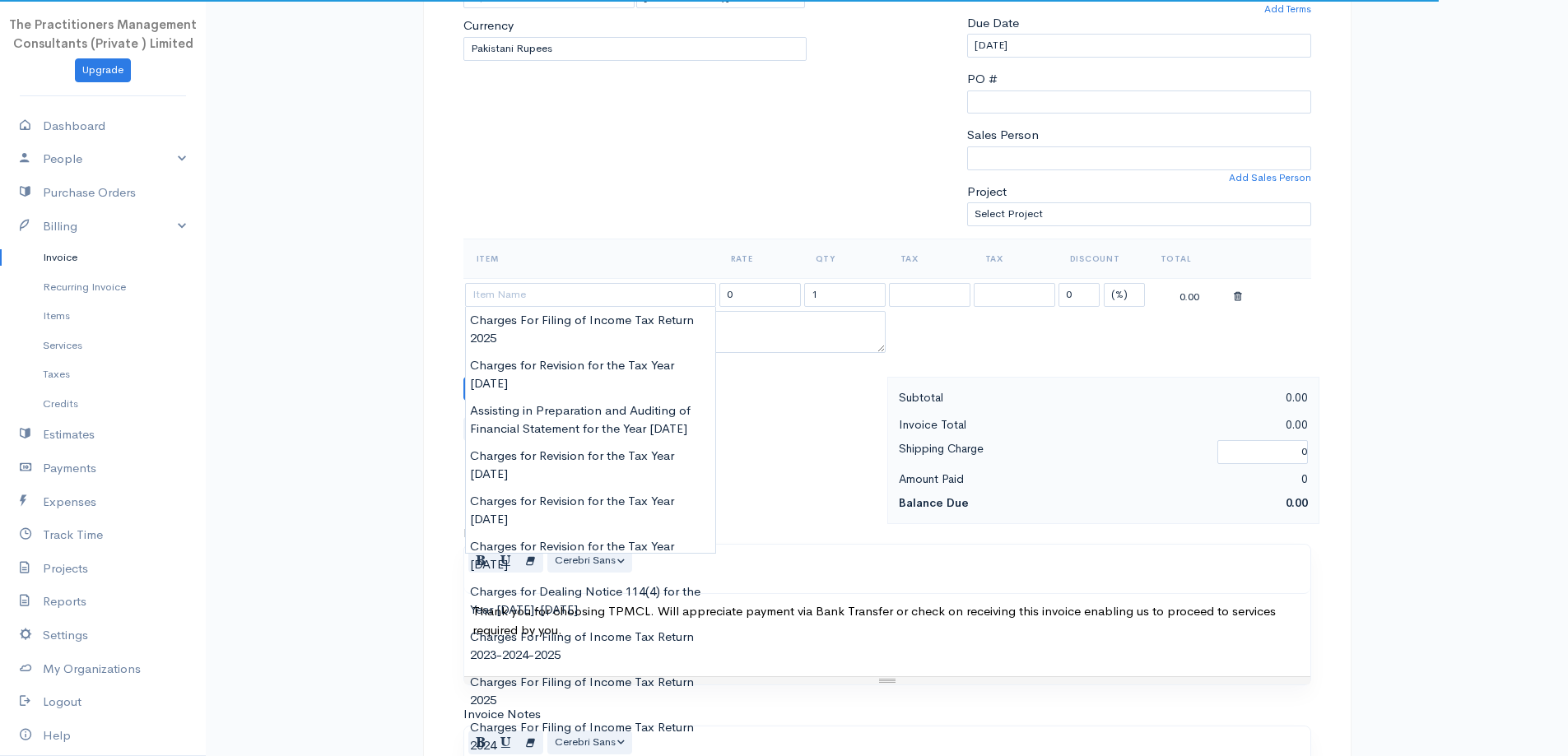
type input "Charges For Filing of Income Tax Return 2025"
type input "10000.00"
click at [646, 324] on body "The Practitioners Management Consultants (Private ) Limited Upgrade Dashboard P…" at bounding box center [784, 392] width 1568 height 1445
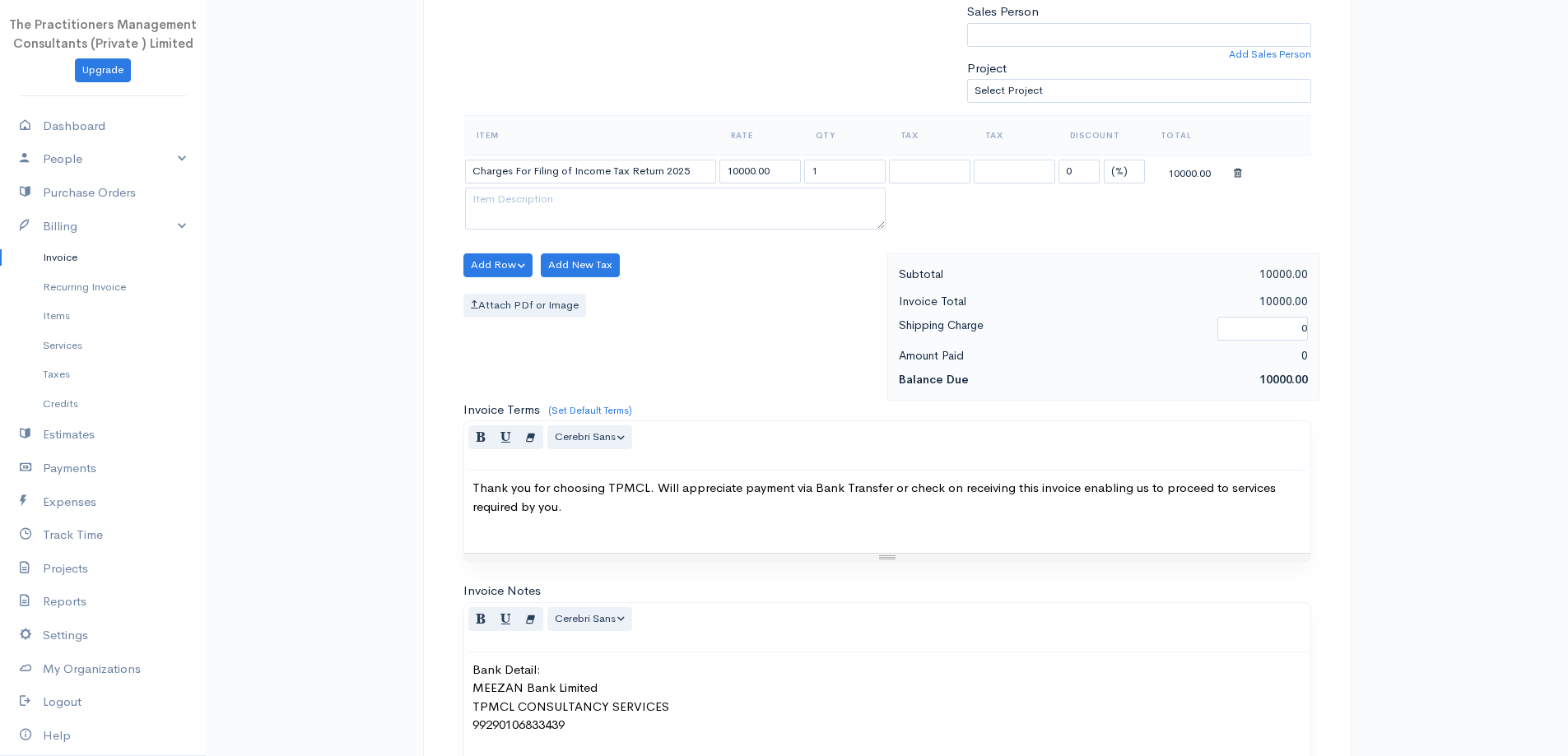
scroll to position [688, 0]
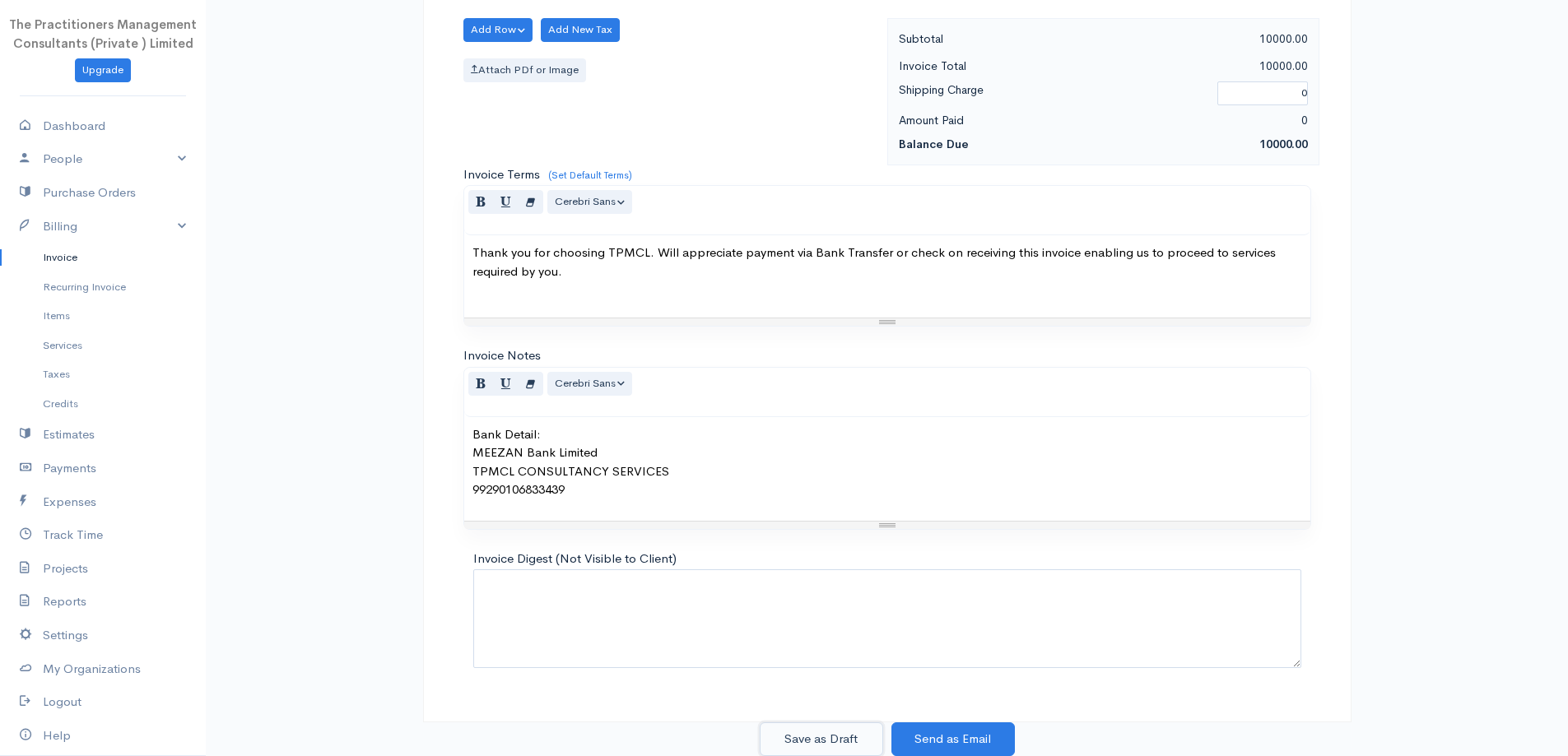
click at [851, 744] on button "Save as Draft" at bounding box center [822, 739] width 124 height 34
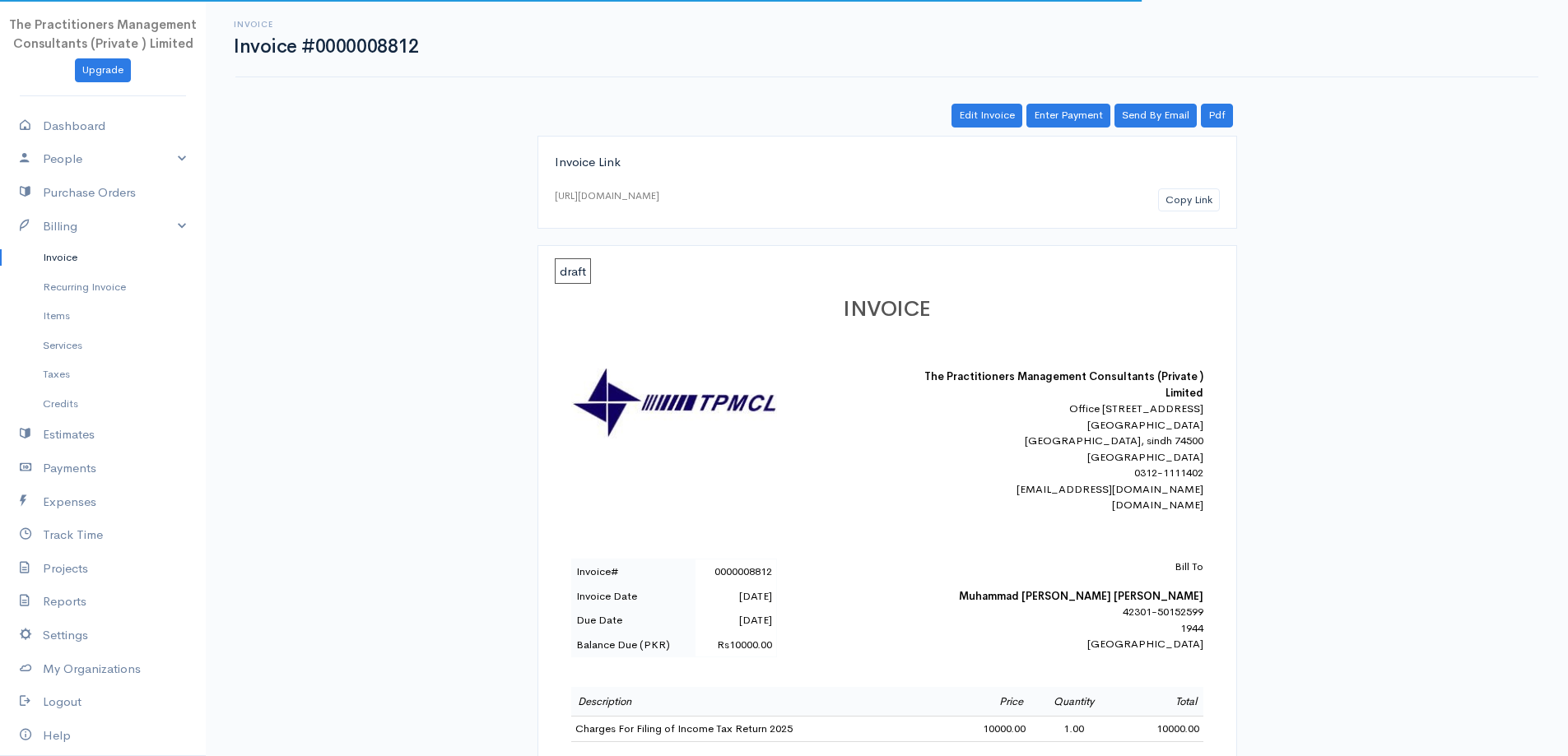
click at [61, 256] on link "Invoice" at bounding box center [102, 258] width 206 height 29
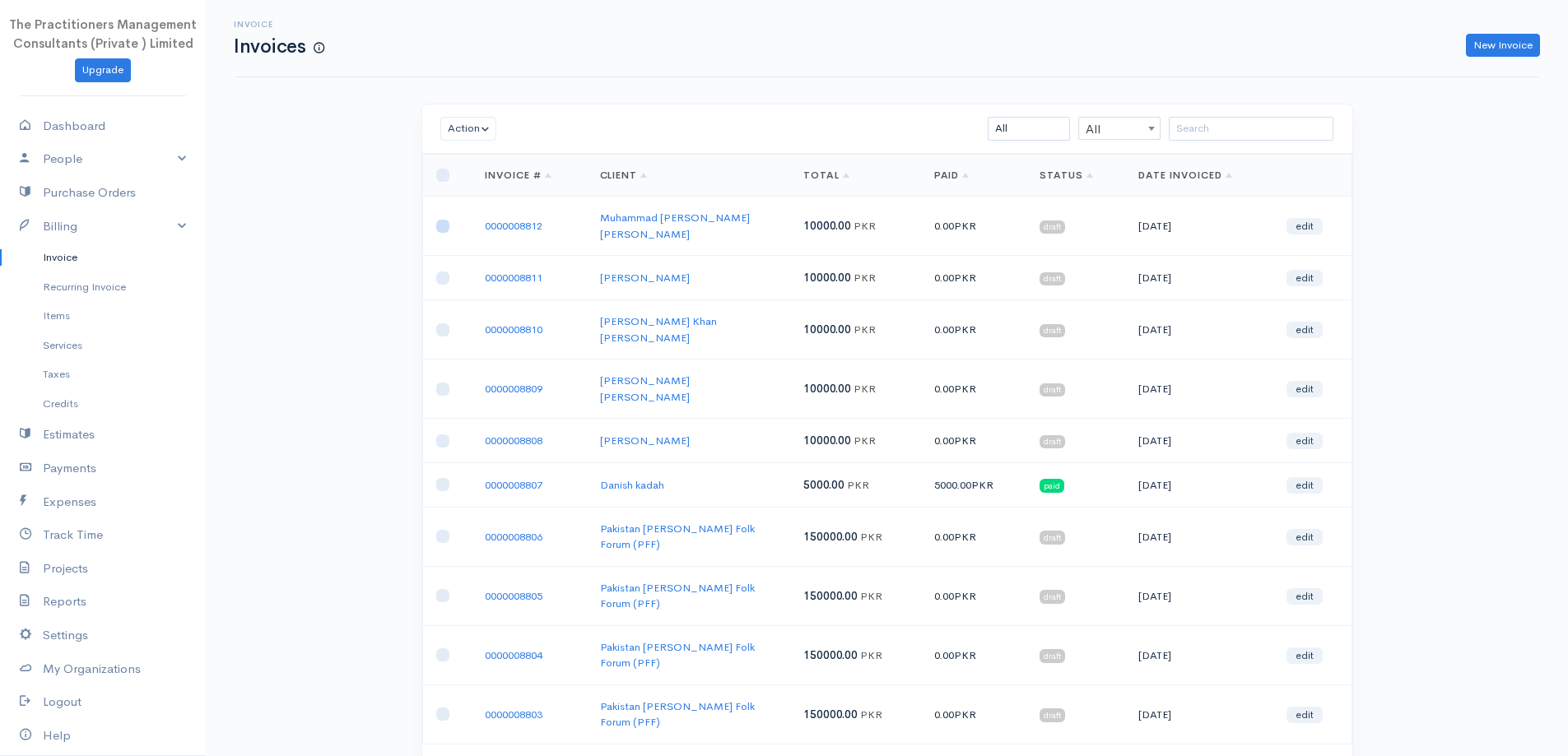
drag, startPoint x: 435, startPoint y: 219, endPoint x: 467, endPoint y: 158, distance: 68.9
click at [437, 219] on input "checkbox" at bounding box center [443, 226] width 14 height 14
click at [477, 135] on button "Action" at bounding box center [468, 129] width 57 height 23
click at [464, 219] on link "Download PDF" at bounding box center [505, 219] width 130 height 29
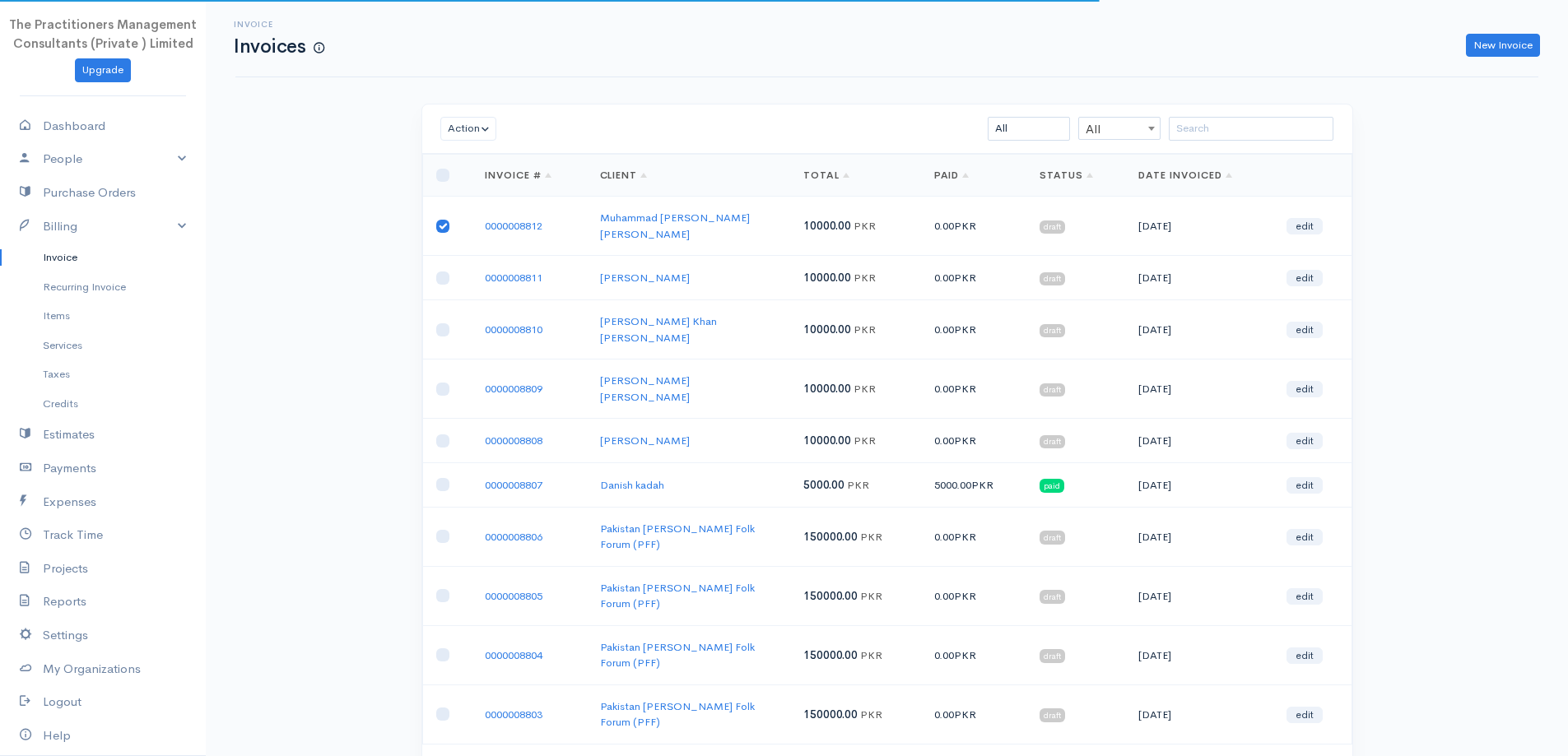
click at [444, 219] on input "checkbox" at bounding box center [443, 226] width 14 height 14
checkbox input "false"
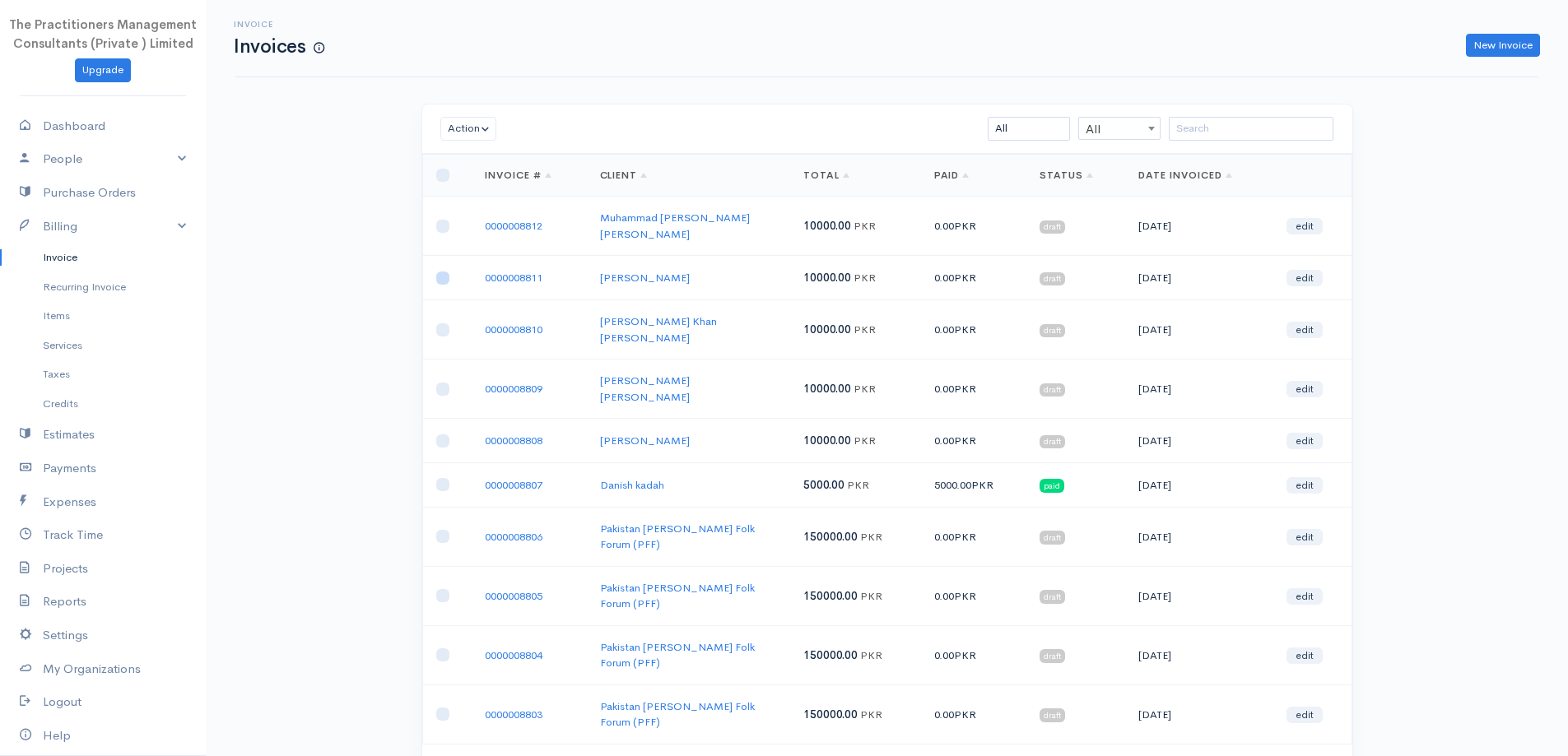
click at [446, 271] on input "checkbox" at bounding box center [443, 278] width 14 height 14
click at [481, 137] on button "Action" at bounding box center [468, 129] width 57 height 23
click at [511, 214] on link "Download PDF" at bounding box center [505, 219] width 130 height 29
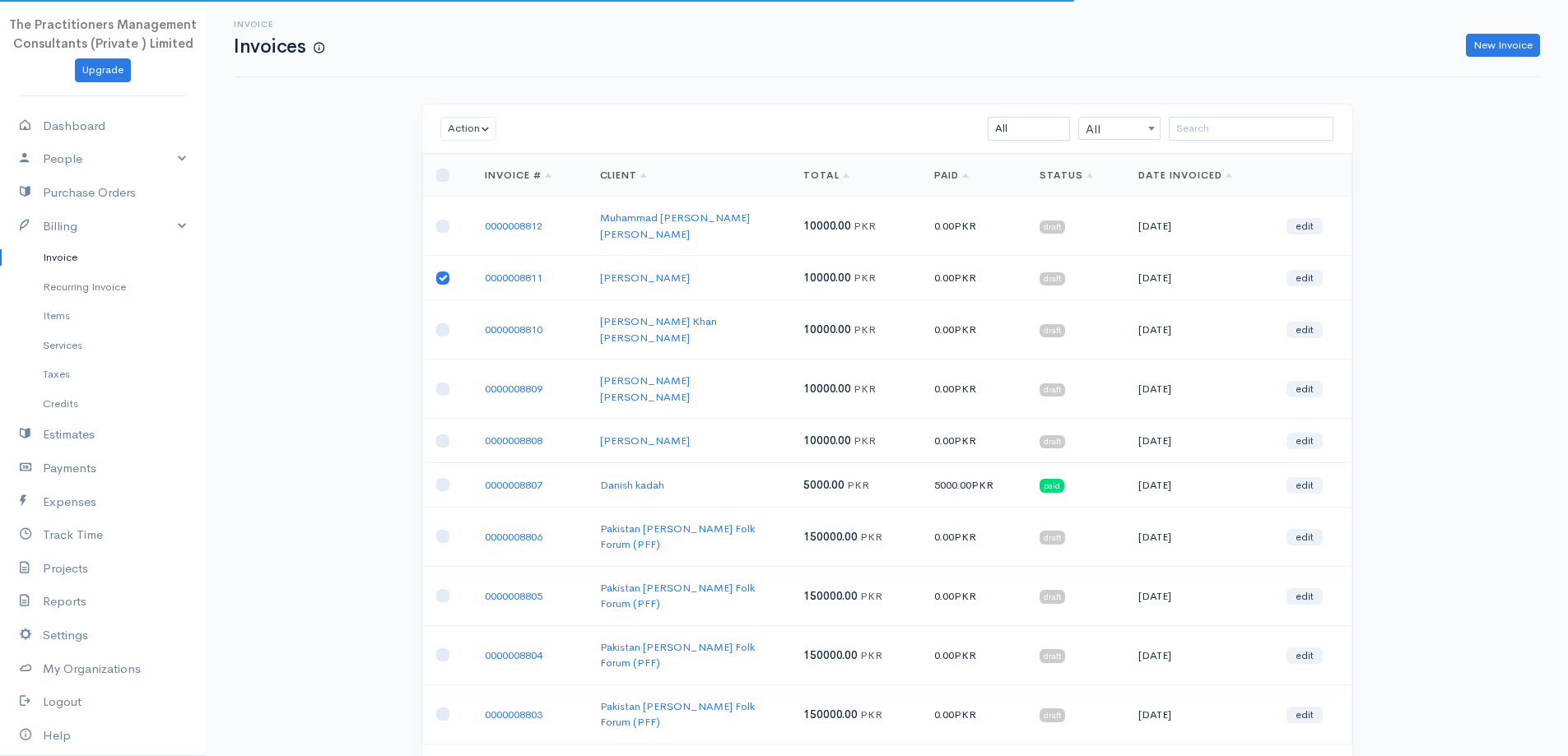
click at [447, 271] on input "checkbox" at bounding box center [443, 278] width 14 height 14
checkbox input "false"
click at [443, 324] on input "checkbox" at bounding box center [443, 331] width 14 height 14
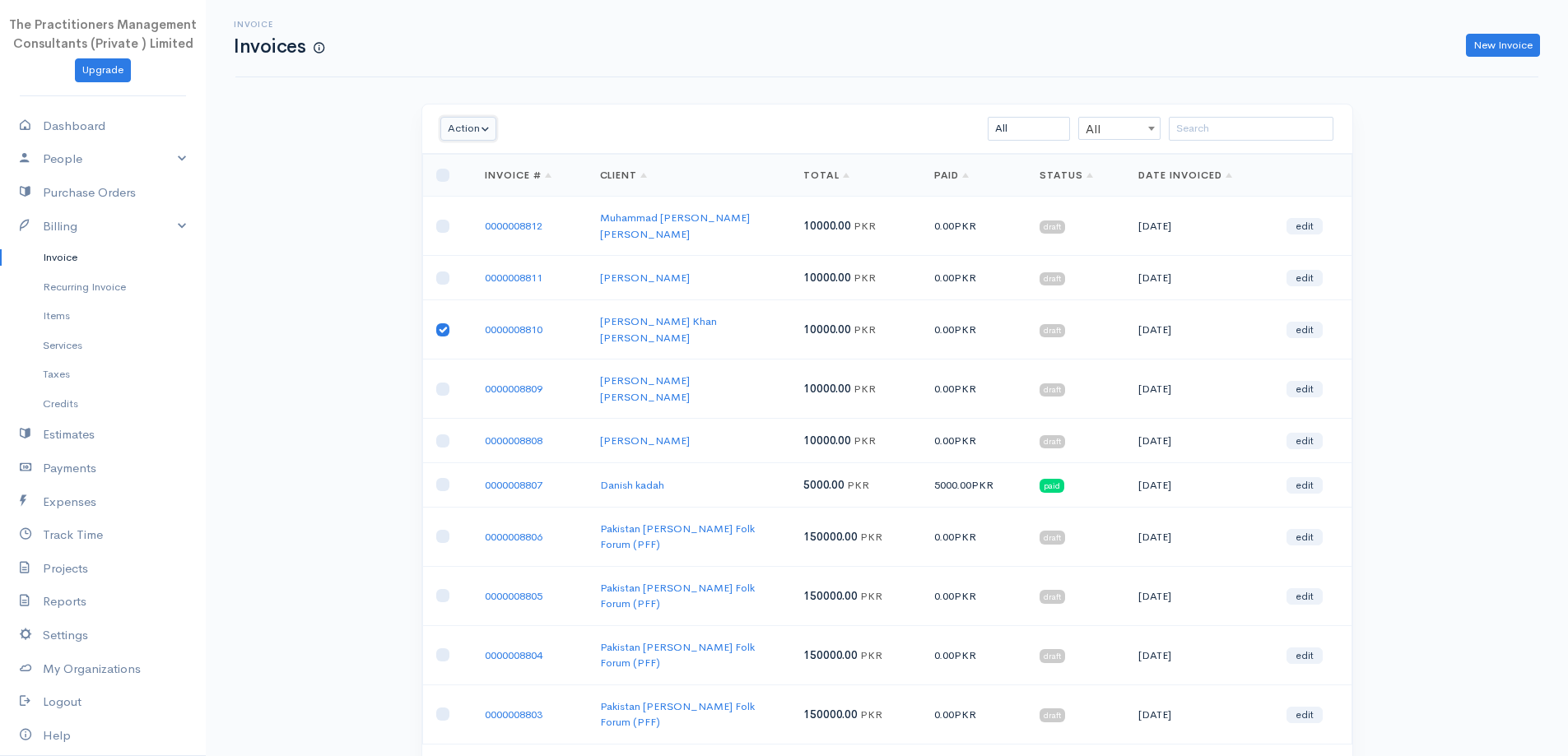
click at [466, 131] on button "Action" at bounding box center [468, 129] width 57 height 23
click at [497, 219] on link "Download PDF" at bounding box center [505, 219] width 130 height 29
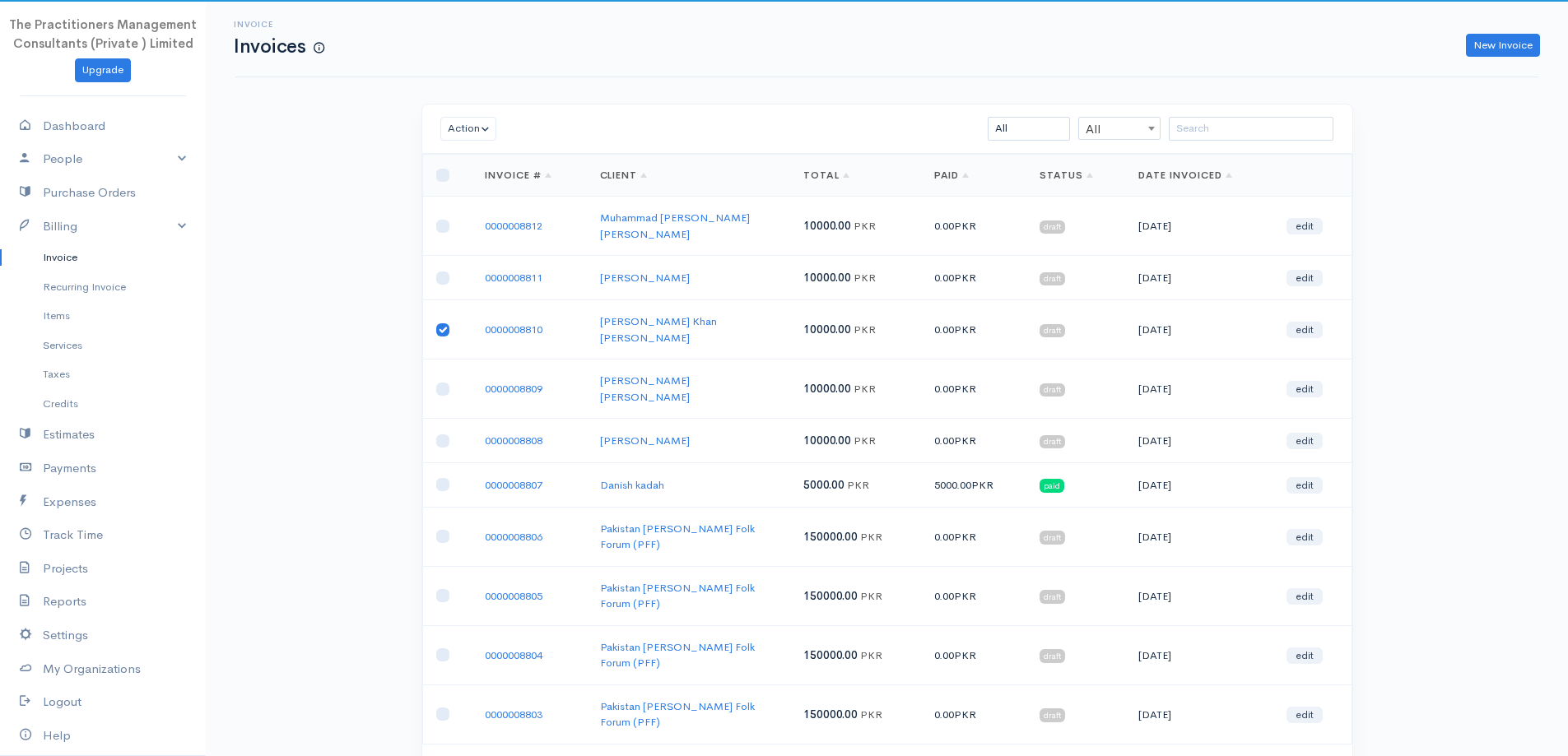
click at [443, 324] on input "checkbox" at bounding box center [443, 331] width 14 height 14
checkbox input "false"
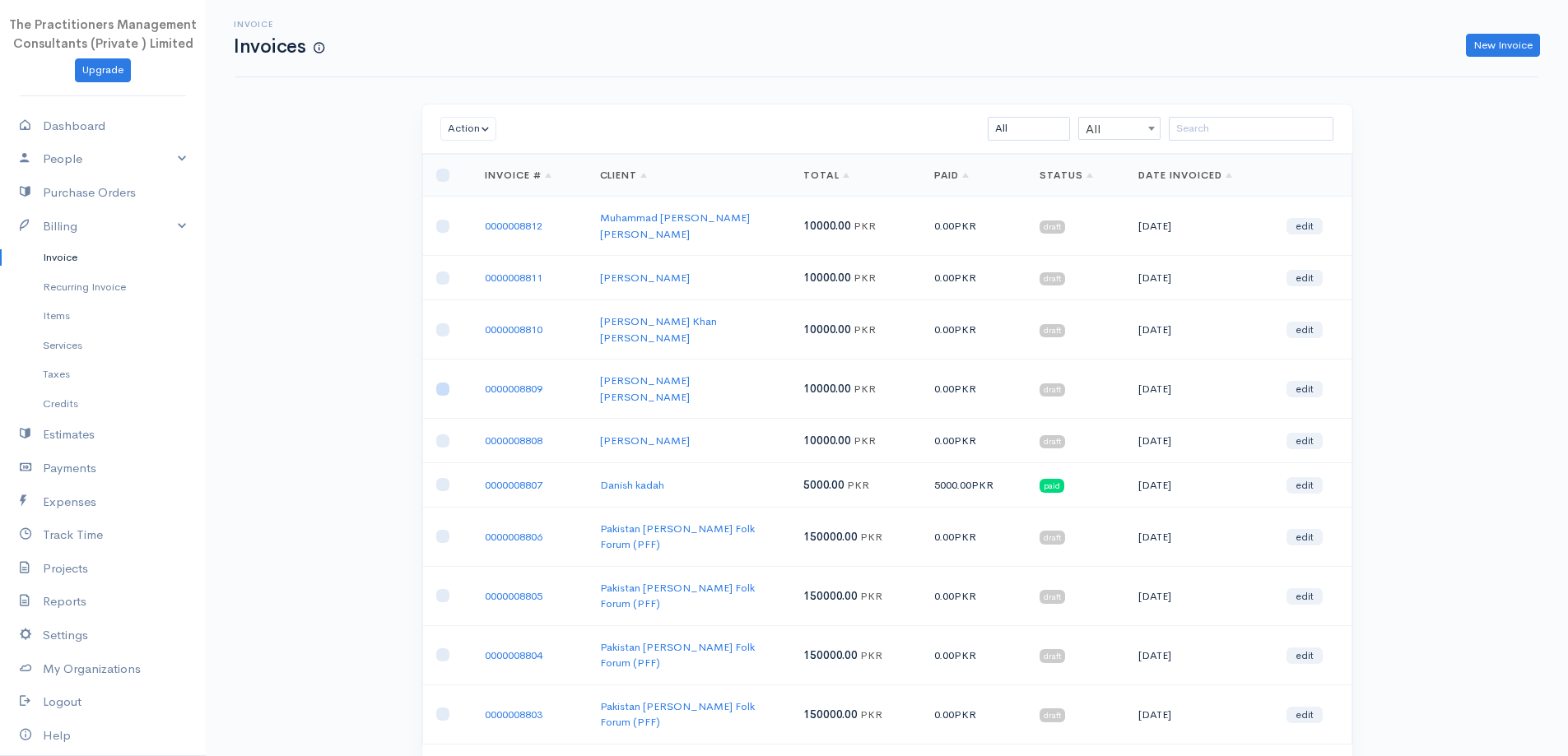
click at [442, 382] on input "checkbox" at bounding box center [443, 389] width 14 height 14
click at [461, 129] on button "Action" at bounding box center [468, 129] width 57 height 23
click at [502, 210] on link "Download PDF" at bounding box center [505, 219] width 130 height 29
click at [444, 382] on input "checkbox" at bounding box center [443, 389] width 14 height 14
checkbox input "false"
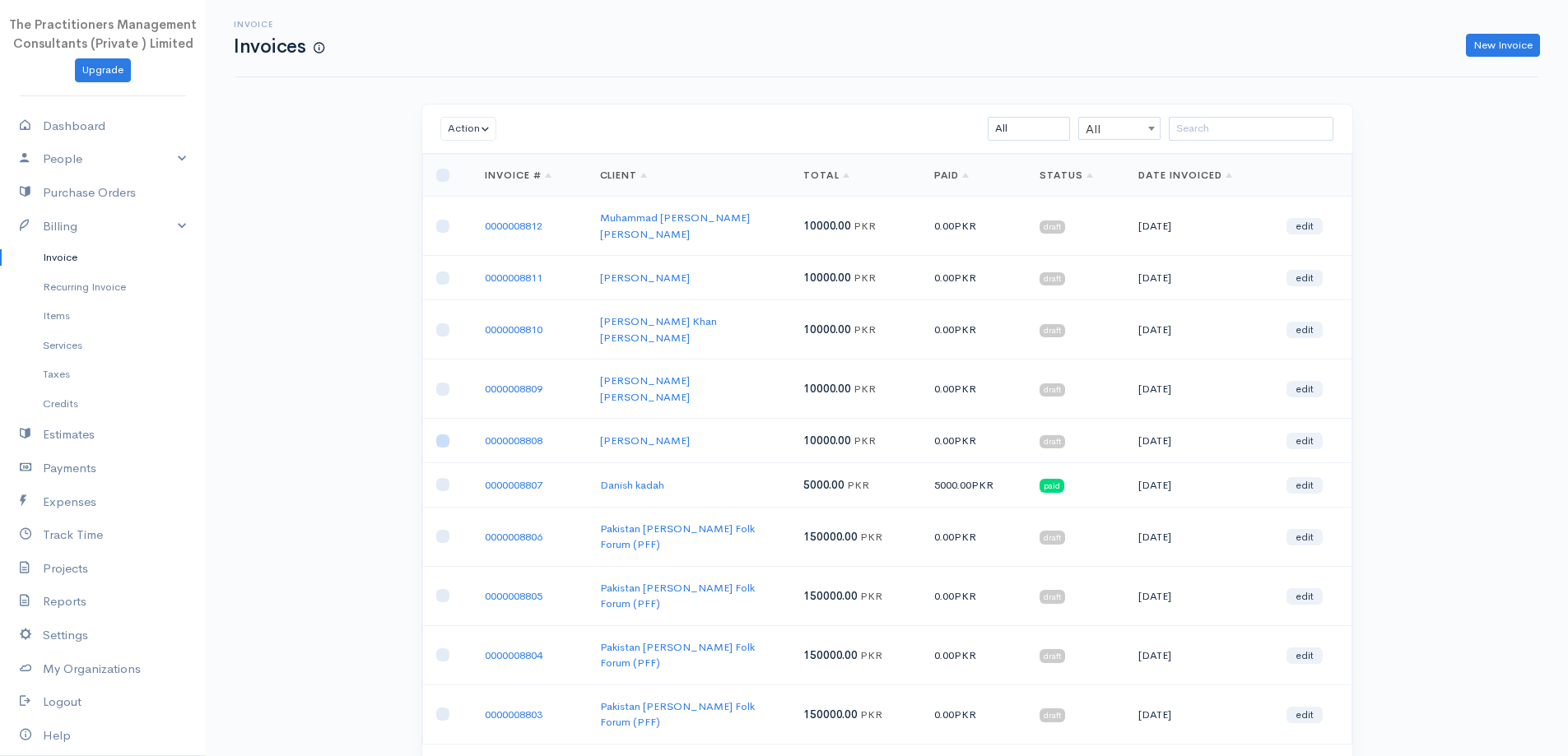
click at [443, 435] on input "checkbox" at bounding box center [443, 442] width 14 height 14
checkbox input "true"
click at [452, 136] on button "Action" at bounding box center [468, 129] width 57 height 23
click at [488, 219] on link "Download PDF" at bounding box center [505, 219] width 130 height 29
